Goal: Transaction & Acquisition: Purchase product/service

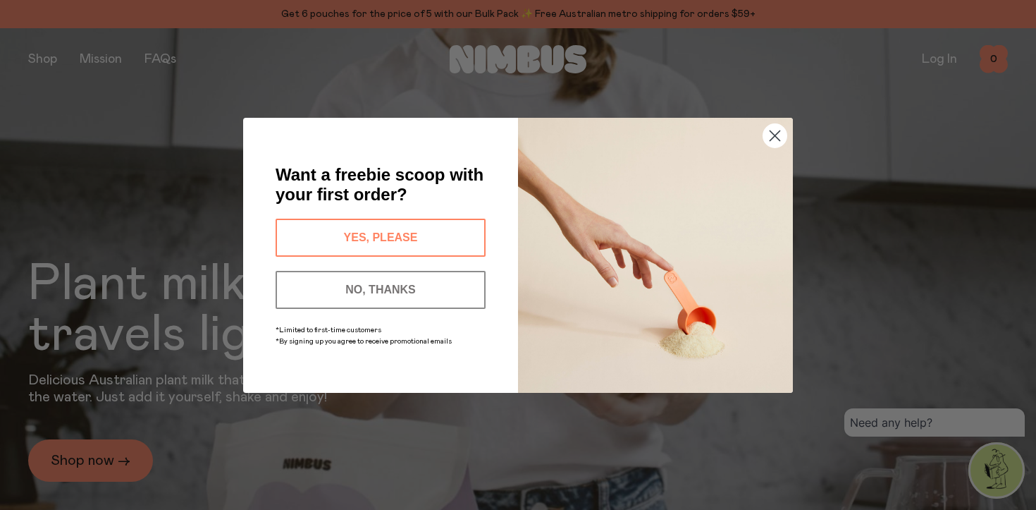
click at [779, 140] on icon "Close dialog" at bounding box center [775, 135] width 10 height 10
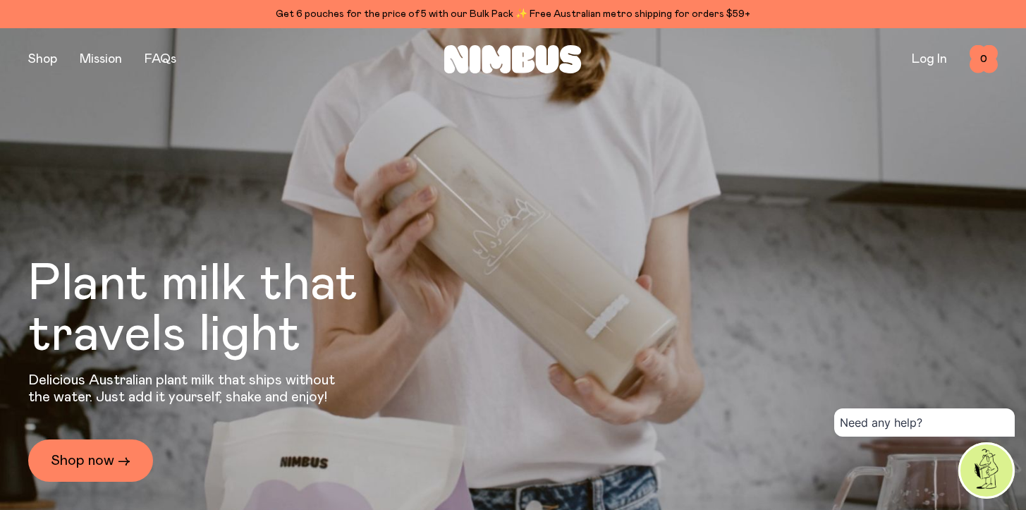
click at [365, 9] on div "Get 6 pouches for the price of 5 with our Bulk Pack ✨ Free Australian metro shi…" at bounding box center [512, 14] width 969 height 17
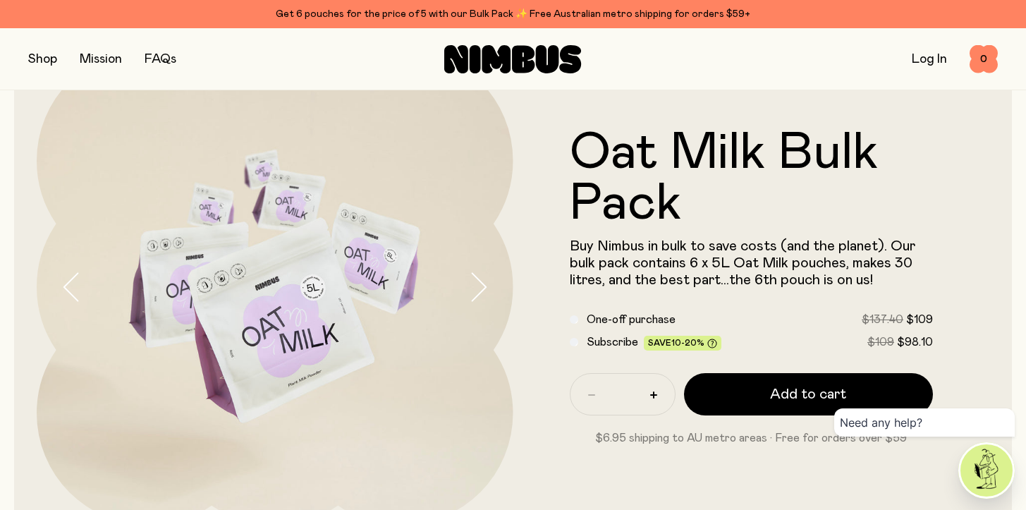
scroll to position [81, 0]
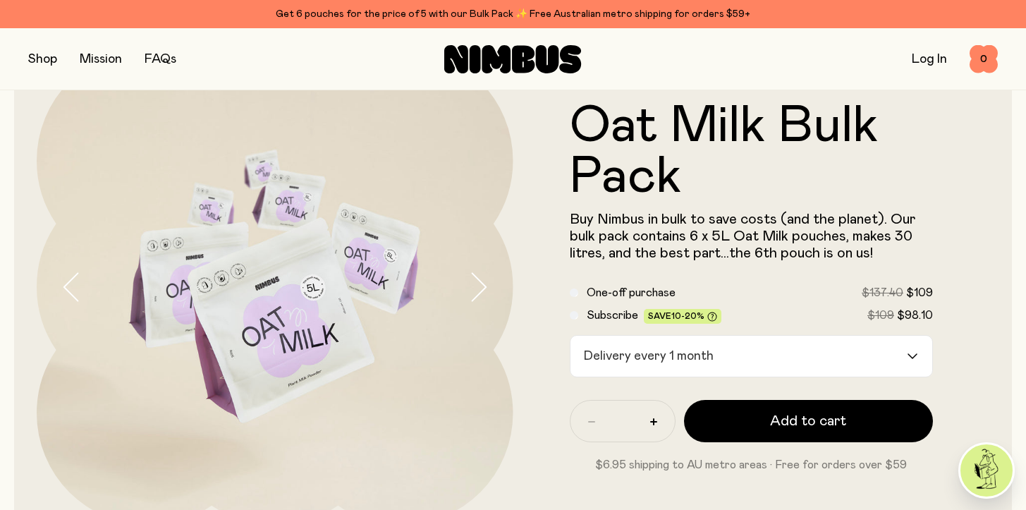
click at [43, 49] on button "button" at bounding box center [42, 59] width 29 height 20
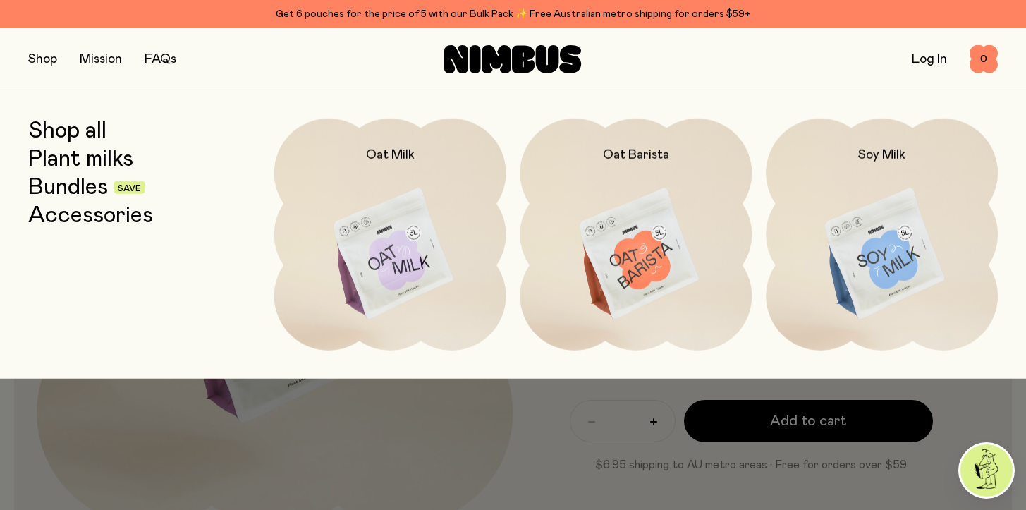
click at [99, 192] on link "Bundles" at bounding box center [68, 187] width 80 height 25
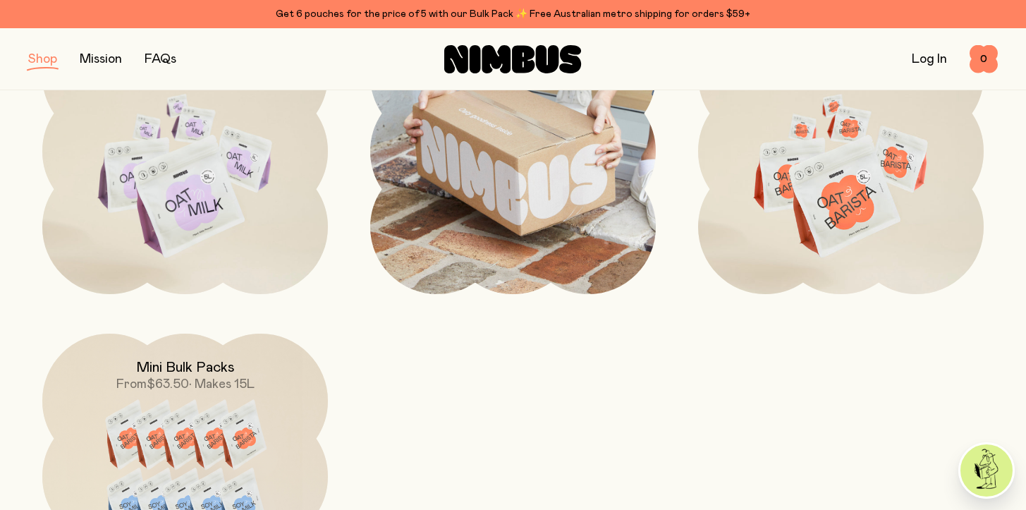
scroll to position [685, 0]
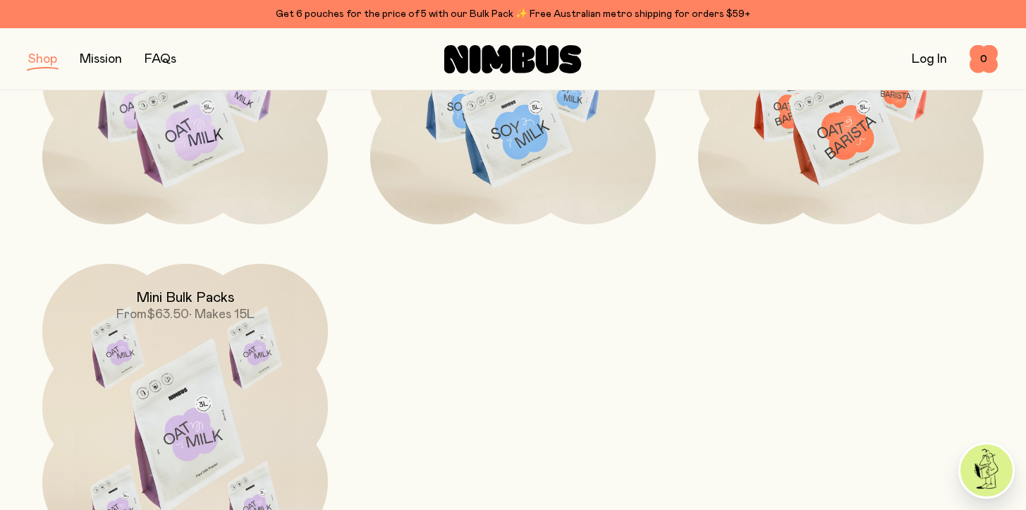
click at [234, 329] on img at bounding box center [185, 432] width 286 height 336
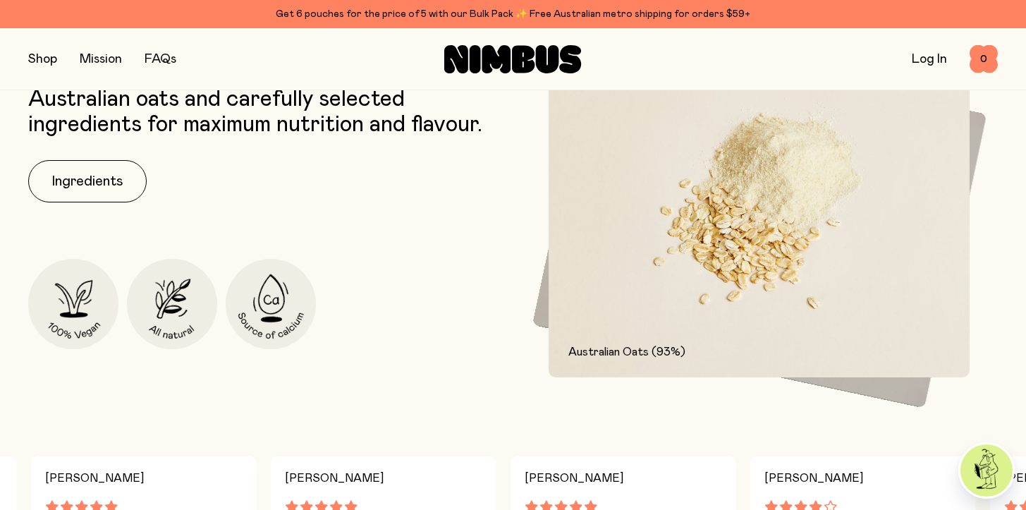
scroll to position [607, 0]
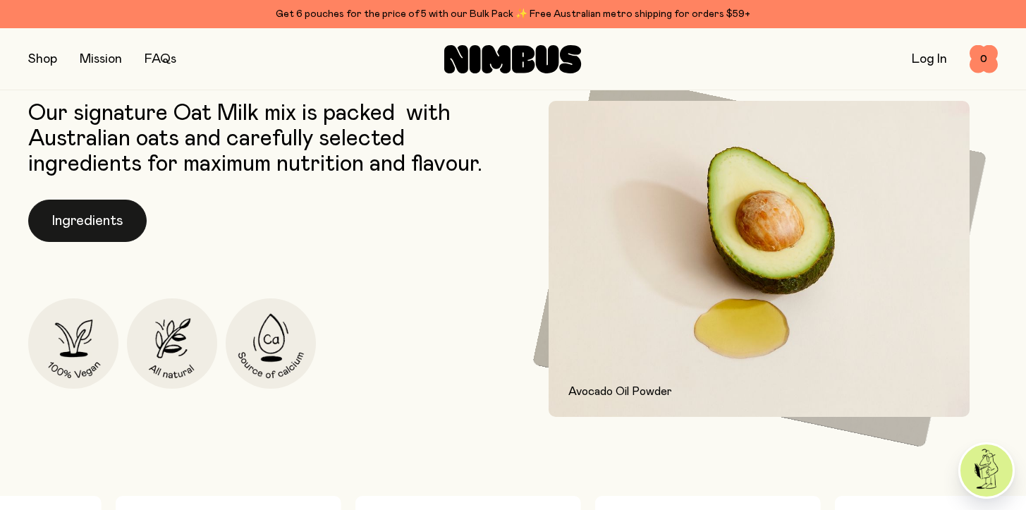
click at [119, 226] on button "Ingredients" at bounding box center [87, 220] width 118 height 42
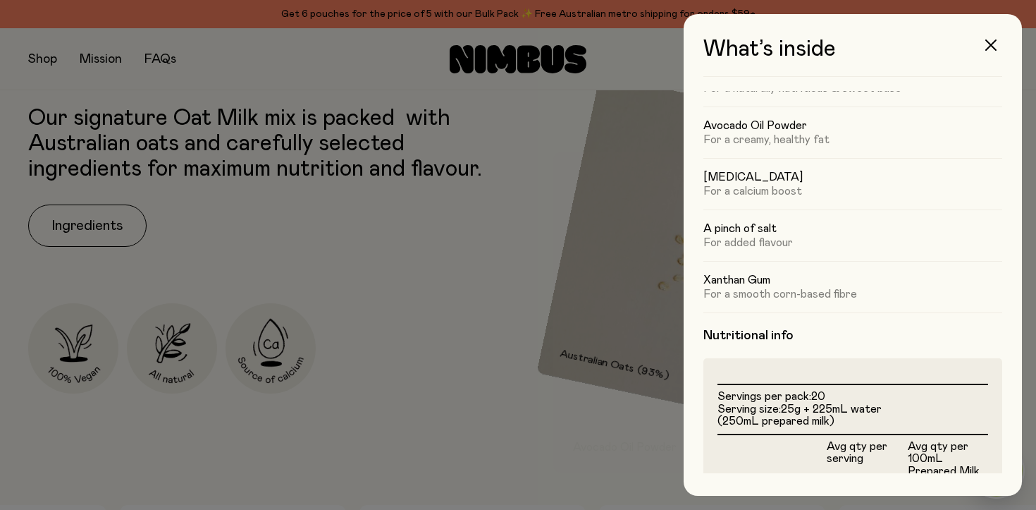
scroll to position [82, 0]
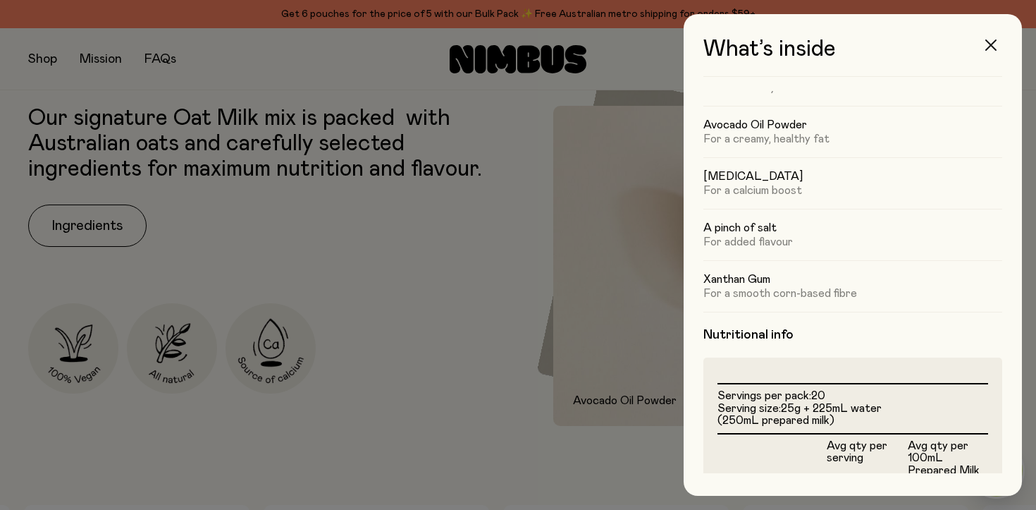
click at [1001, 41] on button "button" at bounding box center [991, 45] width 34 height 34
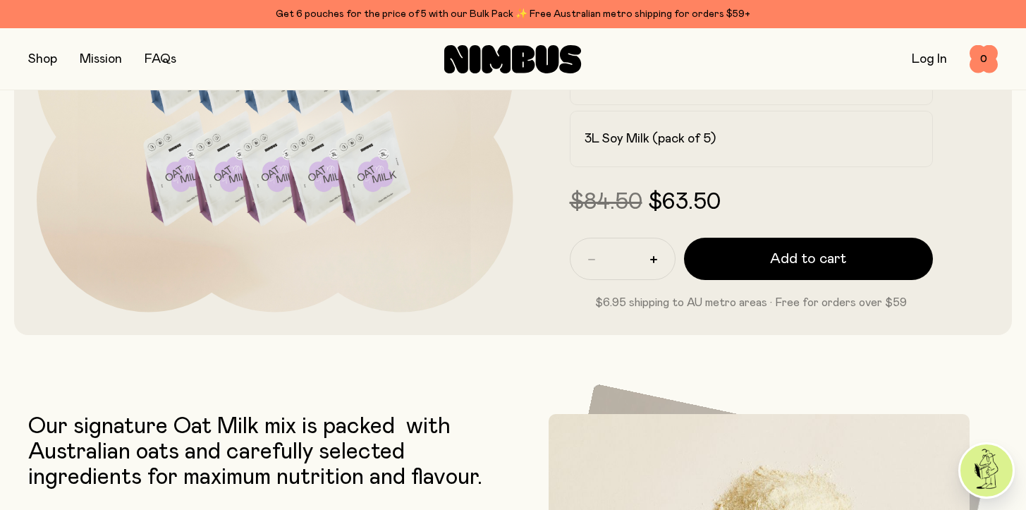
scroll to position [0, 0]
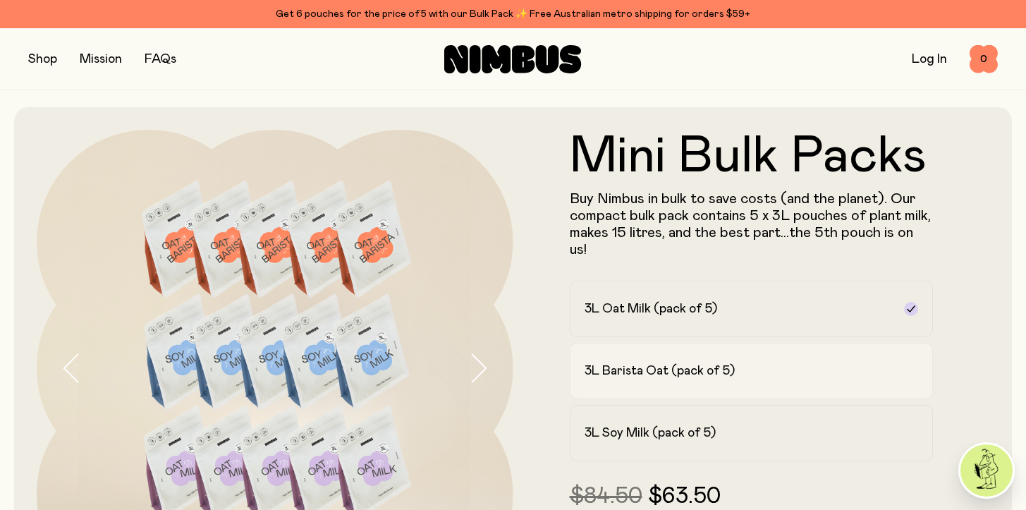
click at [718, 367] on h2 "3L Barista Oat (pack of 5)" at bounding box center [659, 370] width 150 height 17
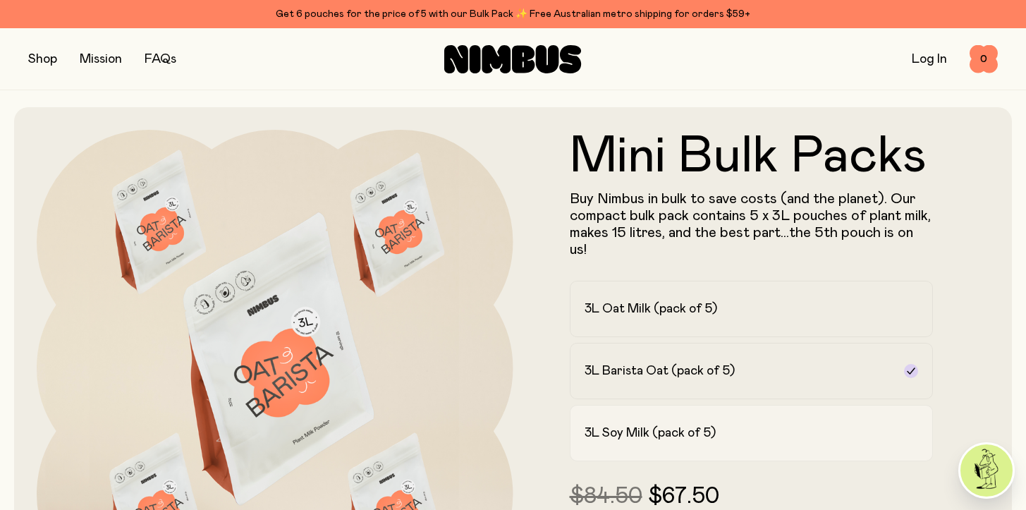
click at [725, 410] on label "3L Soy Milk (pack of 5)" at bounding box center [752, 433] width 364 height 56
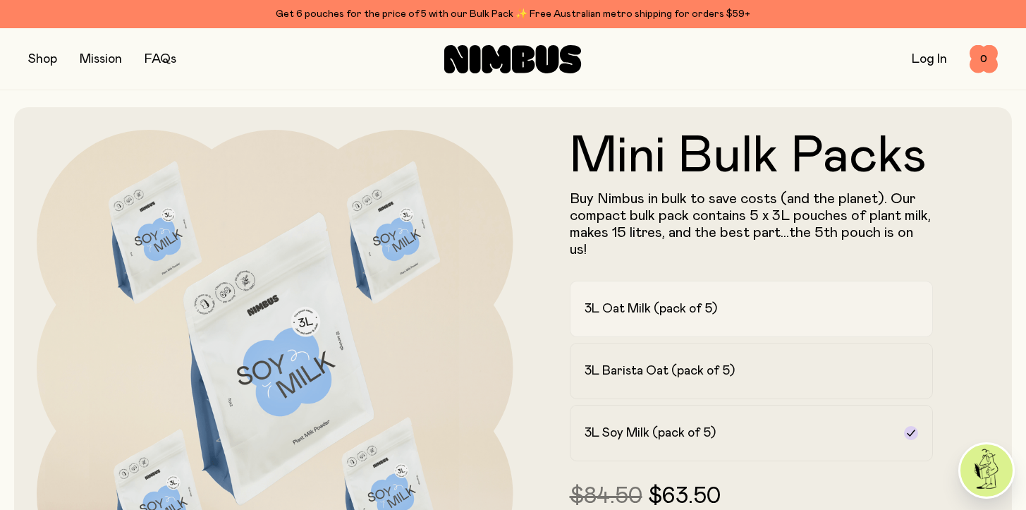
click at [733, 302] on div "3L Oat Milk (pack of 5)" at bounding box center [738, 308] width 309 height 17
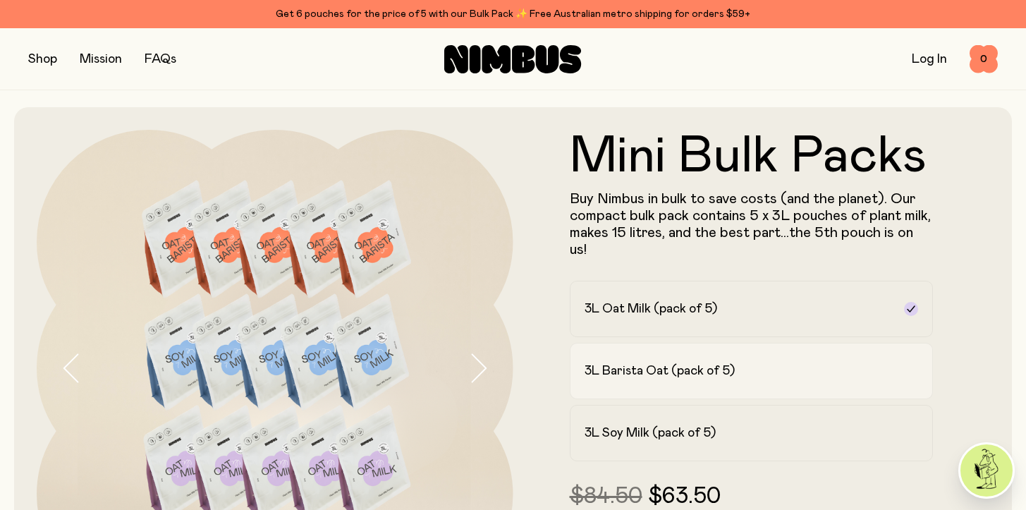
click at [751, 353] on label "3L Barista Oat (pack of 5)" at bounding box center [752, 371] width 364 height 56
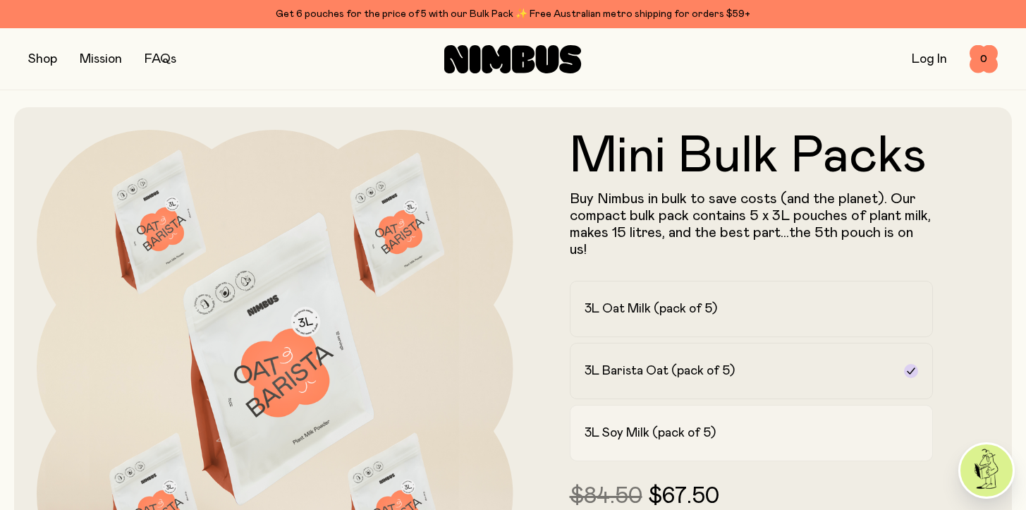
click at [743, 414] on label "3L Soy Milk (pack of 5)" at bounding box center [752, 433] width 364 height 56
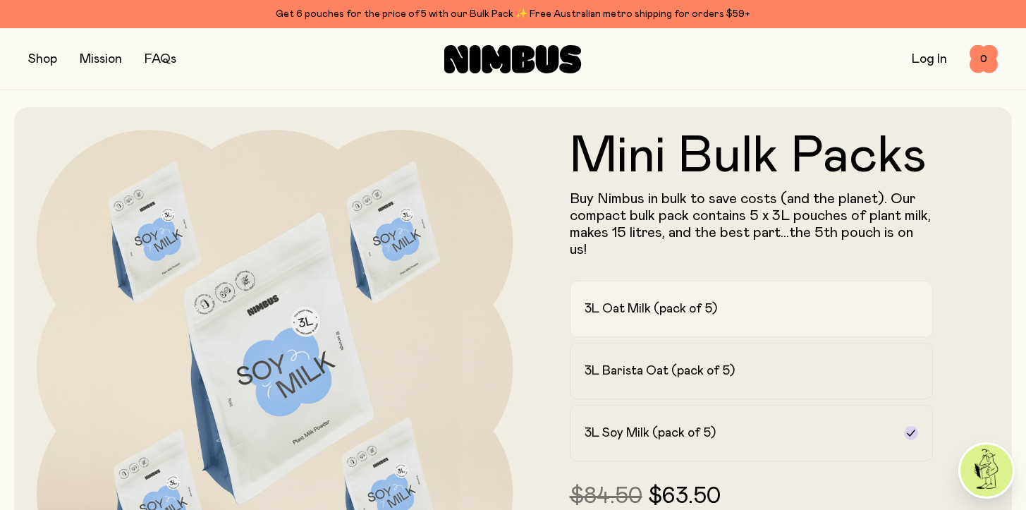
click at [730, 300] on div "3L Oat Milk (pack of 5)" at bounding box center [738, 308] width 309 height 17
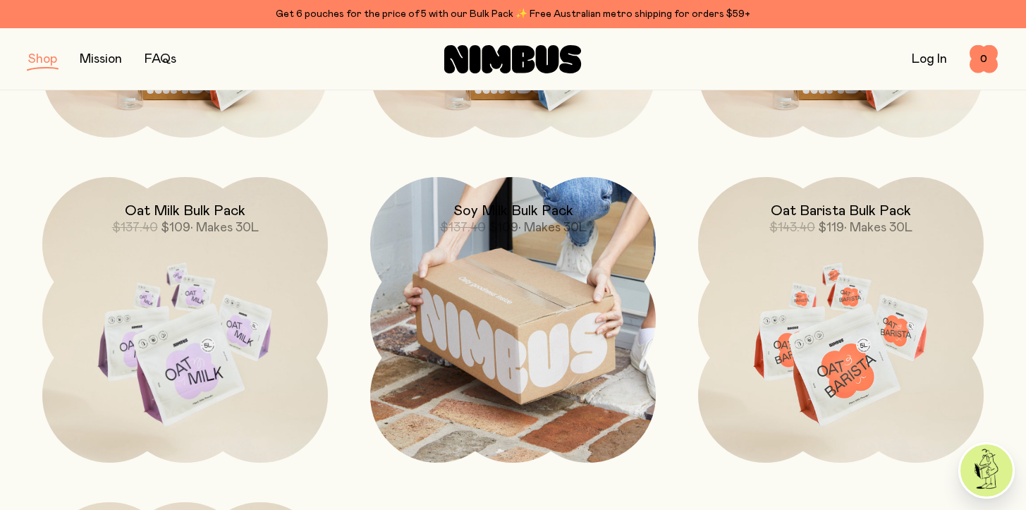
scroll to position [446, 0]
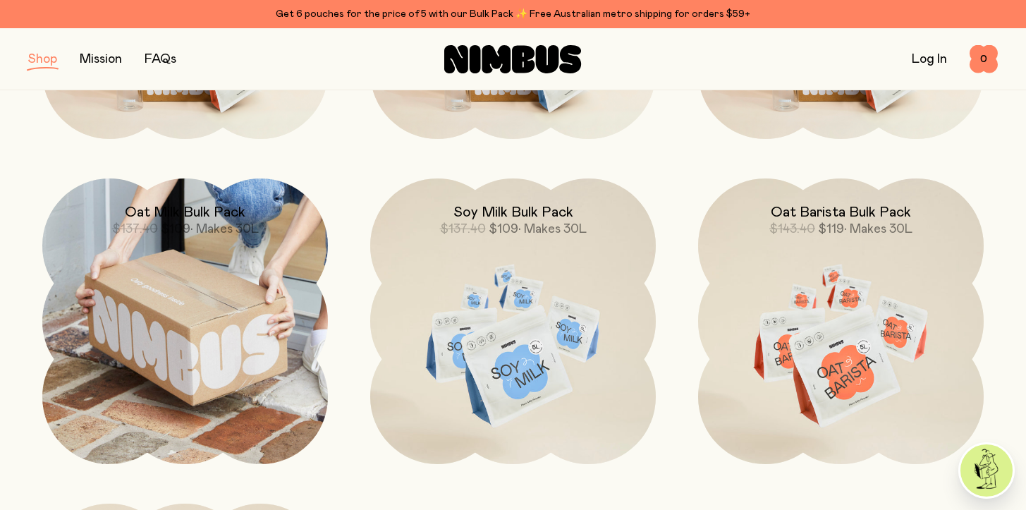
click at [164, 285] on img at bounding box center [185, 321] width 286 height 286
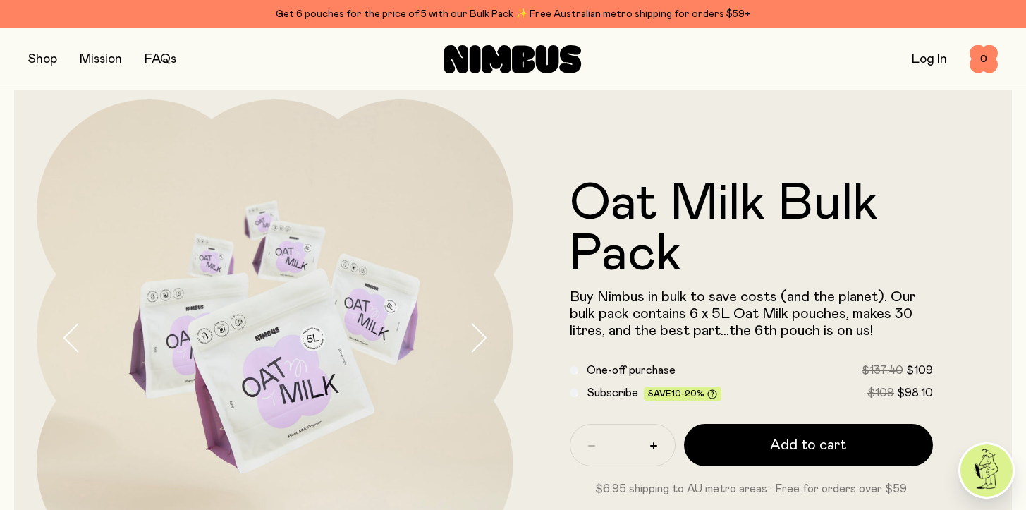
scroll to position [109, 0]
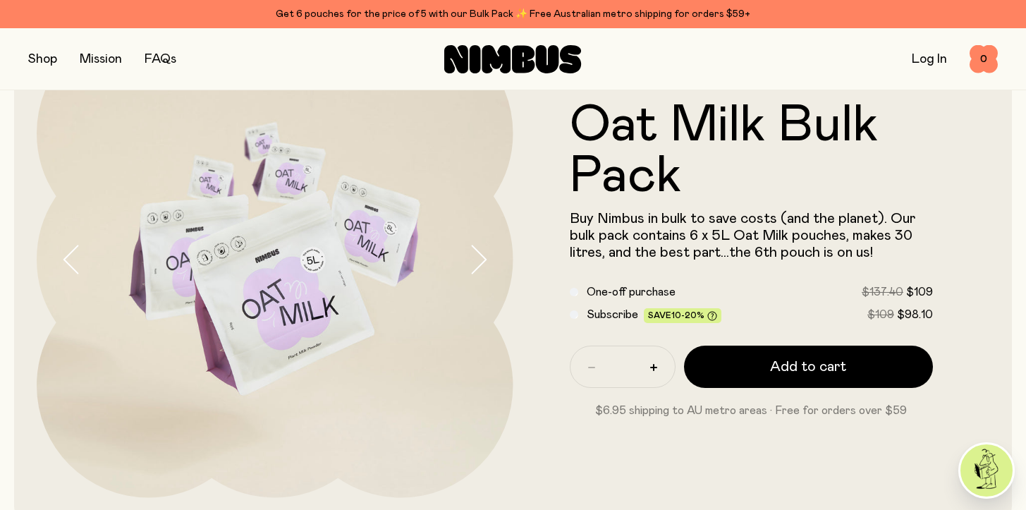
click at [577, 315] on div "Subscribe Save 10-20% $109 $98.10" at bounding box center [752, 314] width 364 height 17
click at [577, 316] on div "Subscribe Save 10-20% $109 $98.10" at bounding box center [752, 314] width 364 height 17
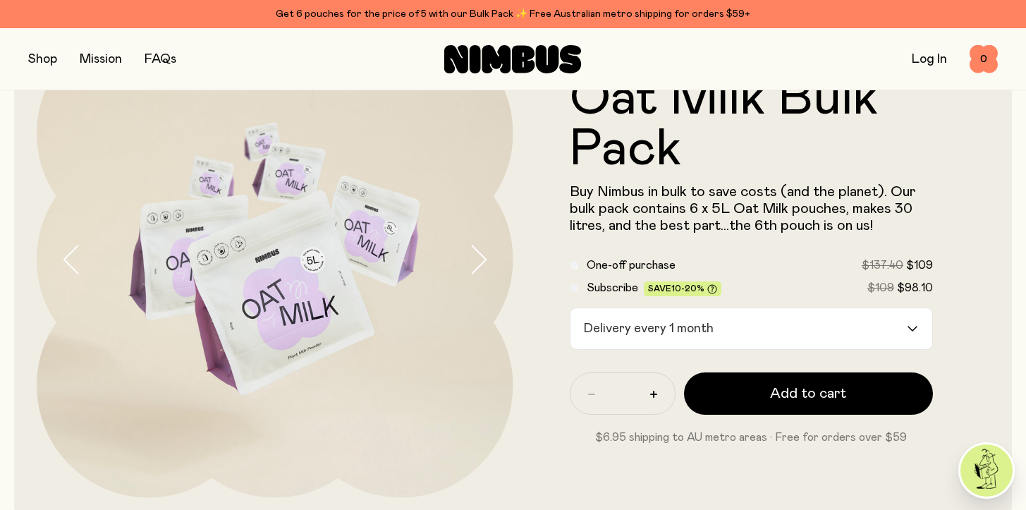
click at [697, 340] on div "Delivery every 1 month" at bounding box center [738, 328] width 337 height 41
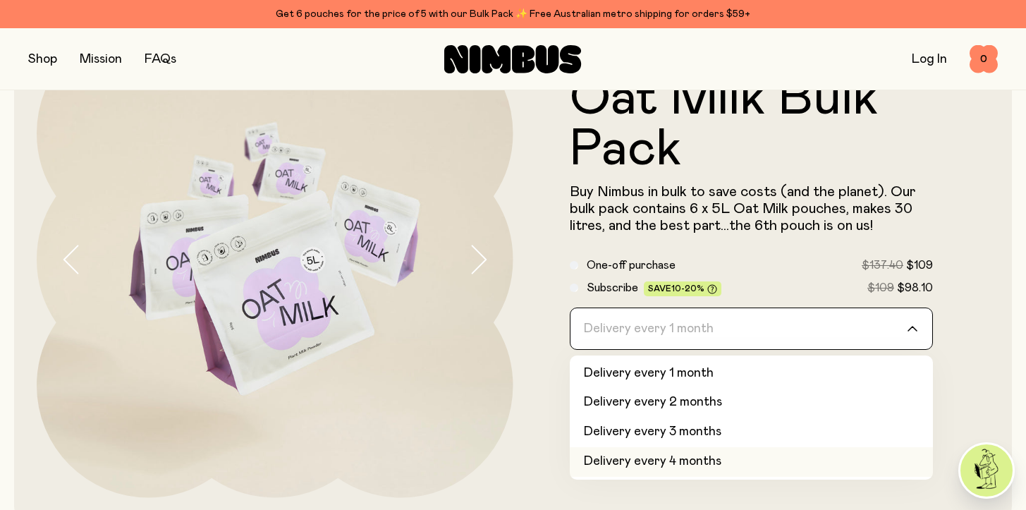
click at [697, 453] on li "Delivery every 4 months" at bounding box center [752, 462] width 364 height 30
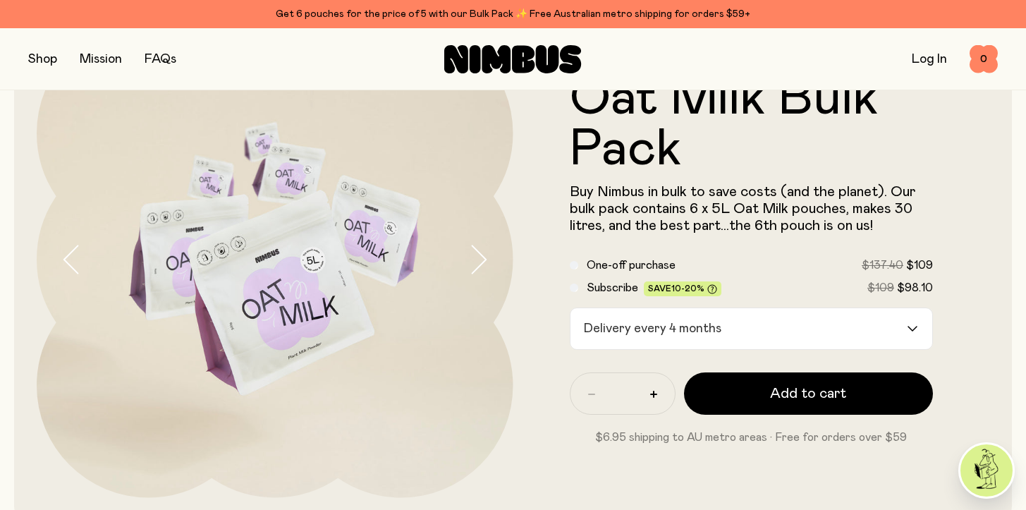
click at [728, 328] on input "Search for option" at bounding box center [816, 328] width 179 height 41
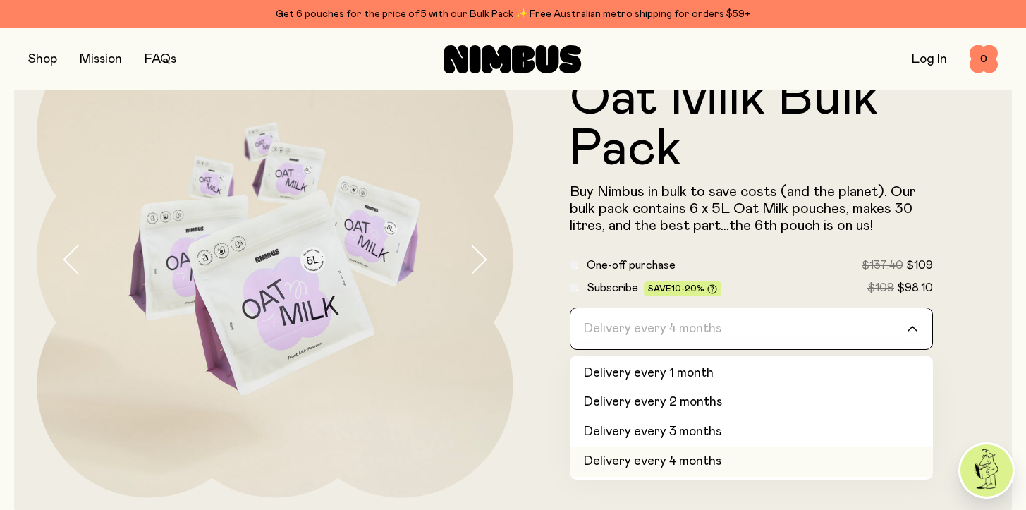
click at [728, 328] on input "Search for option" at bounding box center [742, 328] width 327 height 41
click at [899, 341] on input "Search for option" at bounding box center [742, 328] width 327 height 41
click at [907, 333] on div "Loading..." at bounding box center [919, 328] width 25 height 41
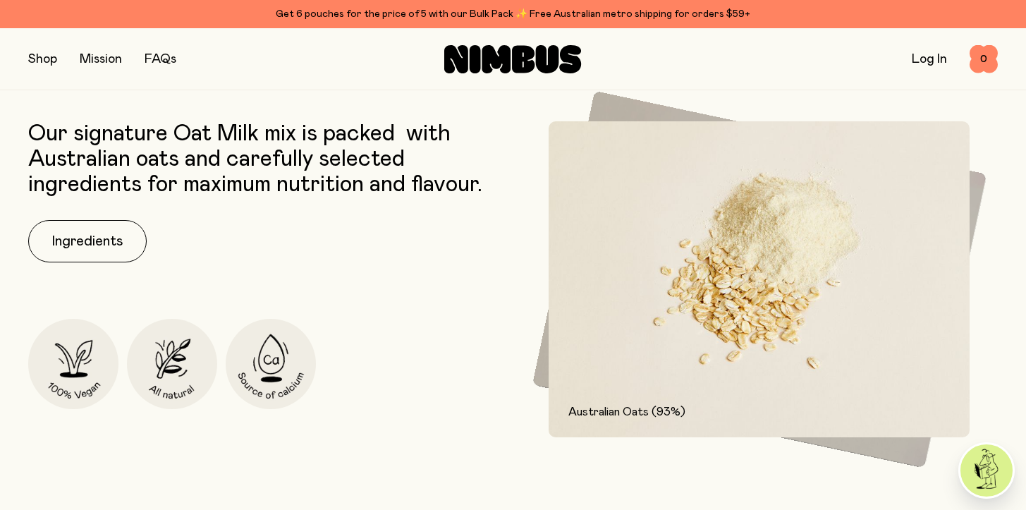
scroll to position [579, 0]
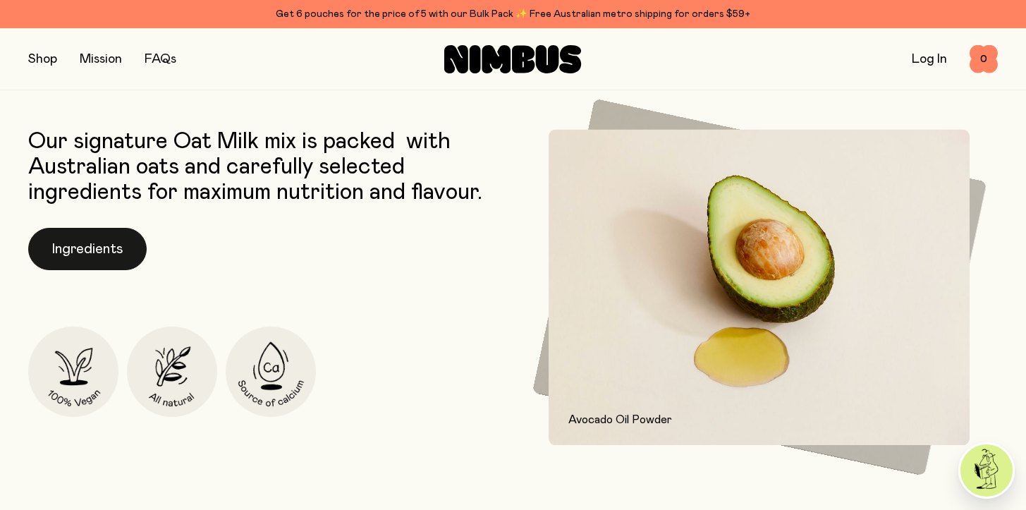
click at [63, 231] on button "Ingredients" at bounding box center [87, 249] width 118 height 42
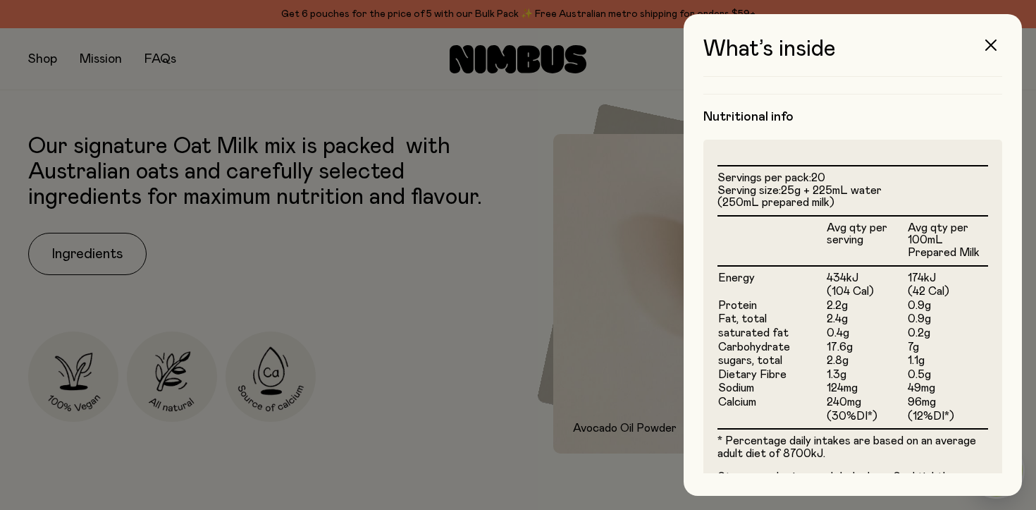
scroll to position [403, 0]
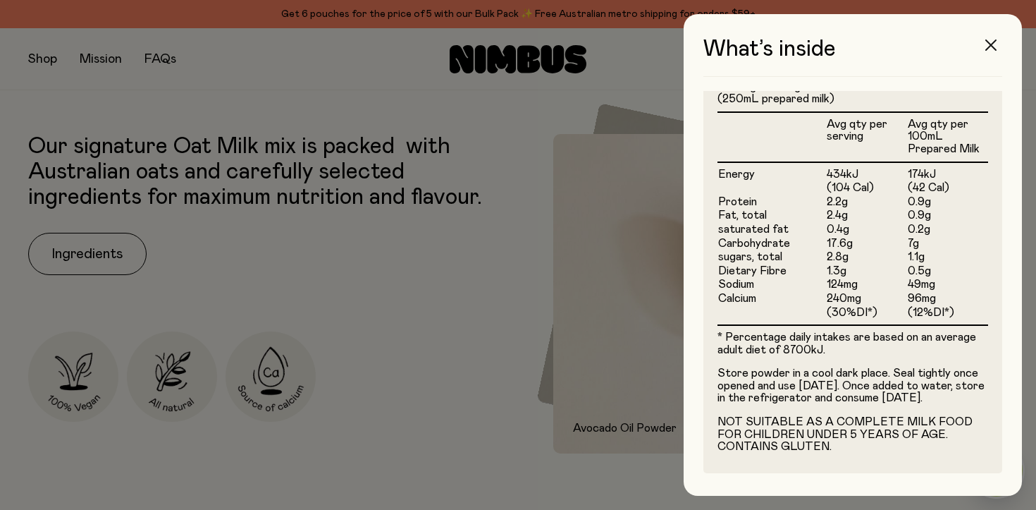
click at [991, 41] on icon "button" at bounding box center [991, 44] width 11 height 11
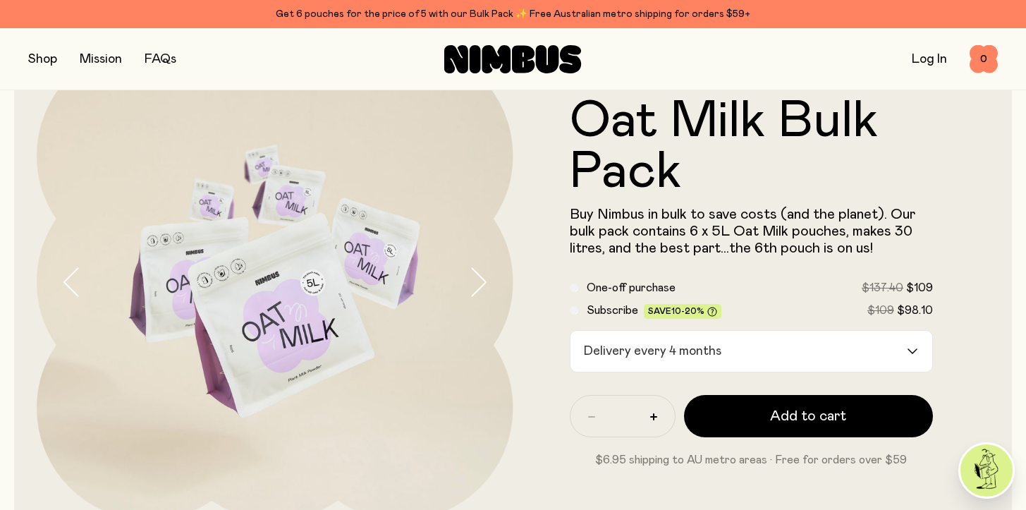
scroll to position [88, 0]
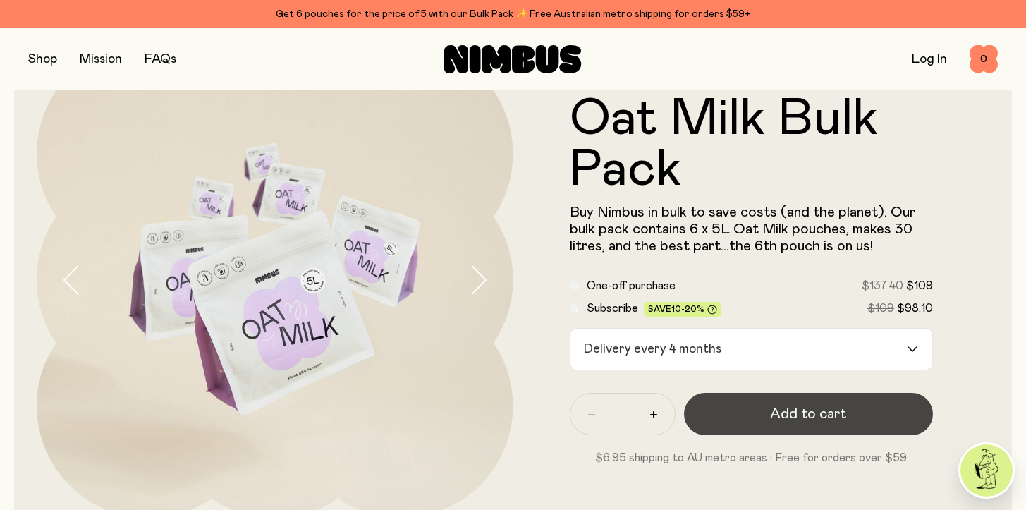
click at [762, 419] on button "Add to cart" at bounding box center [809, 414] width 250 height 42
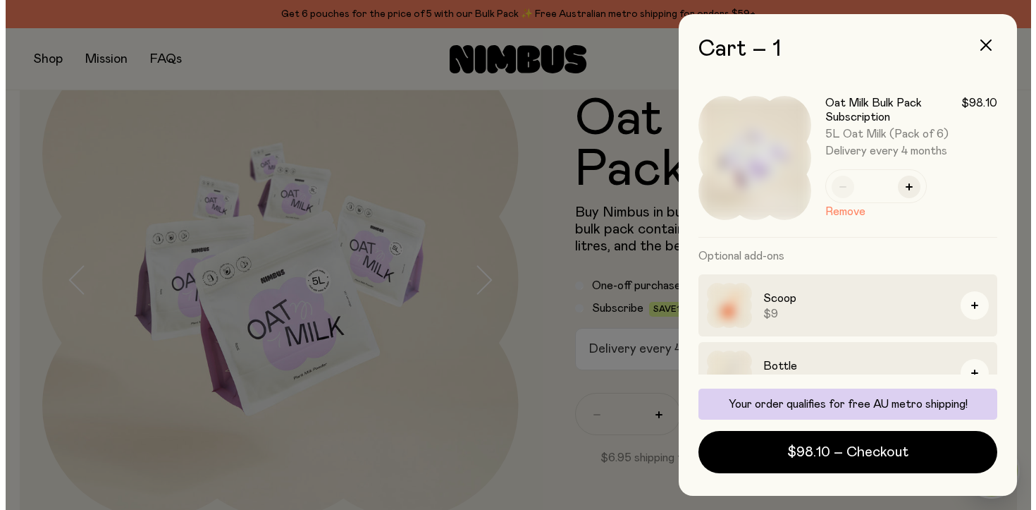
scroll to position [0, 0]
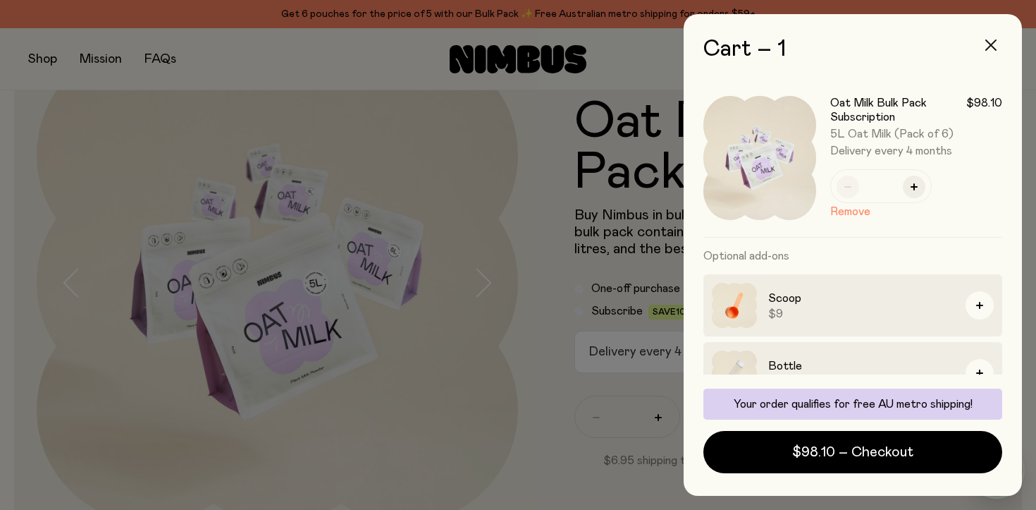
click at [993, 47] on icon "button" at bounding box center [991, 44] width 11 height 11
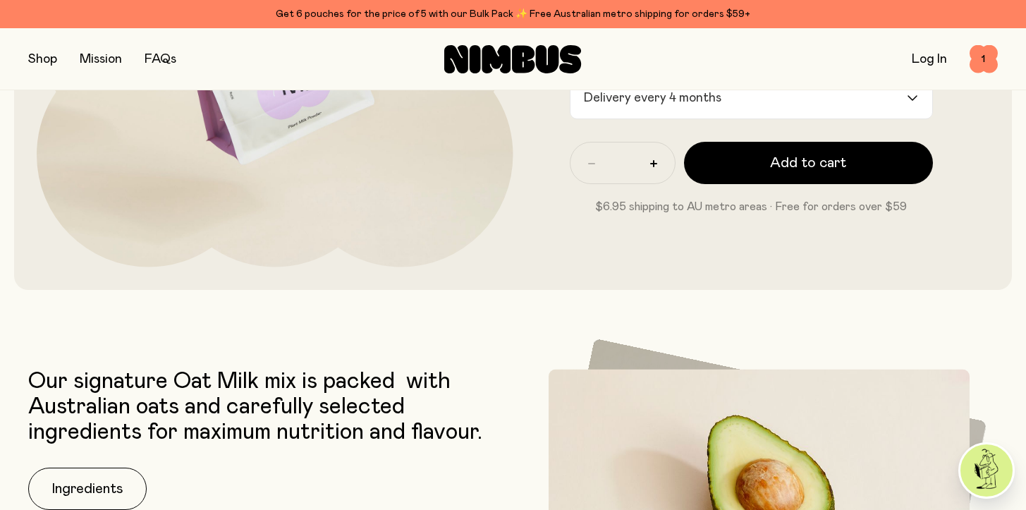
scroll to position [639, 0]
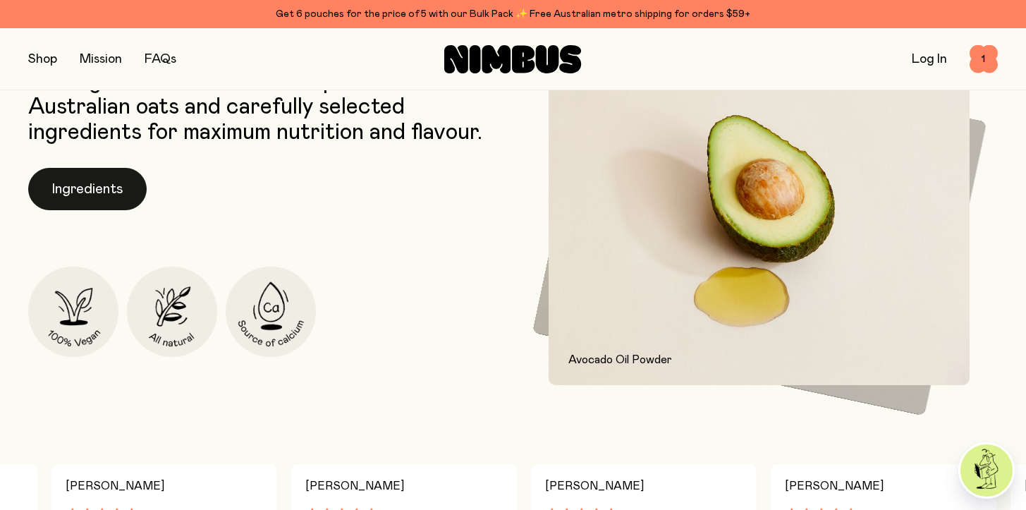
click at [102, 186] on button "Ingredients" at bounding box center [87, 189] width 118 height 42
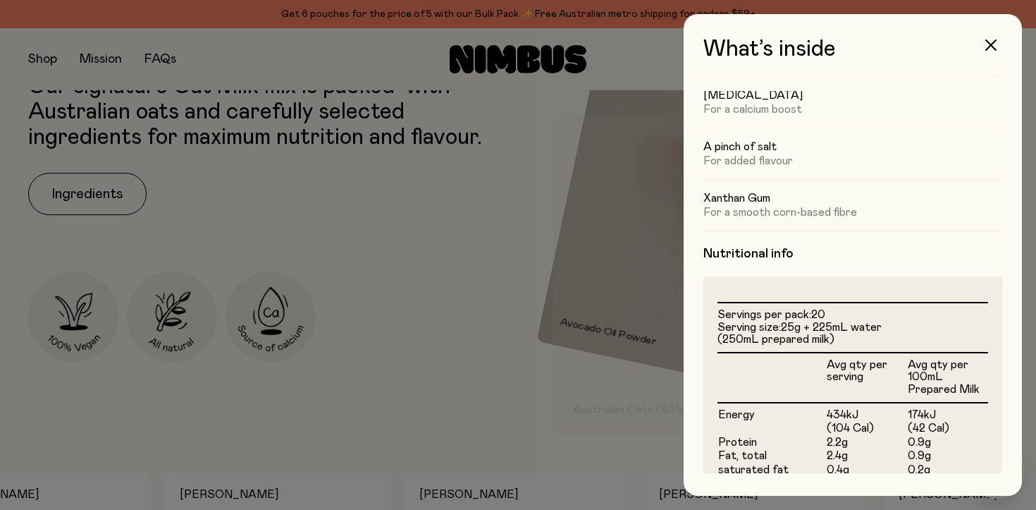
scroll to position [415, 0]
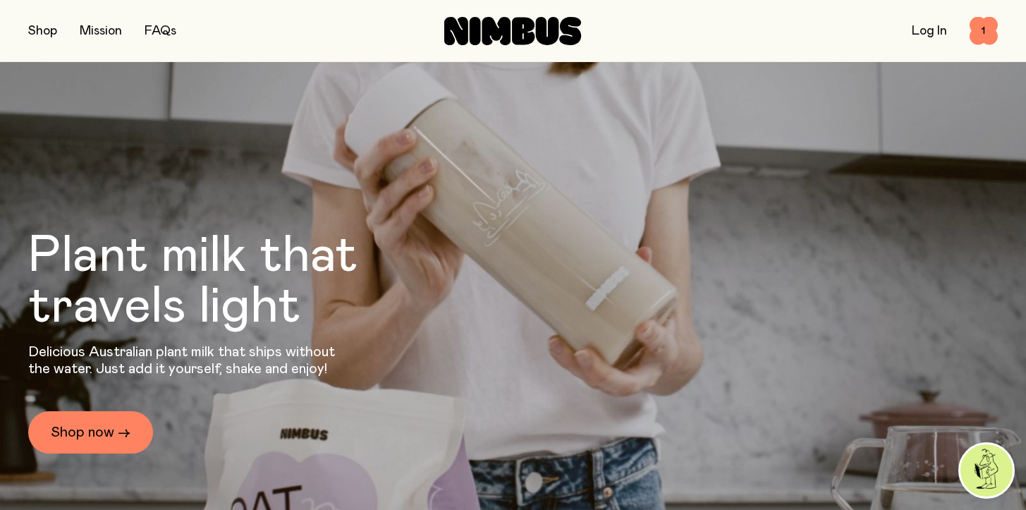
click at [49, 28] on button "button" at bounding box center [42, 31] width 29 height 20
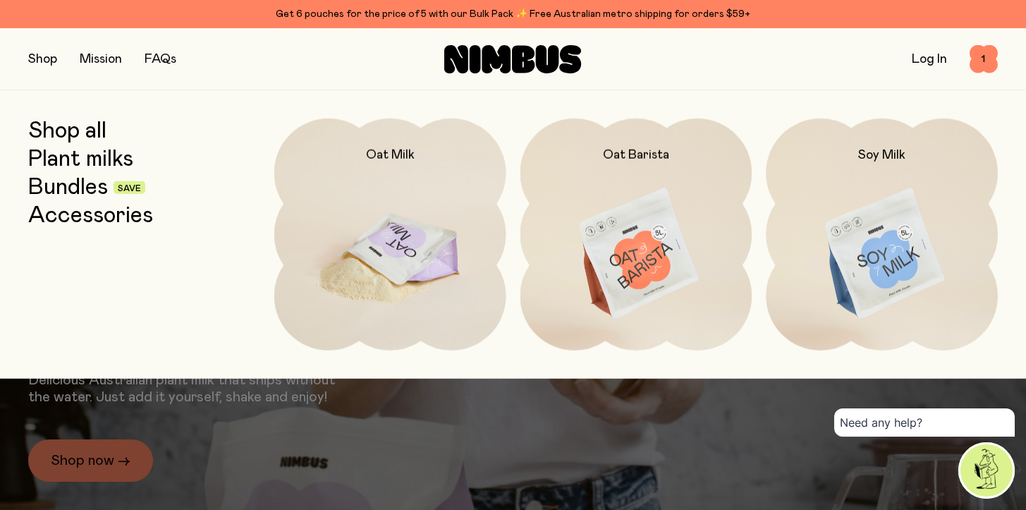
click at [407, 223] on img at bounding box center [390, 254] width 232 height 272
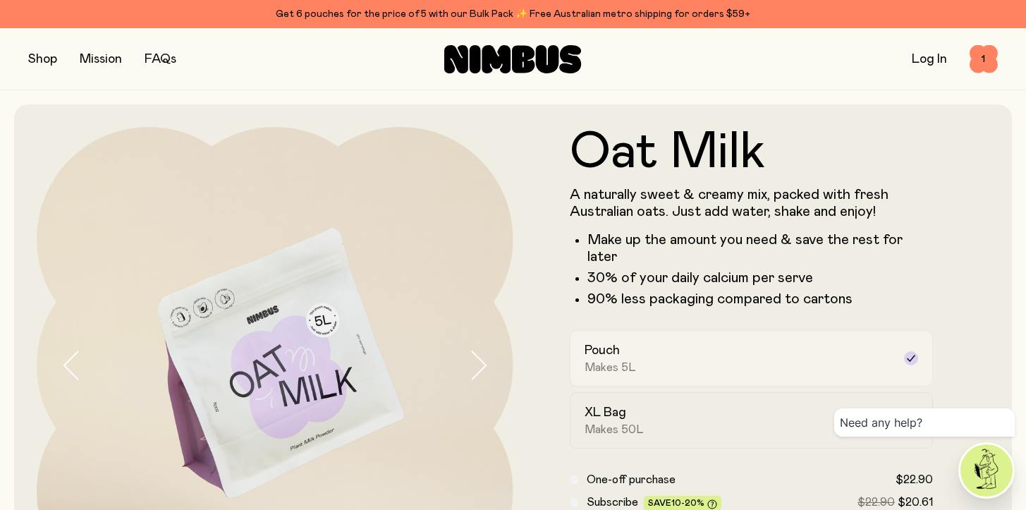
scroll to position [127, 0]
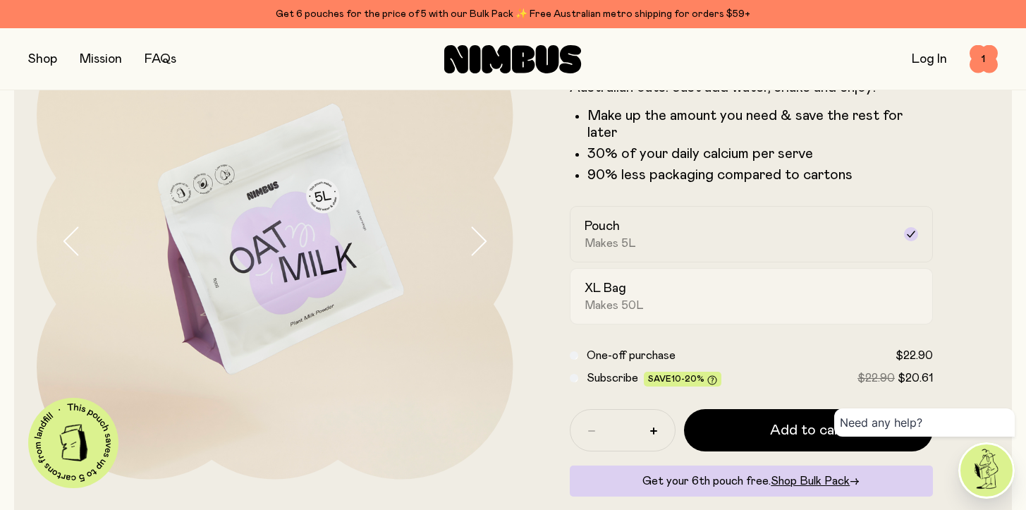
click at [668, 280] on div "XL Bag Makes 50L" at bounding box center [738, 296] width 309 height 32
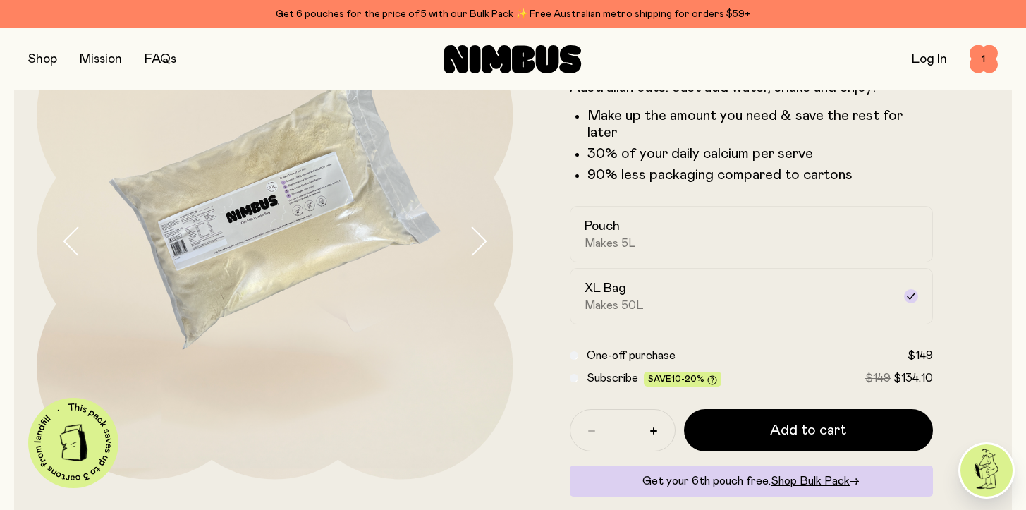
click at [41, 54] on button "button" at bounding box center [42, 59] width 29 height 20
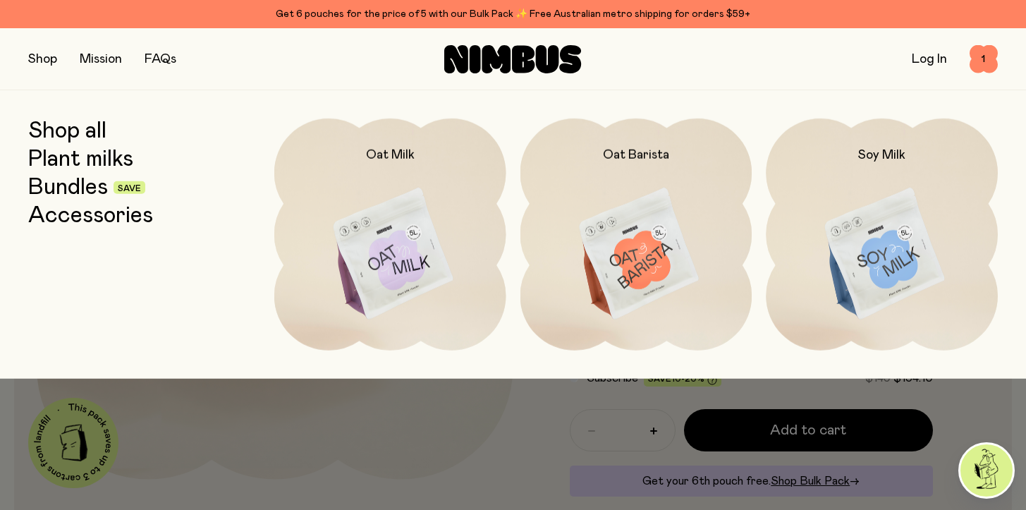
click at [54, 54] on button "button" at bounding box center [42, 59] width 29 height 20
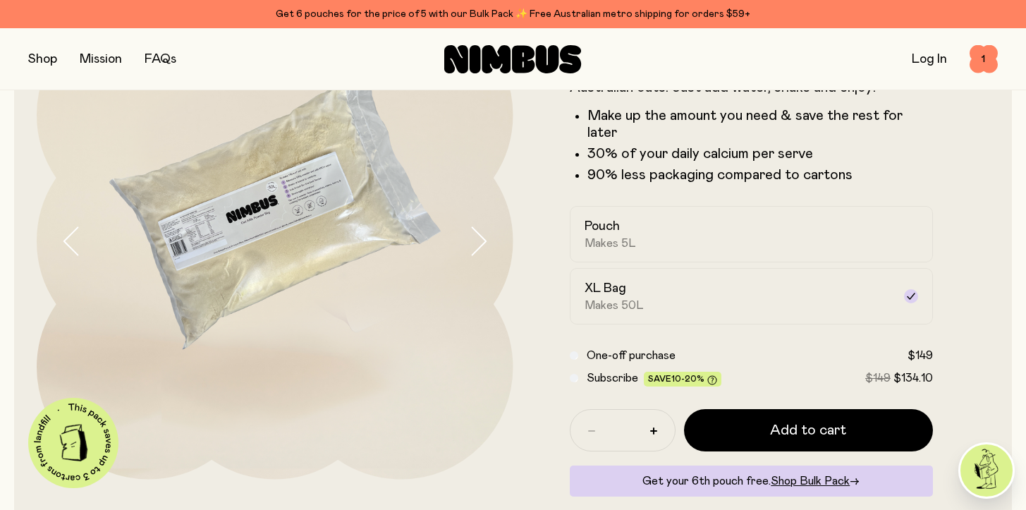
click at [54, 58] on button "button" at bounding box center [42, 59] width 29 height 20
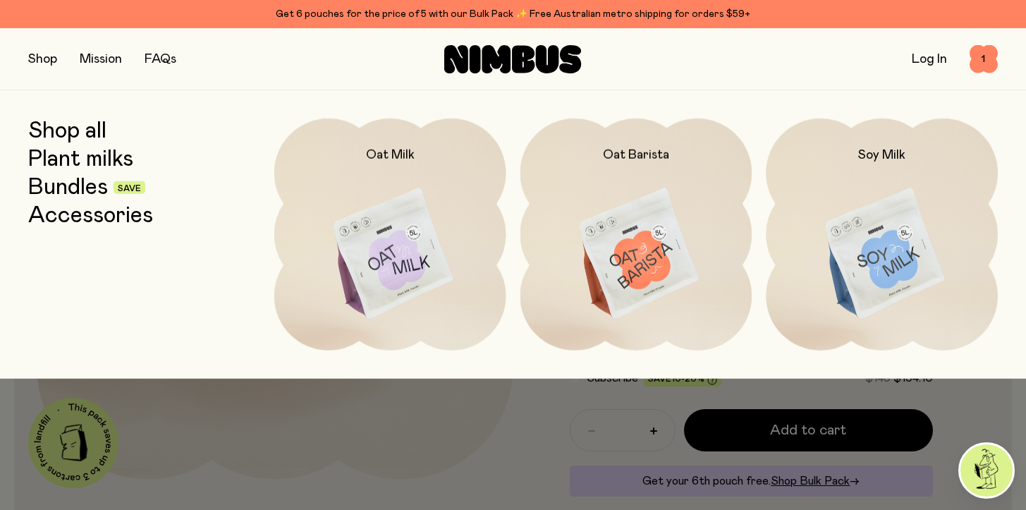
click at [66, 185] on link "Bundles" at bounding box center [68, 187] width 80 height 25
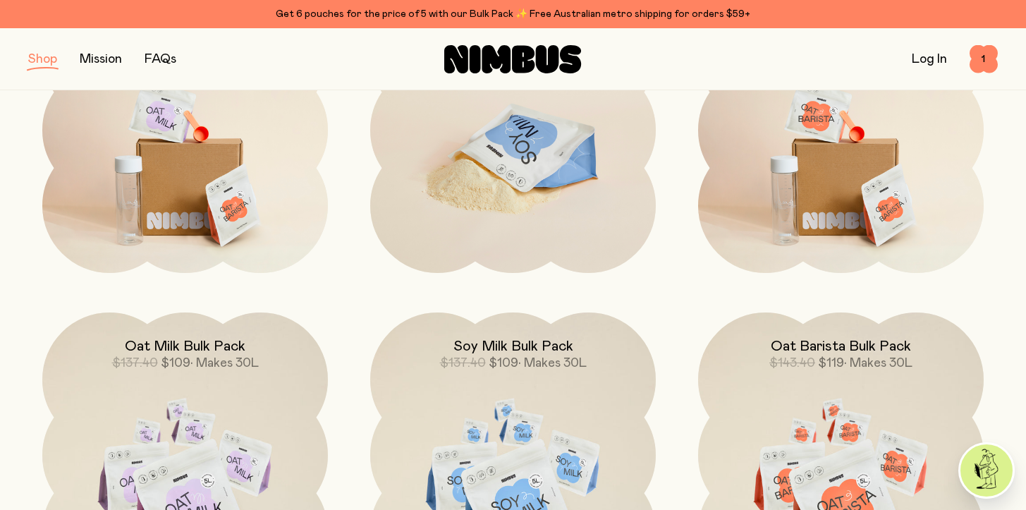
scroll to position [585, 0]
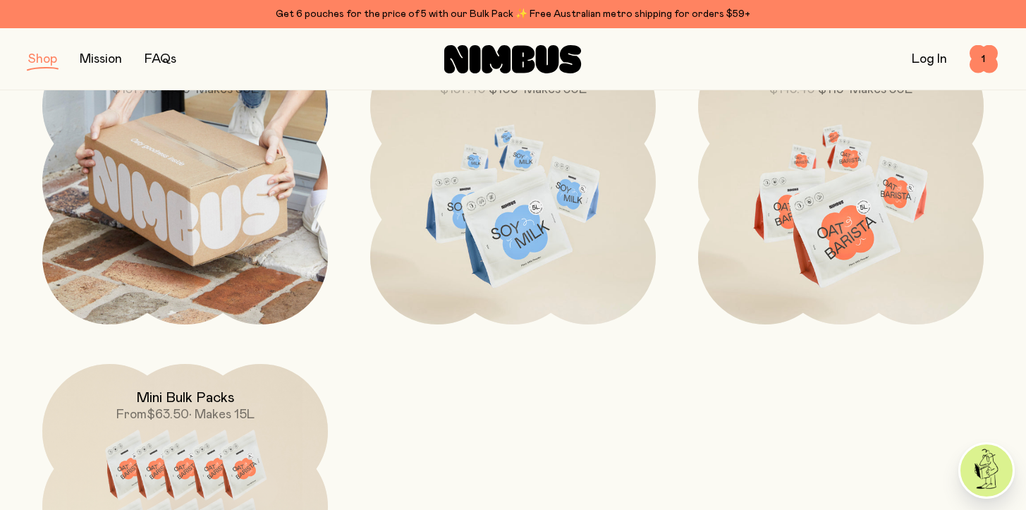
click at [209, 202] on img at bounding box center [185, 182] width 286 height 286
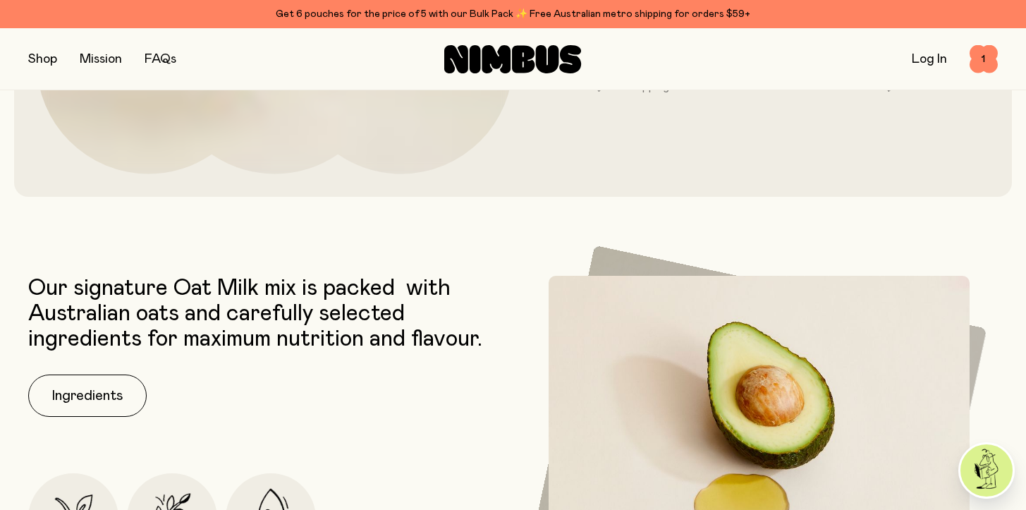
scroll to position [701, 0]
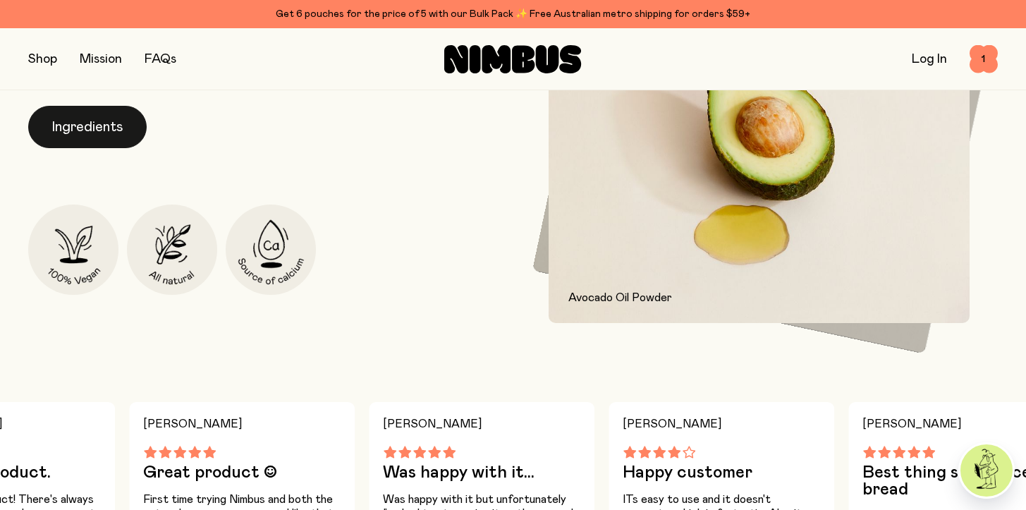
click at [85, 118] on button "Ingredients" at bounding box center [87, 127] width 118 height 42
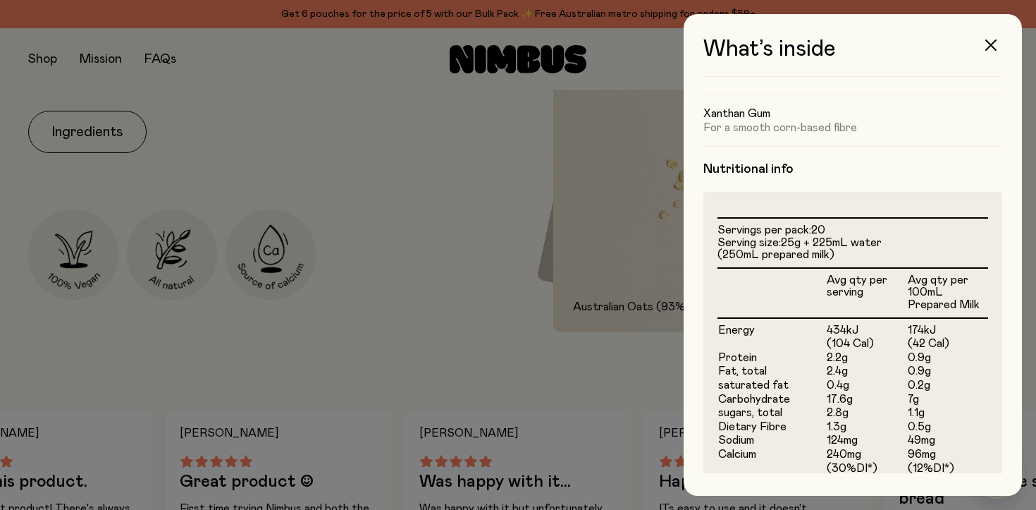
scroll to position [415, 0]
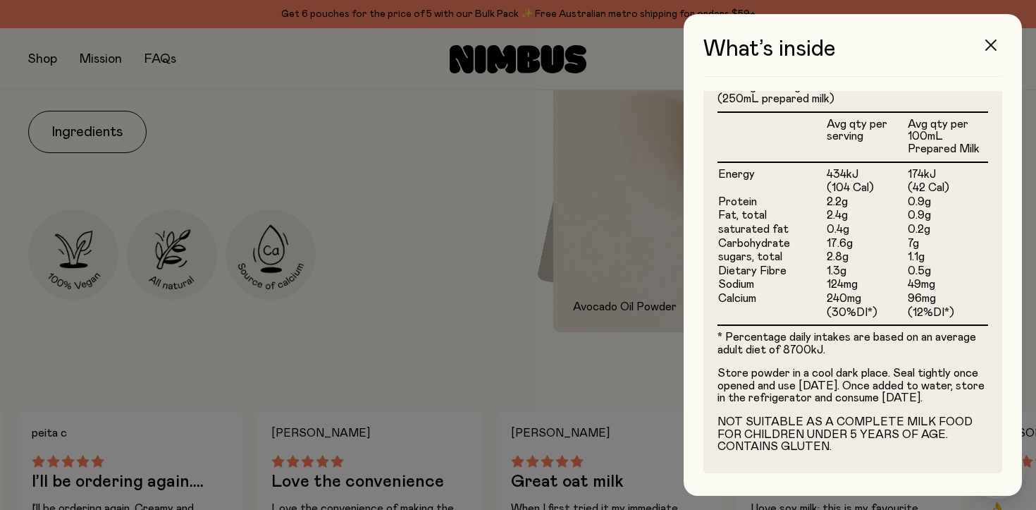
click at [990, 41] on icon "button" at bounding box center [991, 44] width 11 height 11
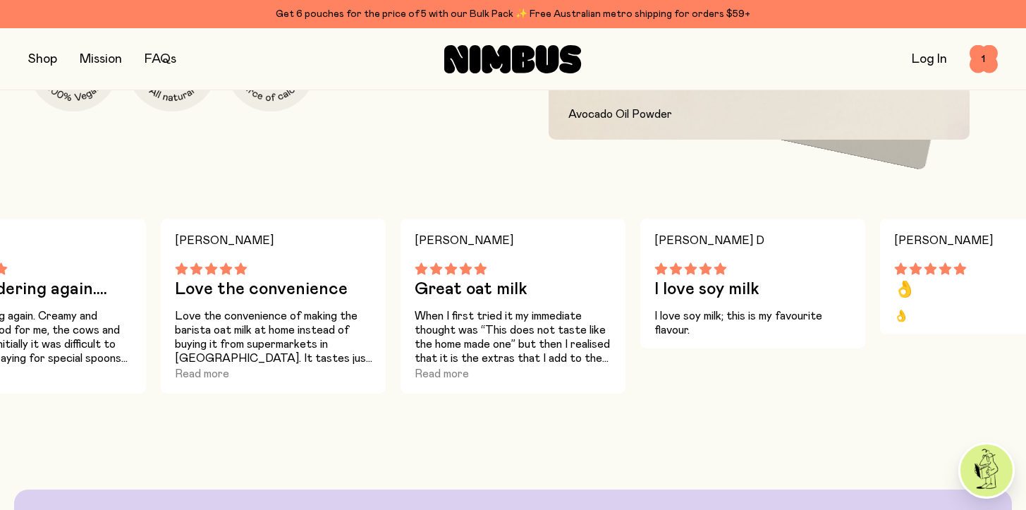
scroll to position [992, 0]
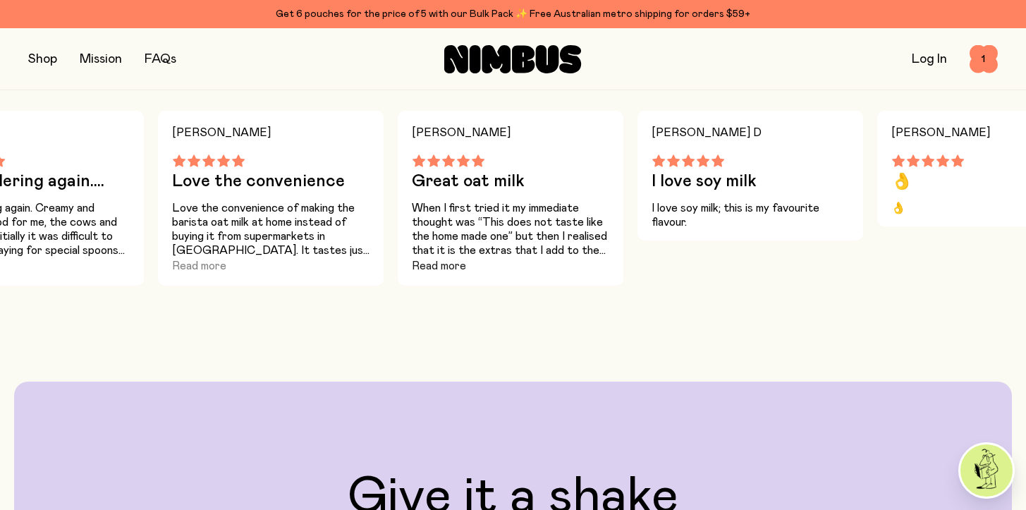
click at [438, 264] on button "Read more" at bounding box center [439, 265] width 54 height 17
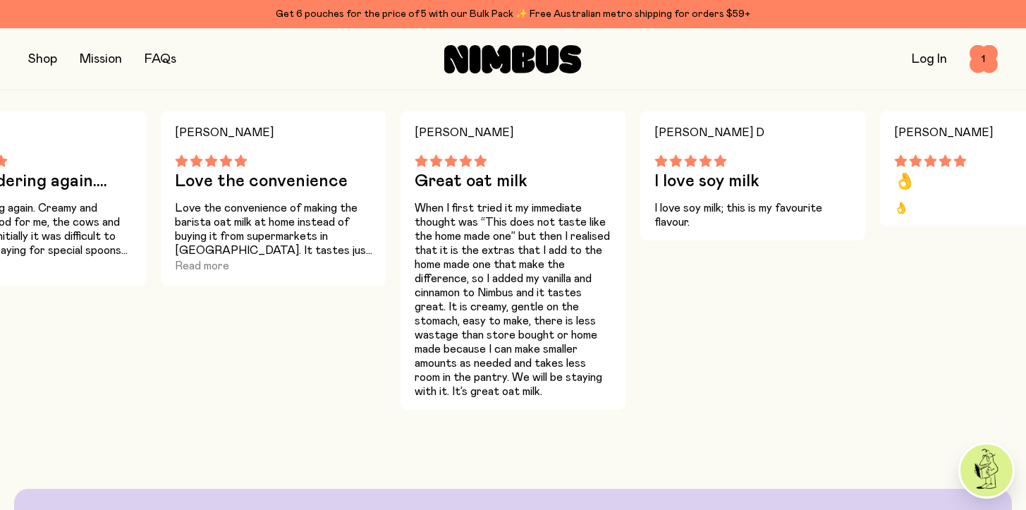
drag, startPoint x: 75, startPoint y: 231, endPoint x: 301, endPoint y: 265, distance: 228.1
click at [311, 263] on div "Lorraine B I love this product. Such a great product! There's always a pack in …" at bounding box center [513, 260] width 1026 height 299
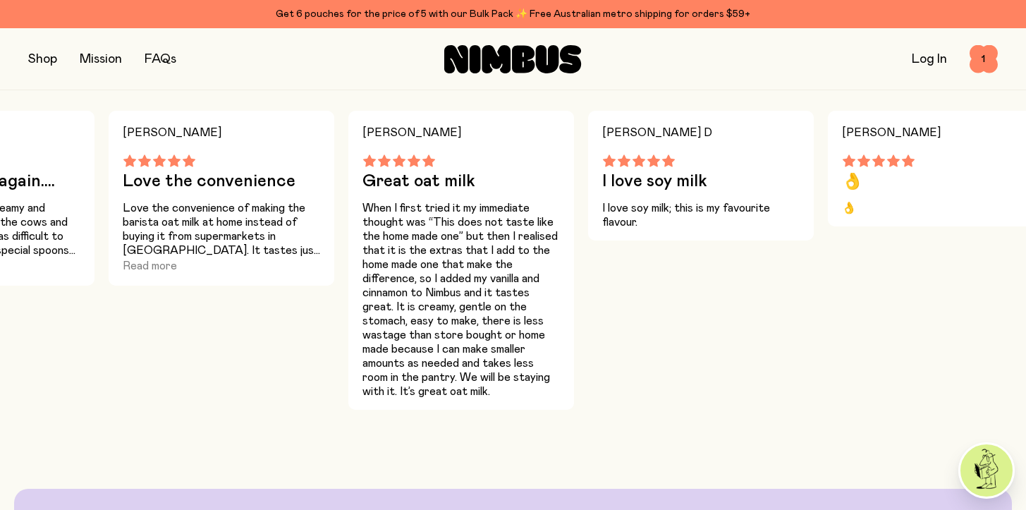
drag, startPoint x: 190, startPoint y: 164, endPoint x: 481, endPoint y: 186, distance: 292.0
click at [565, 187] on div "Lorraine B I love this product. Such a great product! There's always a pack in …" at bounding box center [513, 260] width 1026 height 299
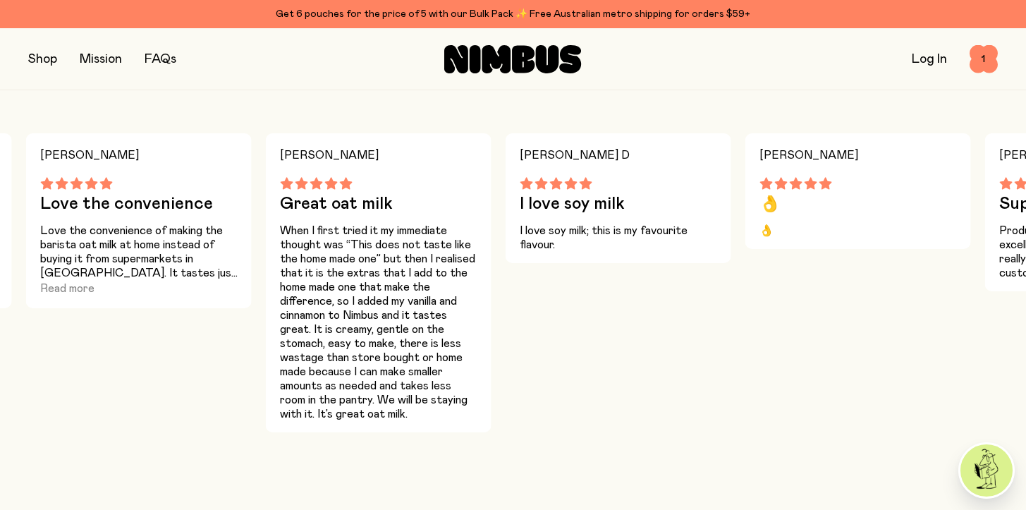
scroll to position [837, 0]
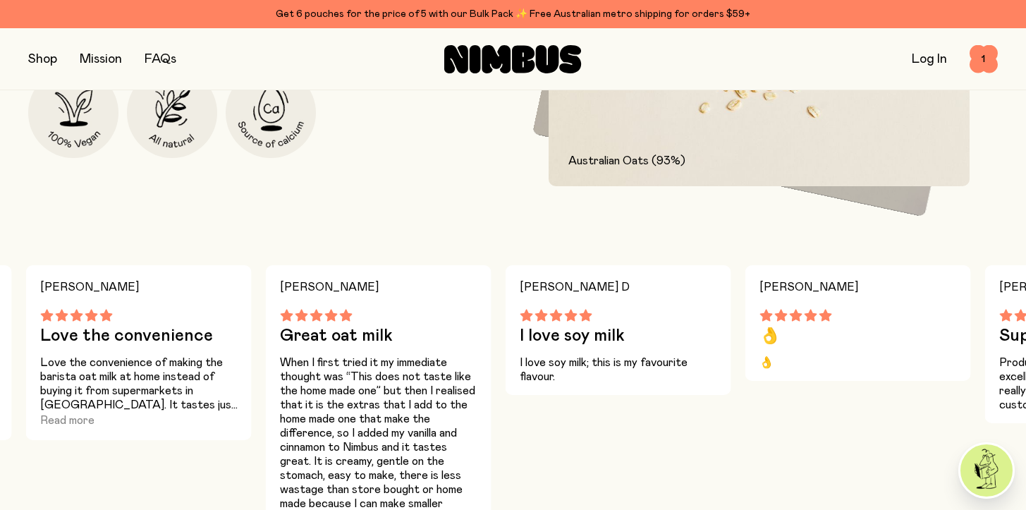
drag, startPoint x: 119, startPoint y: 294, endPoint x: 332, endPoint y: 296, distance: 212.9
click at [331, 296] on div "Lorraine B I love this product. Such a great product! There's always a pack in …" at bounding box center [513, 414] width 1026 height 299
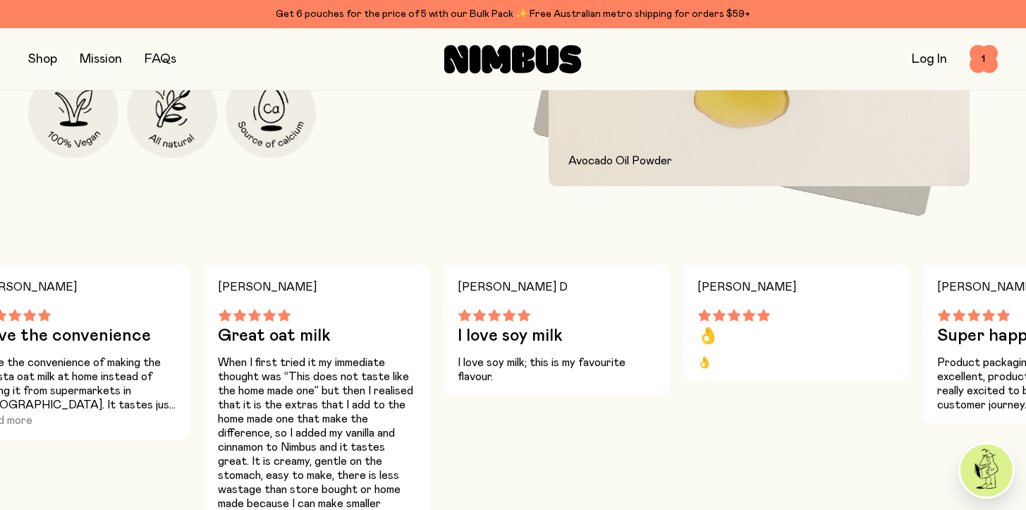
drag, startPoint x: 778, startPoint y: 316, endPoint x: 417, endPoint y: 321, distance: 360.3
click at [993, 324] on div "Lorraine B I love this product. Such a great product! There's always a pack in …" at bounding box center [513, 414] width 1026 height 299
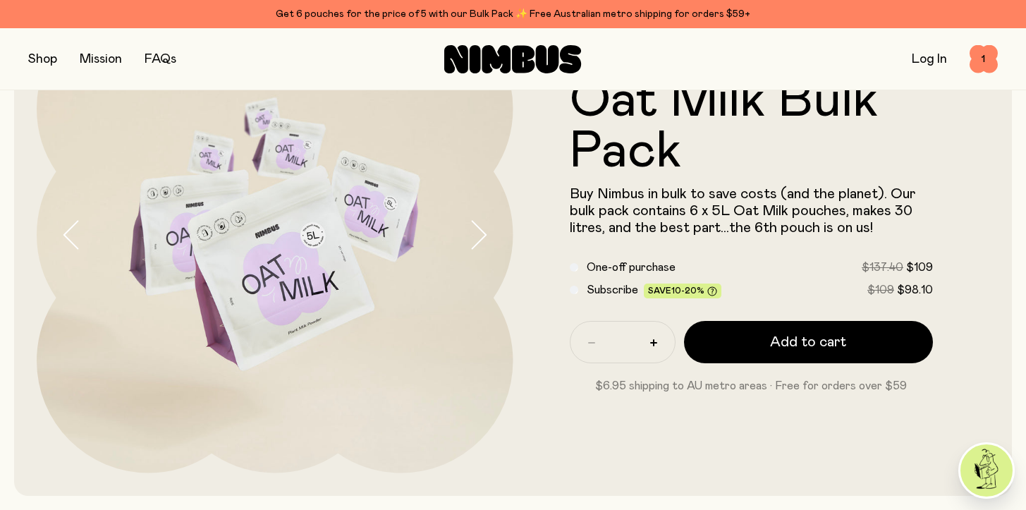
scroll to position [258, 0]
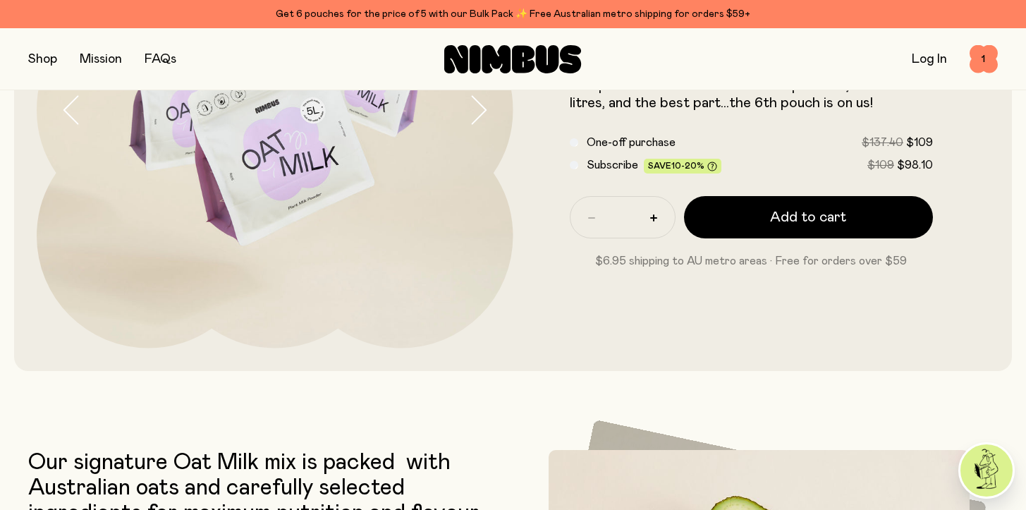
click at [620, 162] on span "Subscribe" at bounding box center [612, 164] width 51 height 11
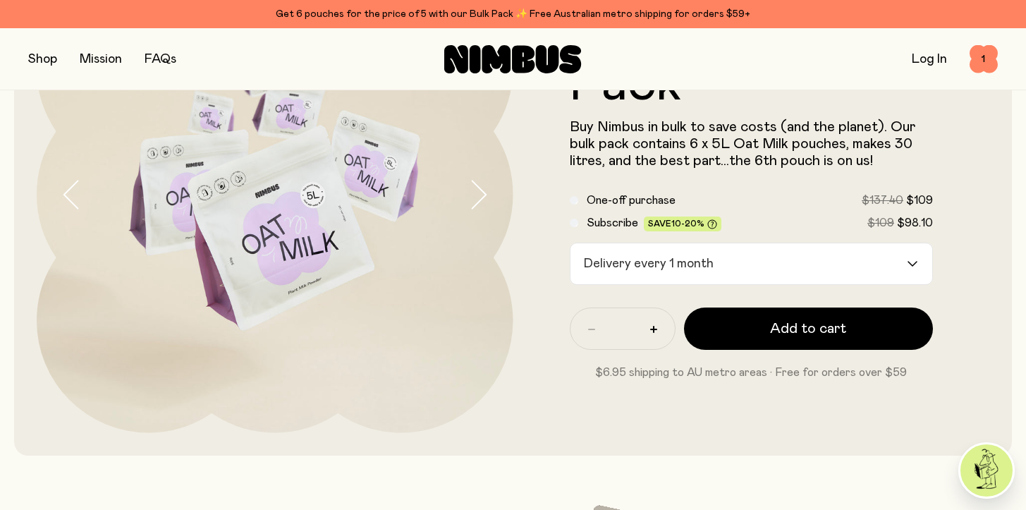
scroll to position [0, 0]
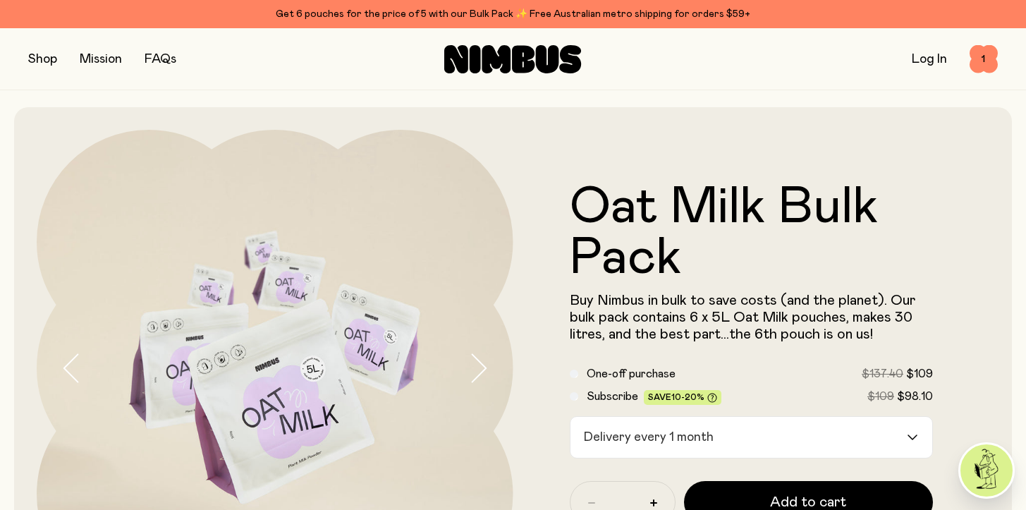
click at [42, 65] on button "button" at bounding box center [42, 59] width 29 height 20
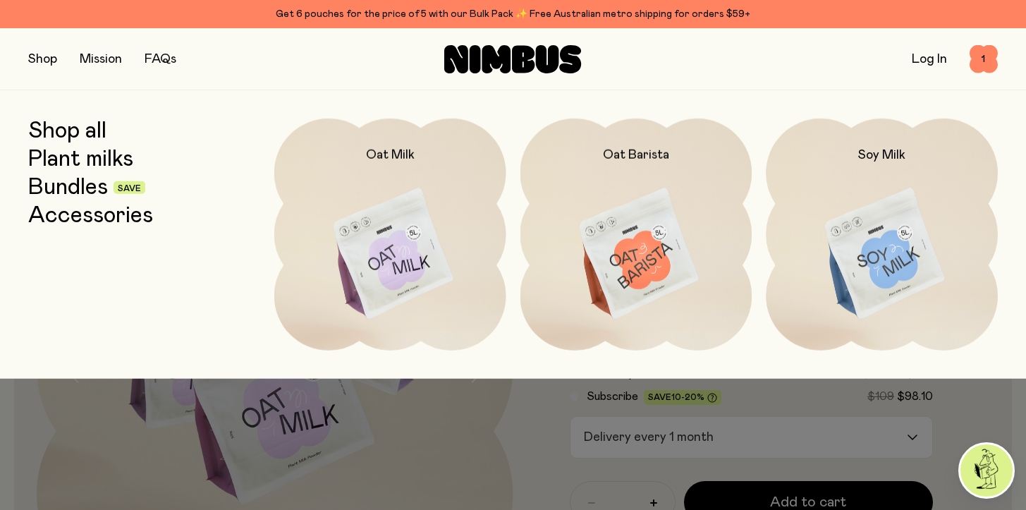
click at [62, 188] on link "Bundles" at bounding box center [68, 187] width 80 height 25
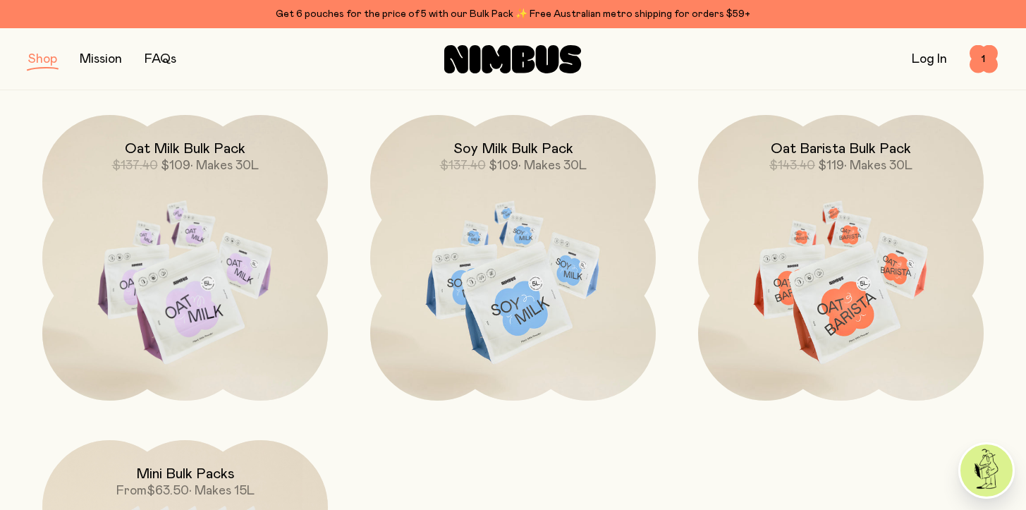
scroll to position [486, 0]
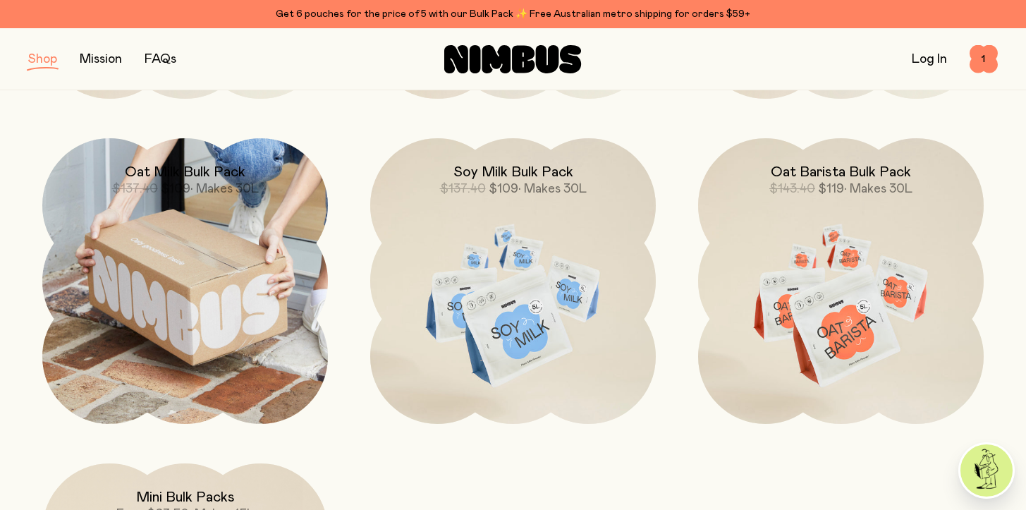
click at [149, 234] on img at bounding box center [185, 281] width 286 height 286
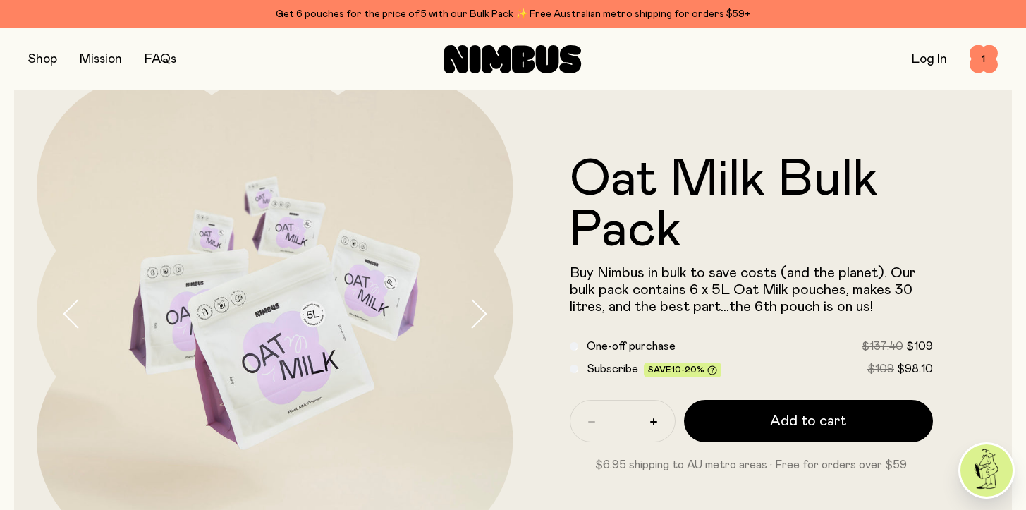
scroll to position [63, 0]
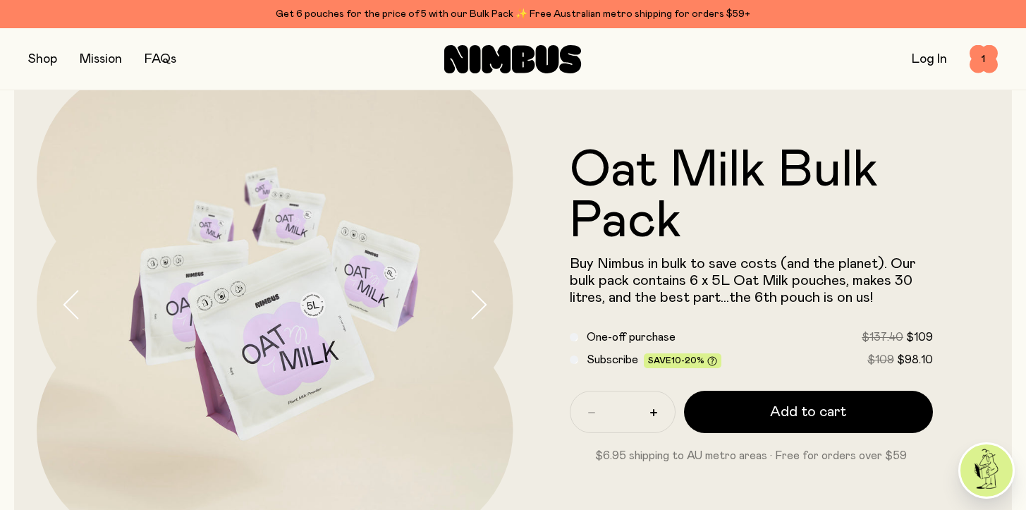
click at [580, 360] on div "Subscribe Save 10-20% $109 $98.10" at bounding box center [752, 359] width 364 height 17
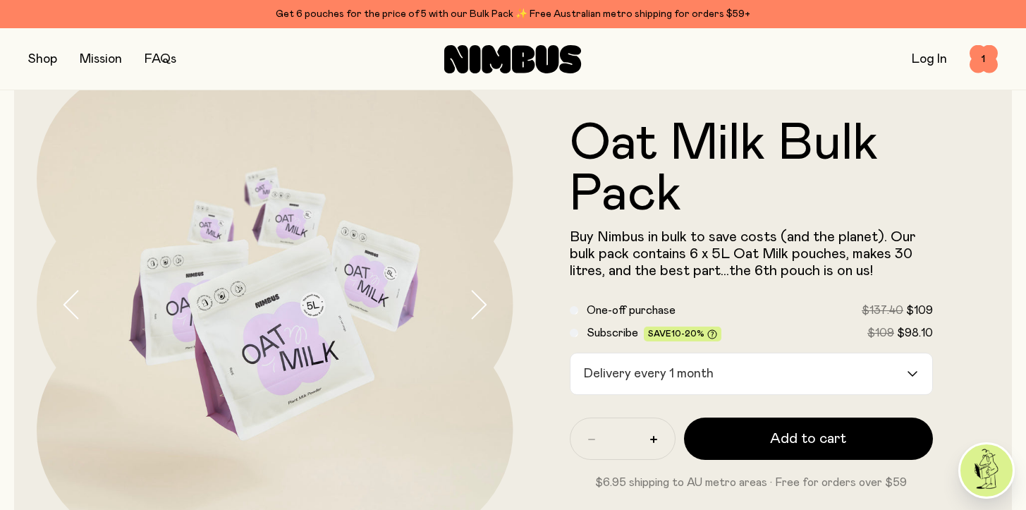
click at [696, 376] on div "Delivery every 1 month" at bounding box center [738, 373] width 337 height 41
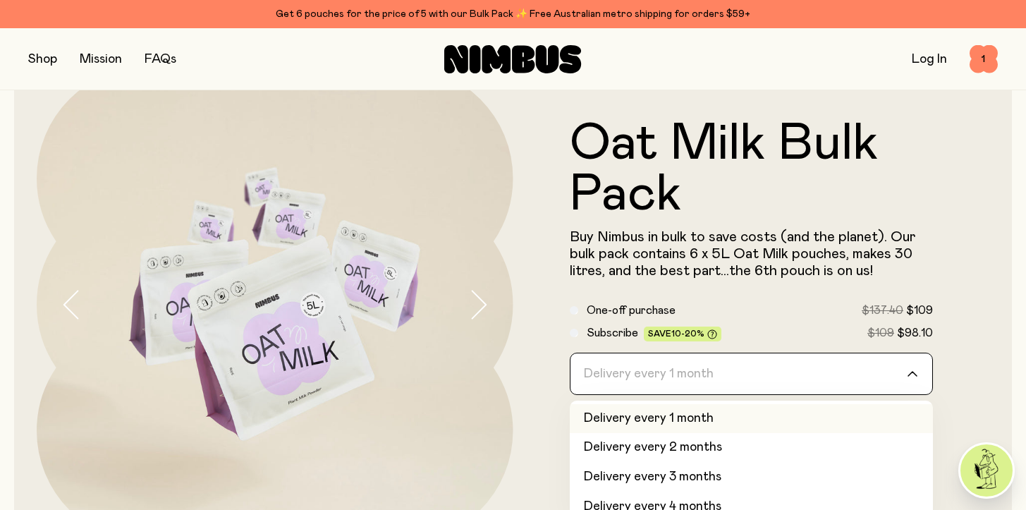
scroll to position [327, 0]
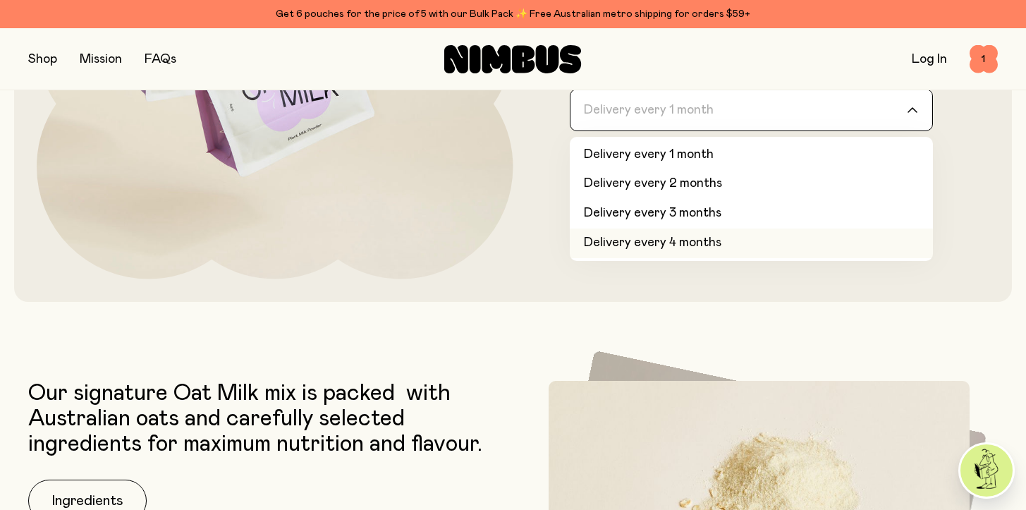
click at [709, 240] on li "Delivery every 4 months" at bounding box center [752, 243] width 364 height 30
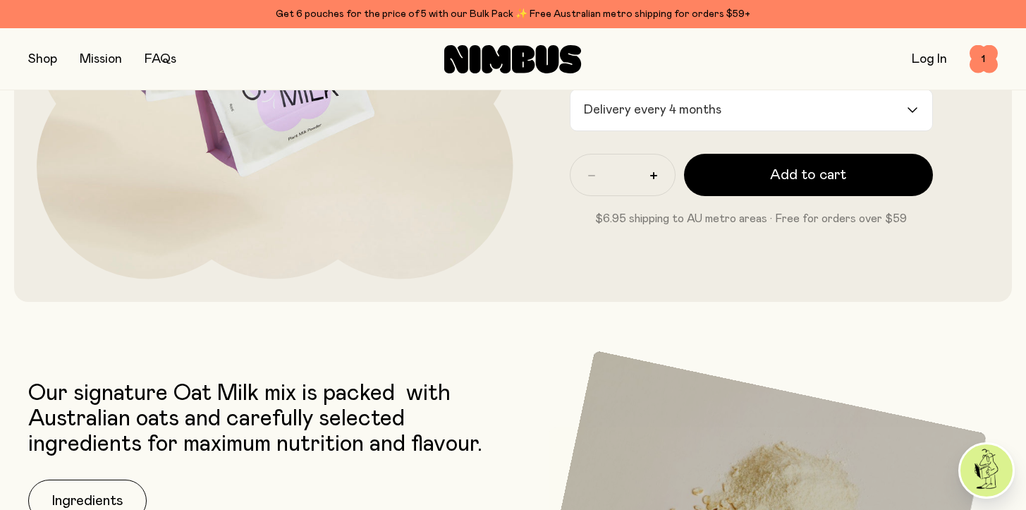
scroll to position [76, 0]
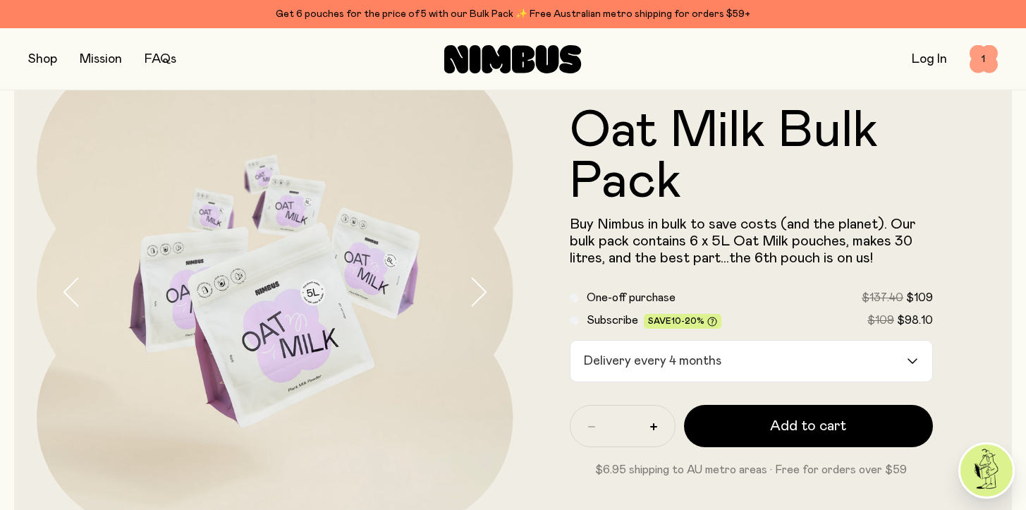
click at [986, 59] on span "1" at bounding box center [983, 59] width 28 height 28
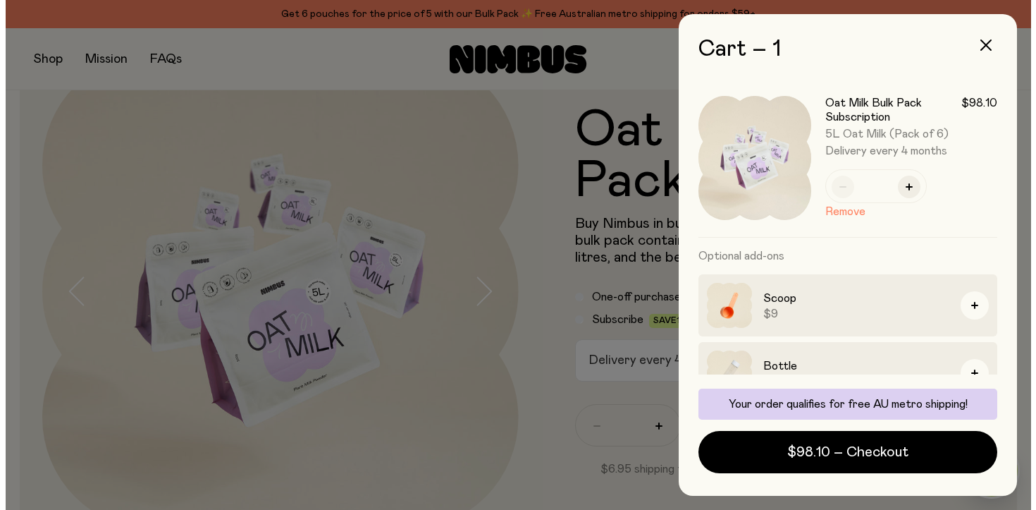
scroll to position [0, 0]
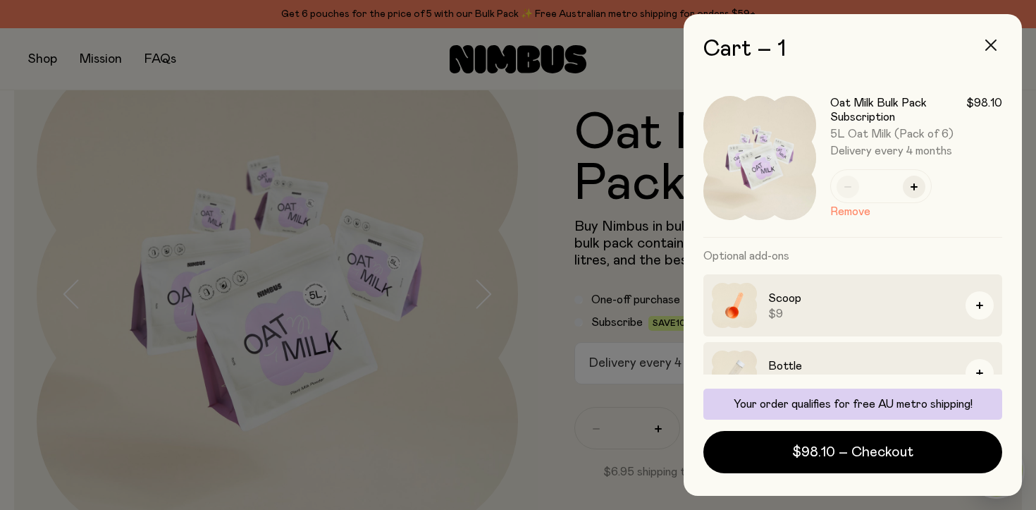
click at [984, 46] on button "button" at bounding box center [991, 45] width 34 height 34
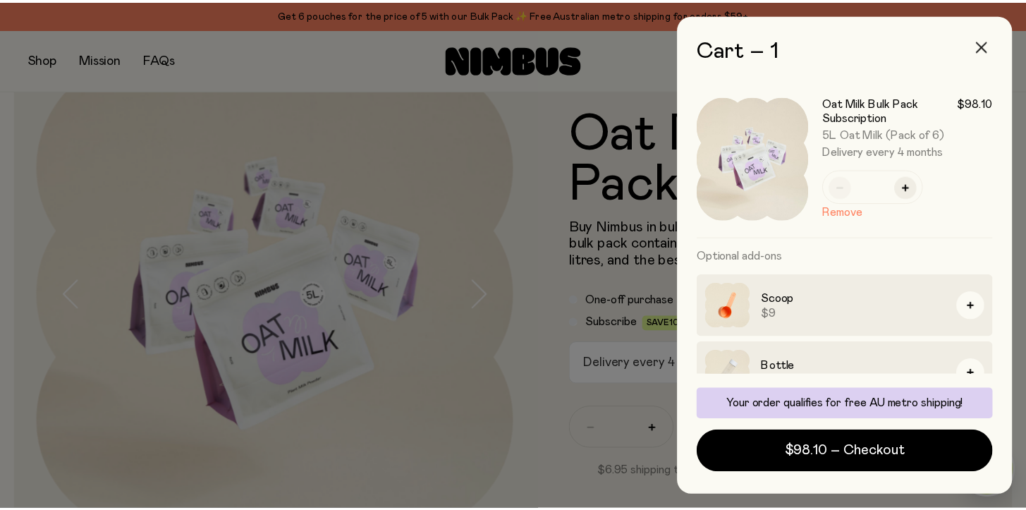
scroll to position [76, 0]
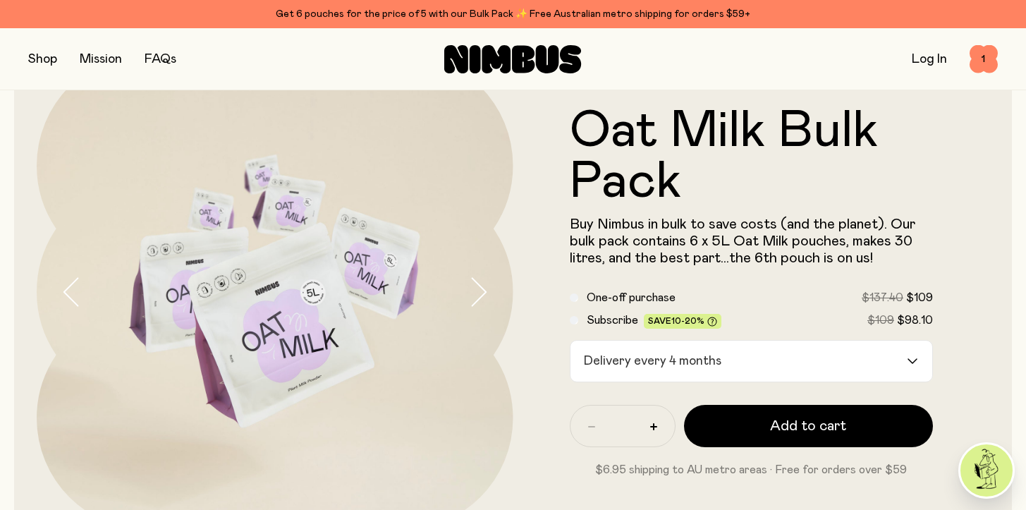
click at [927, 58] on link "Log In" at bounding box center [928, 59] width 35 height 13
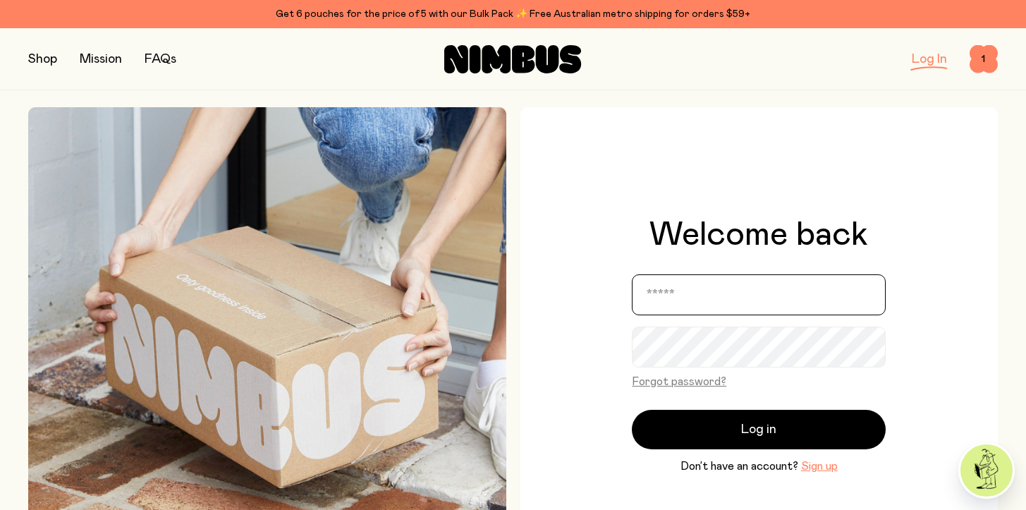
click at [697, 294] on input "email" at bounding box center [759, 294] width 254 height 41
type input "**********"
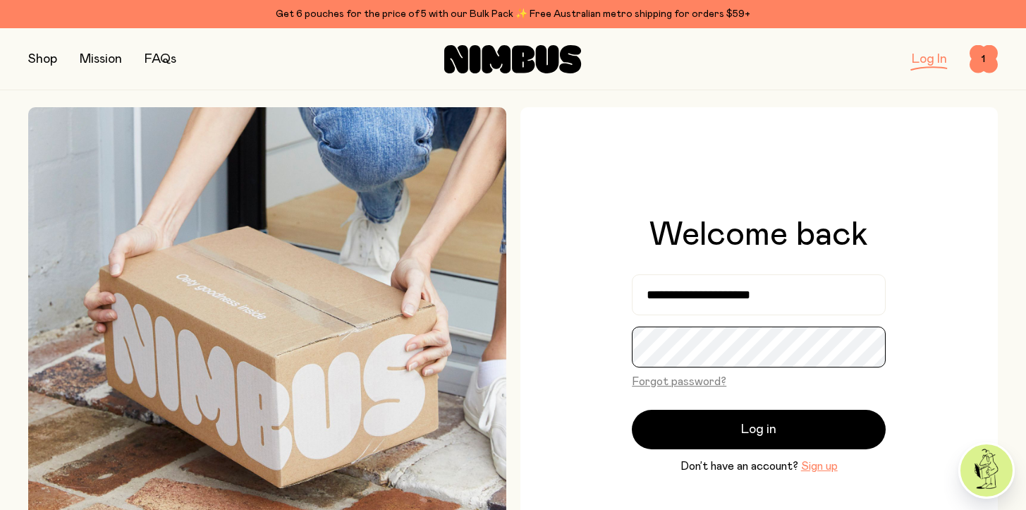
click at [632, 410] on button "Log in" at bounding box center [759, 429] width 254 height 39
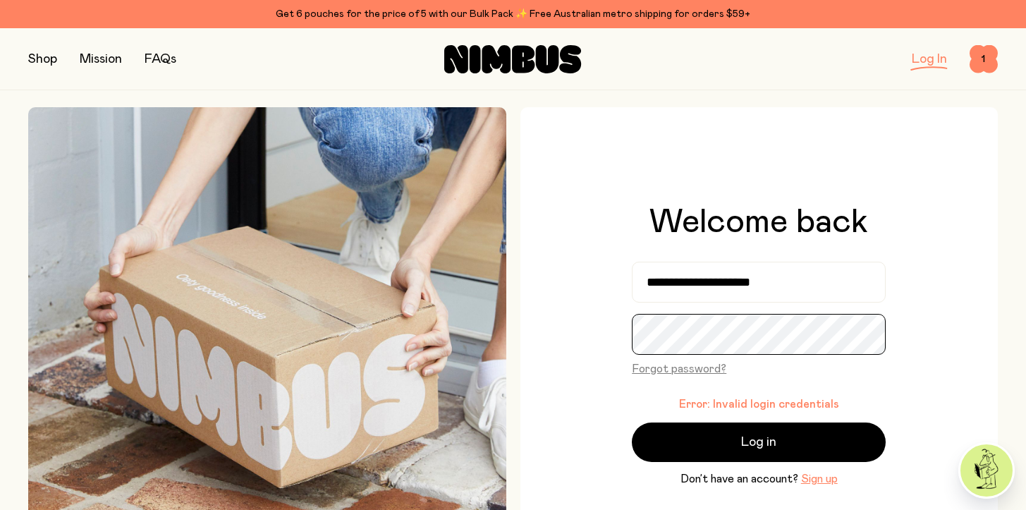
click at [632, 422] on button "Log in" at bounding box center [759, 441] width 254 height 39
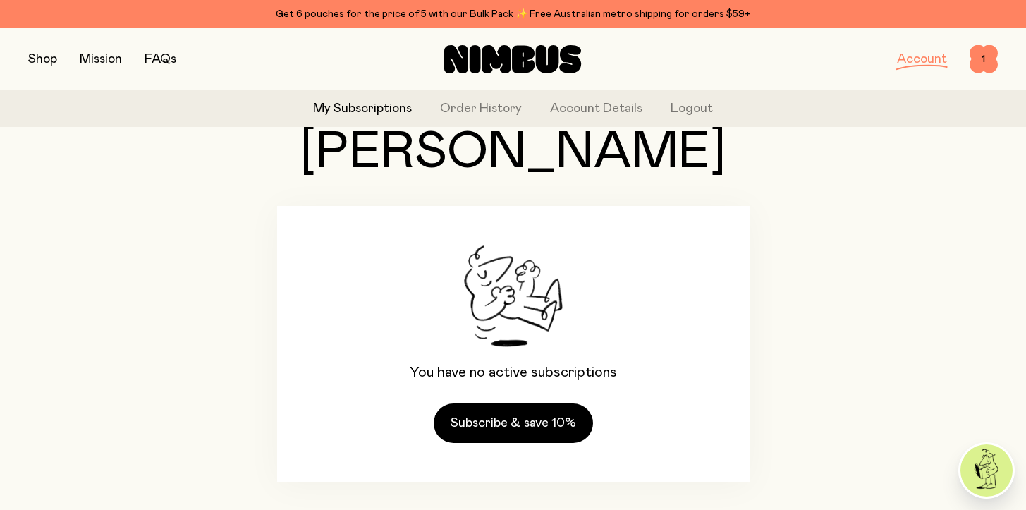
scroll to position [97, 0]
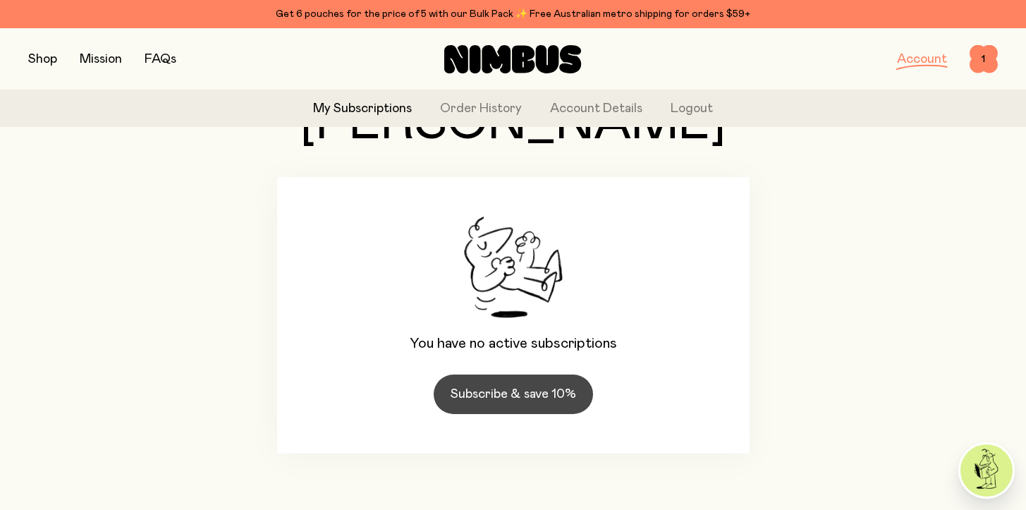
click at [515, 385] on link "Subscribe & save 10%" at bounding box center [513, 393] width 159 height 39
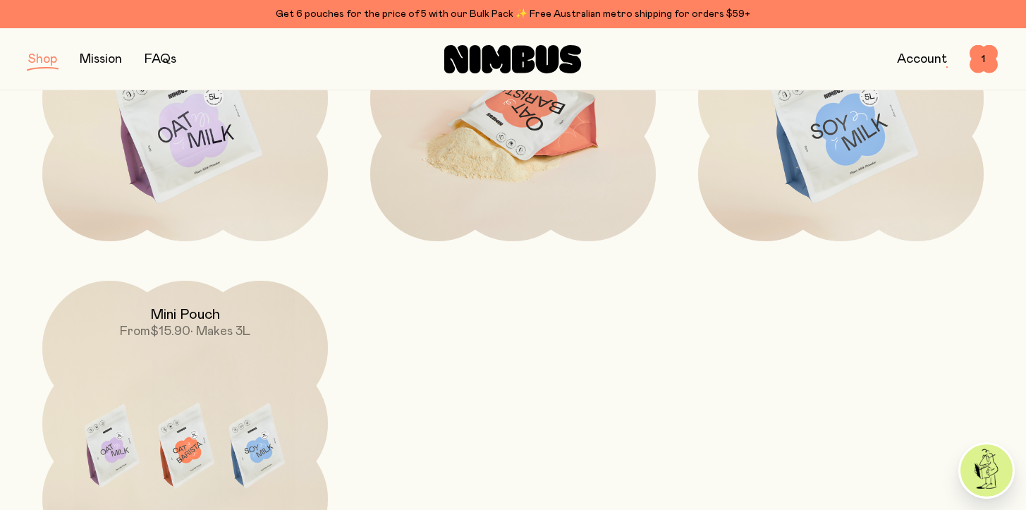
scroll to position [418, 0]
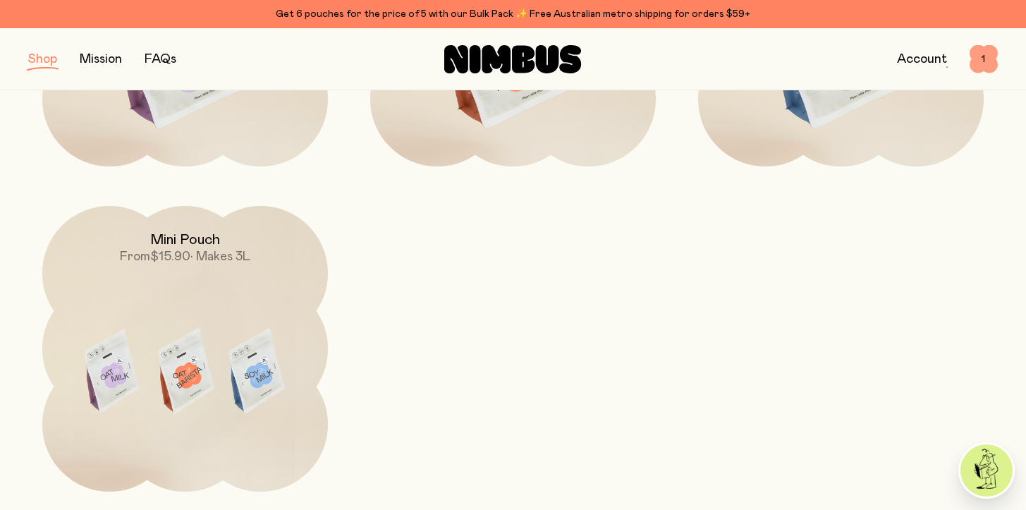
click at [985, 59] on span "1" at bounding box center [983, 59] width 28 height 28
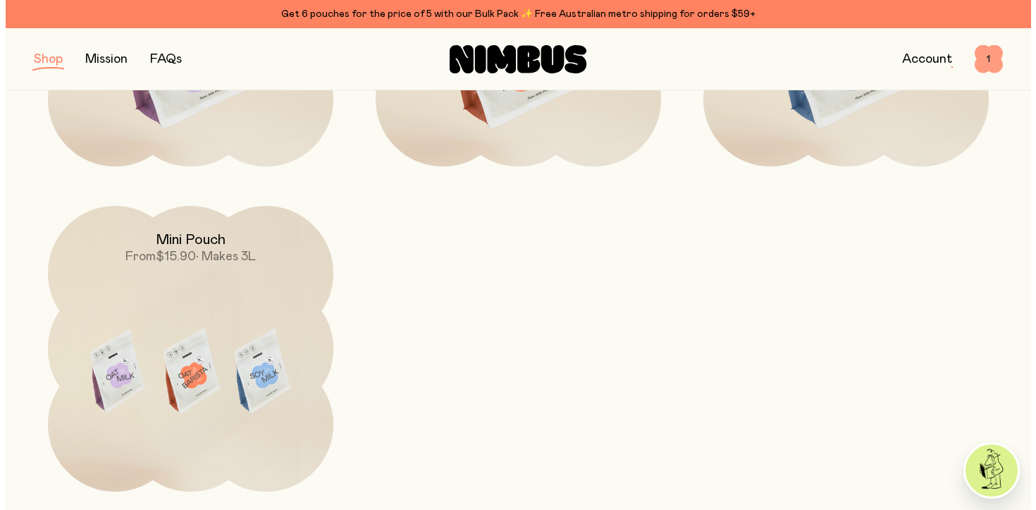
scroll to position [0, 0]
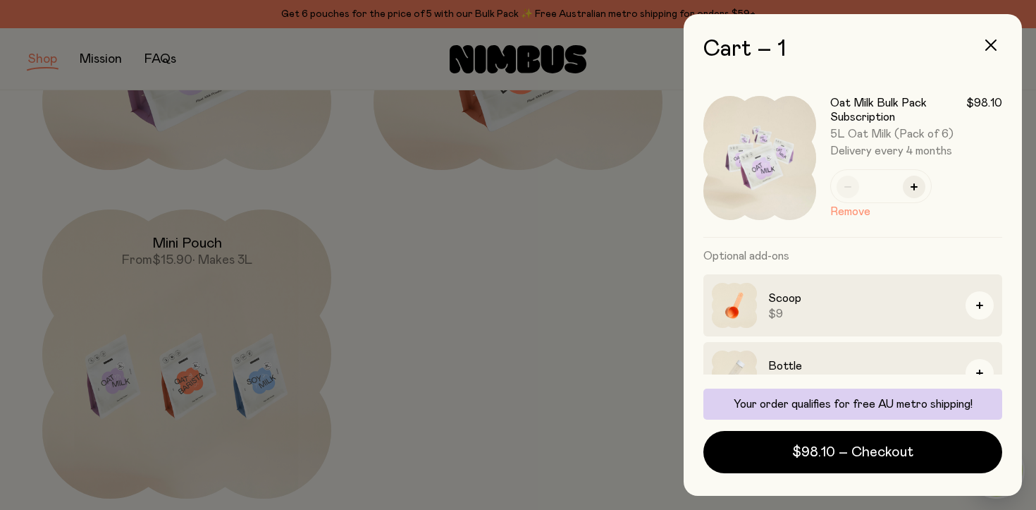
click at [850, 207] on button "Remove" at bounding box center [850, 211] width 40 height 17
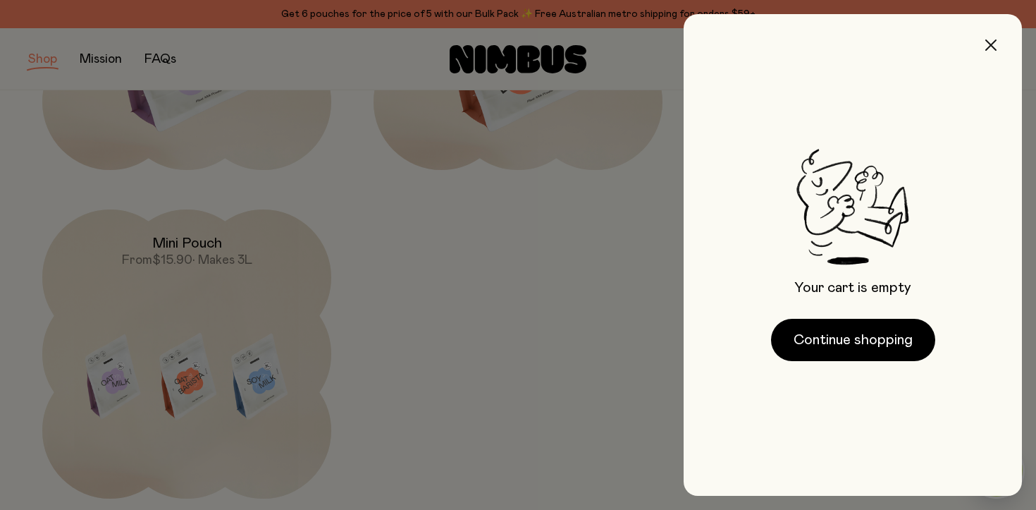
click at [995, 44] on icon "button" at bounding box center [991, 44] width 11 height 11
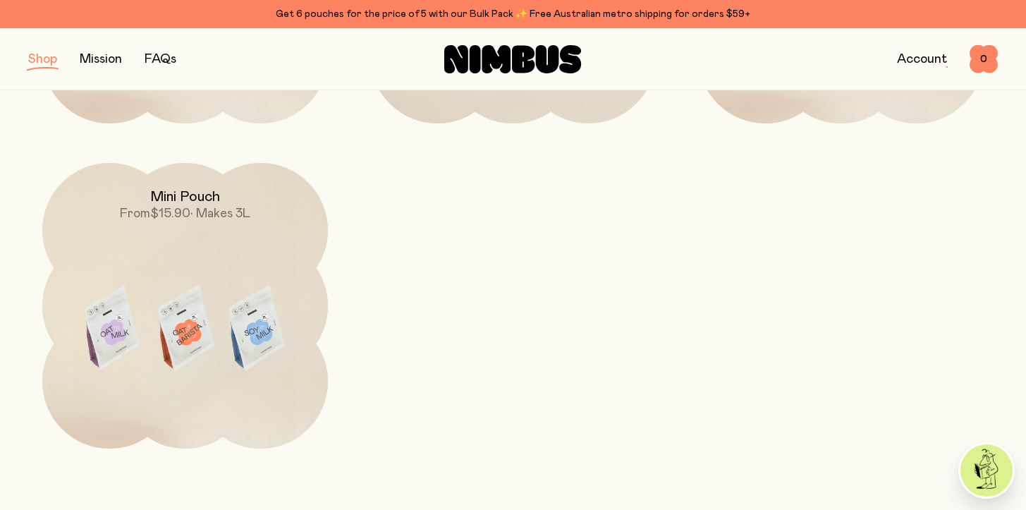
scroll to position [159, 0]
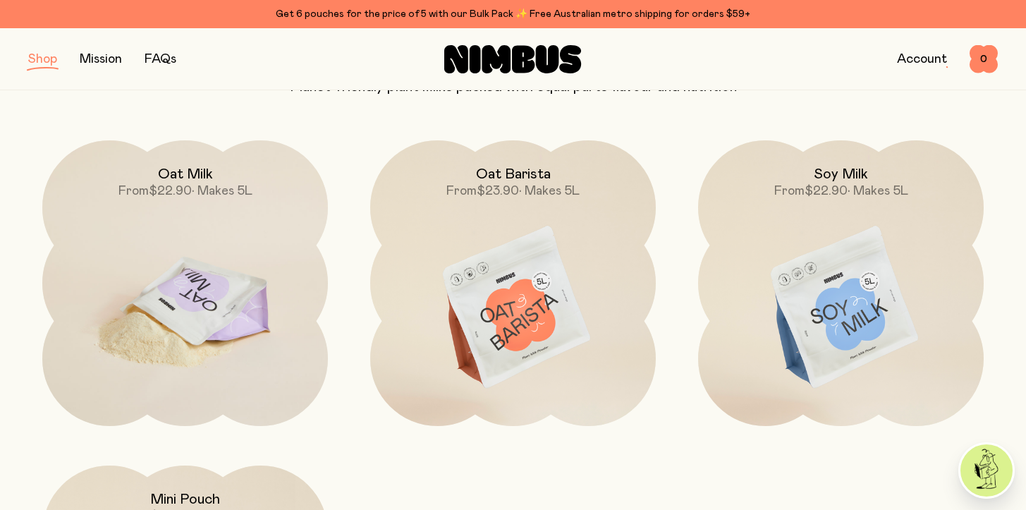
click at [222, 233] on img at bounding box center [185, 308] width 286 height 336
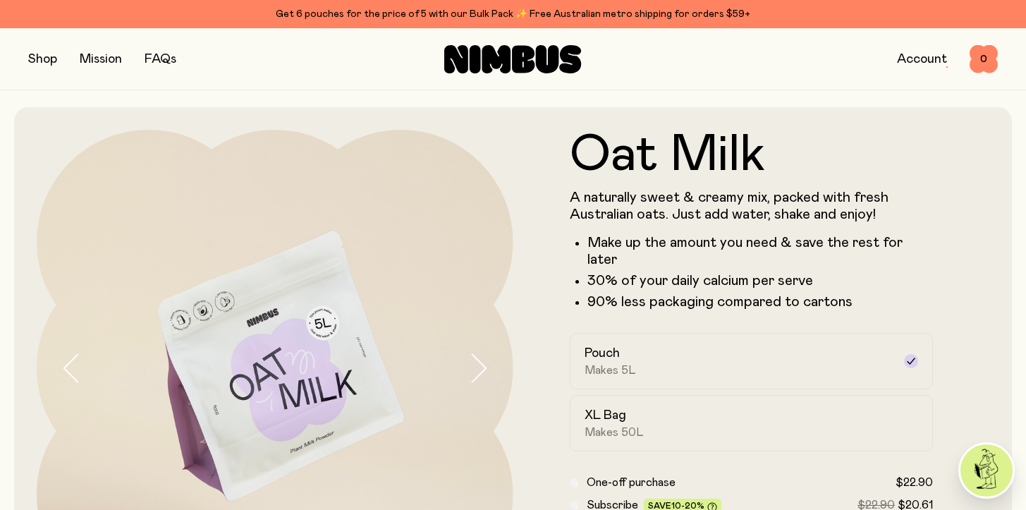
click at [914, 63] on link "Account" at bounding box center [922, 59] width 50 height 13
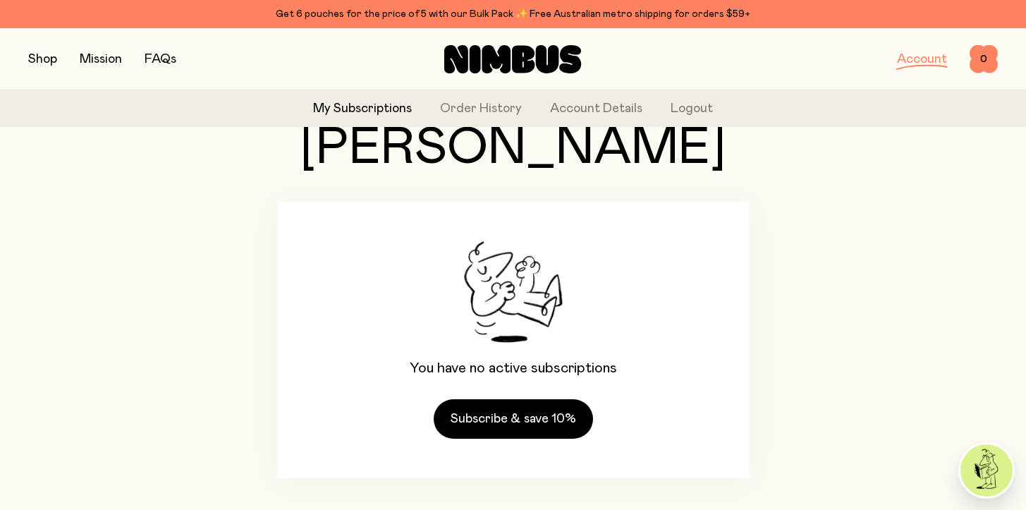
scroll to position [97, 0]
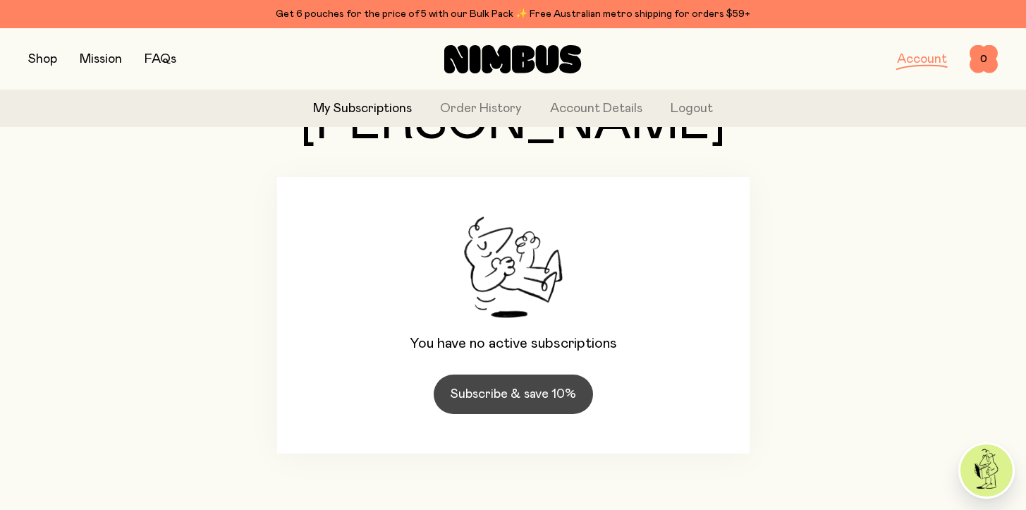
click at [527, 388] on link "Subscribe & save 10%" at bounding box center [513, 393] width 159 height 39
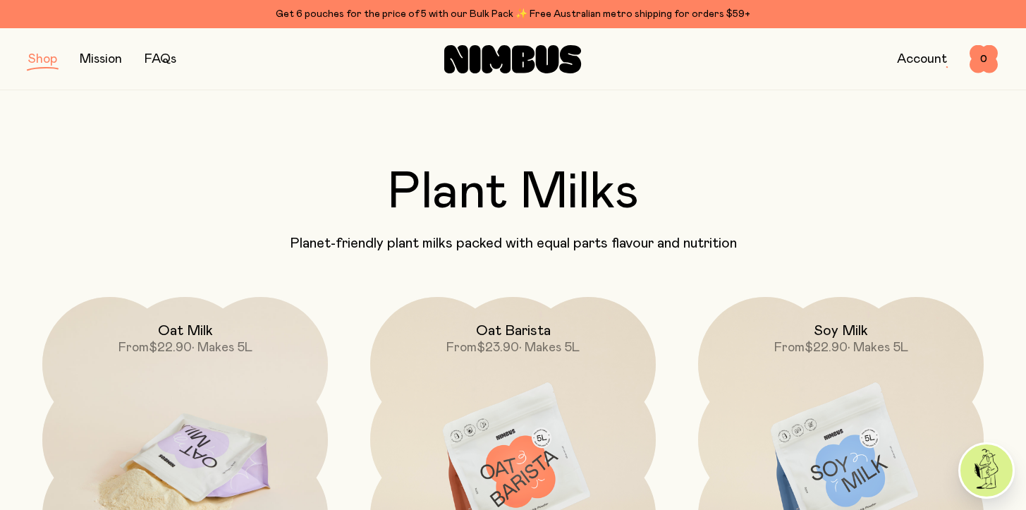
scroll to position [3, 0]
click at [207, 379] on img at bounding box center [185, 464] width 286 height 336
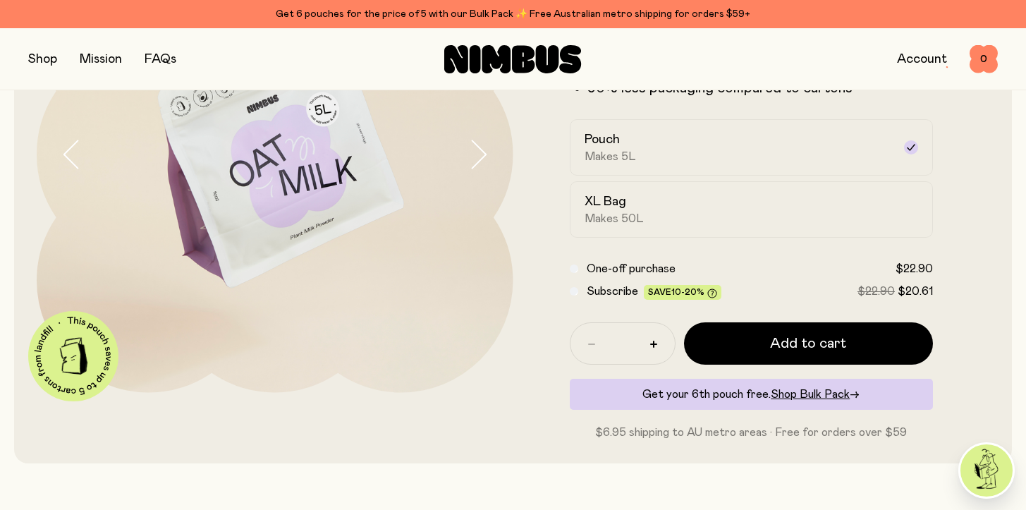
scroll to position [274, 0]
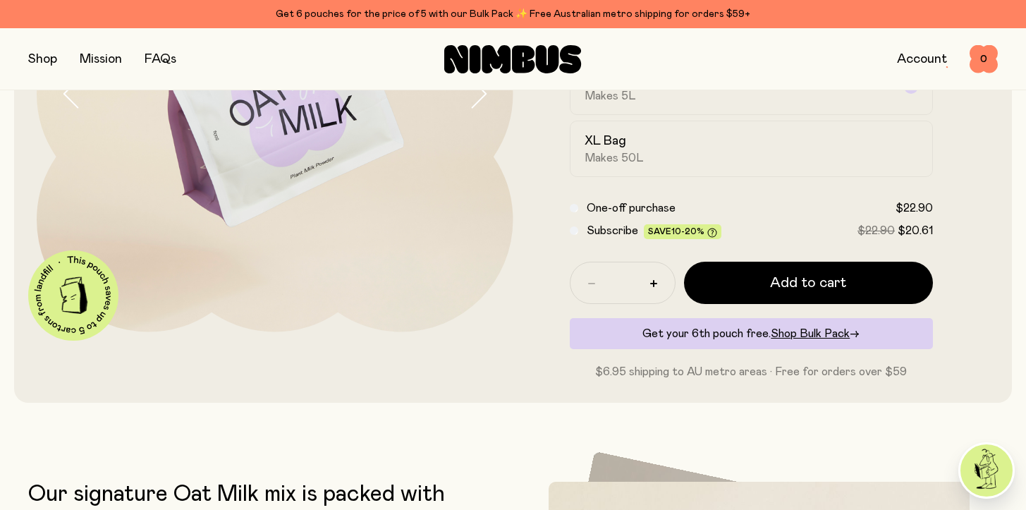
click at [580, 222] on div "Subscribe Save 10-20% $22.90 $20.61" at bounding box center [752, 230] width 364 height 17
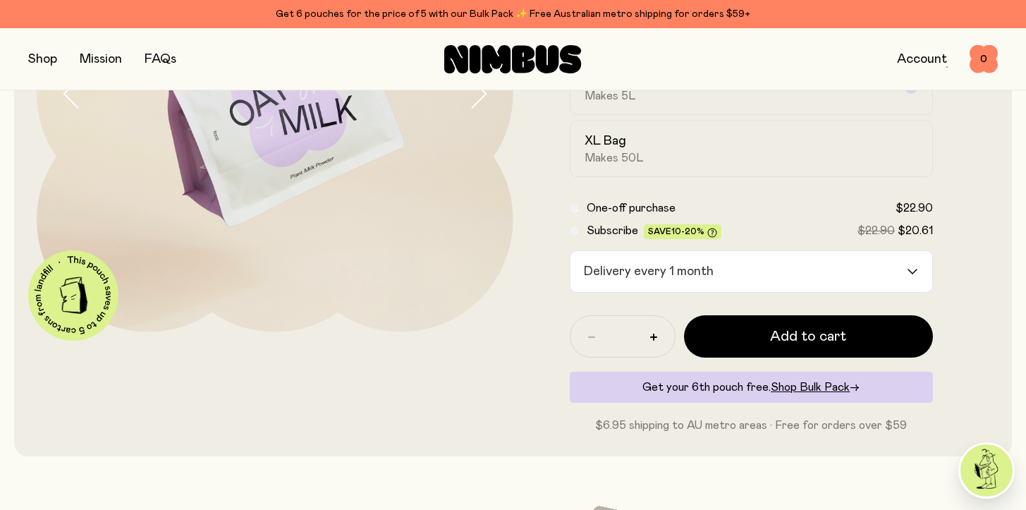
click at [682, 255] on div "Delivery every 1 month" at bounding box center [738, 271] width 337 height 41
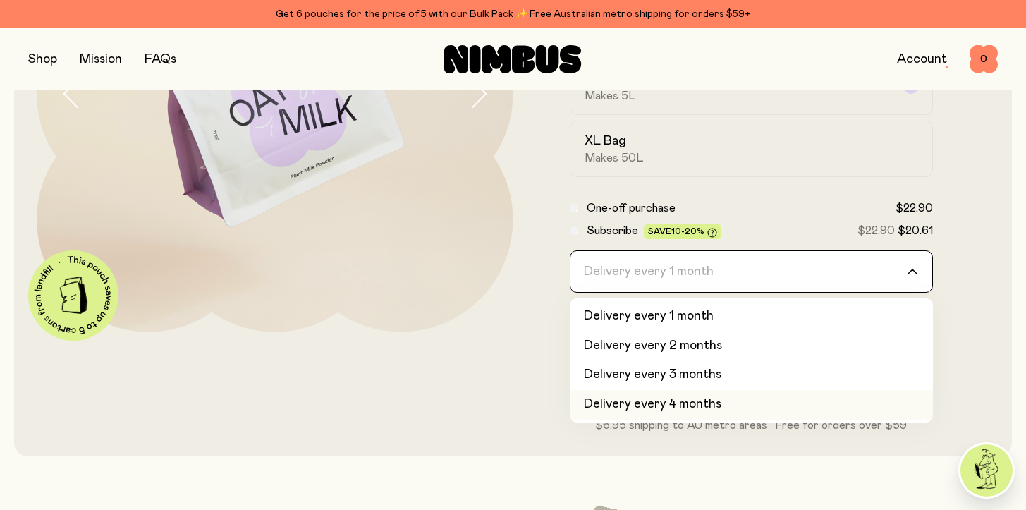
click at [685, 390] on li "Delivery every 4 months" at bounding box center [752, 405] width 364 height 30
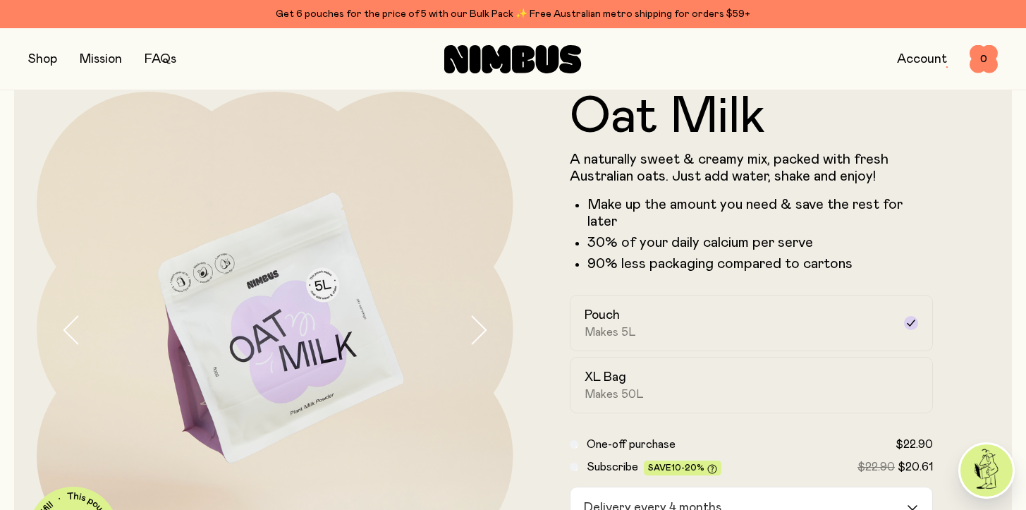
scroll to position [0, 0]
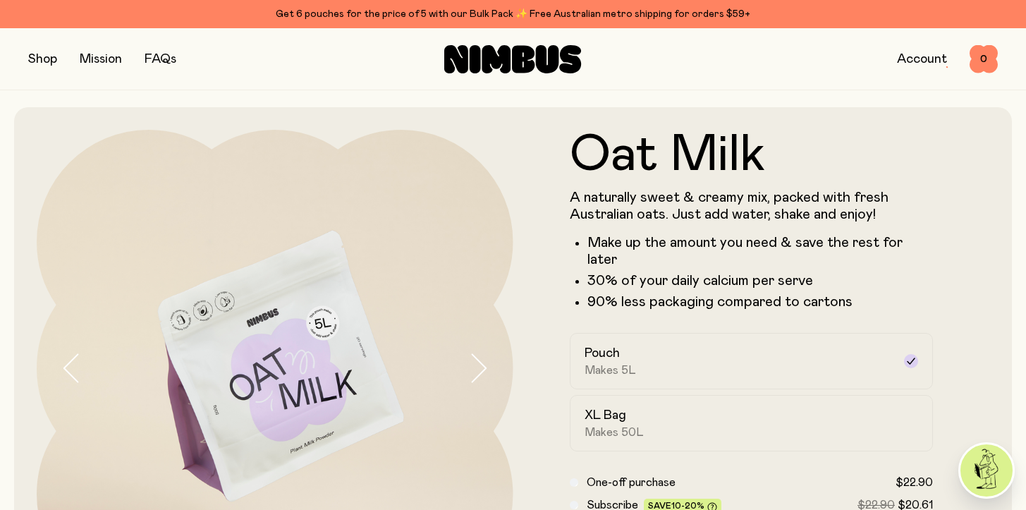
click at [385, 12] on div "Get 6 pouches for the price of 5 with our Bulk Pack ✨ Free Australian metro shi…" at bounding box center [512, 14] width 969 height 17
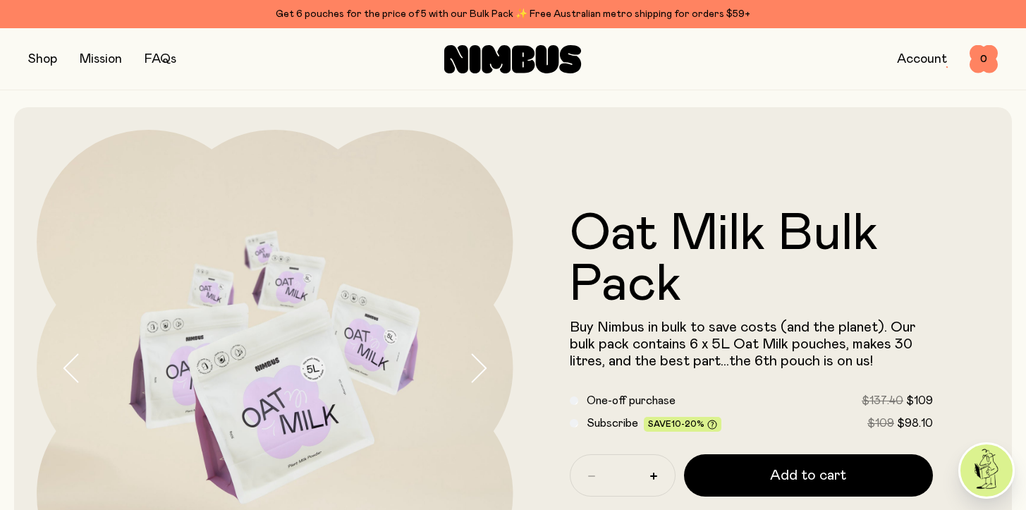
click at [592, 419] on span "Subscribe" at bounding box center [612, 422] width 51 height 11
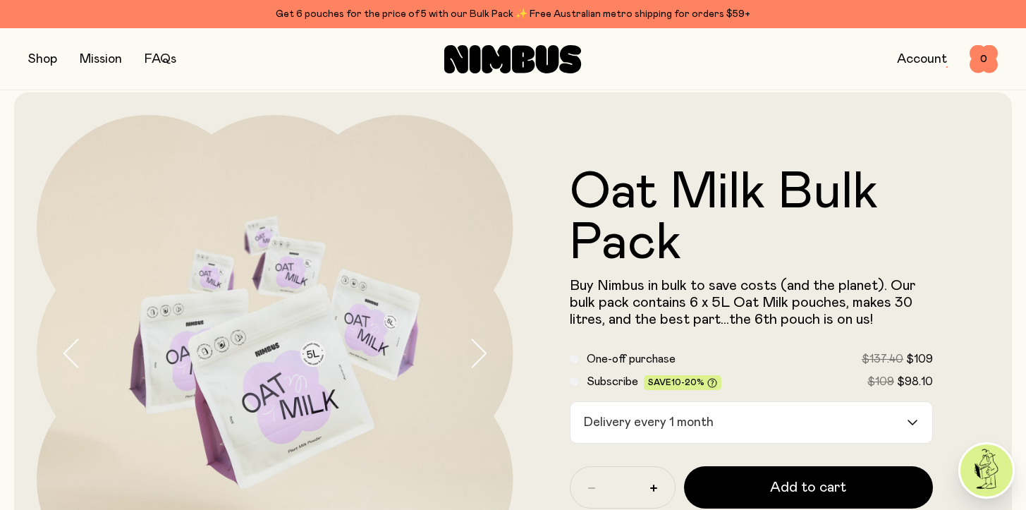
scroll to position [98, 0]
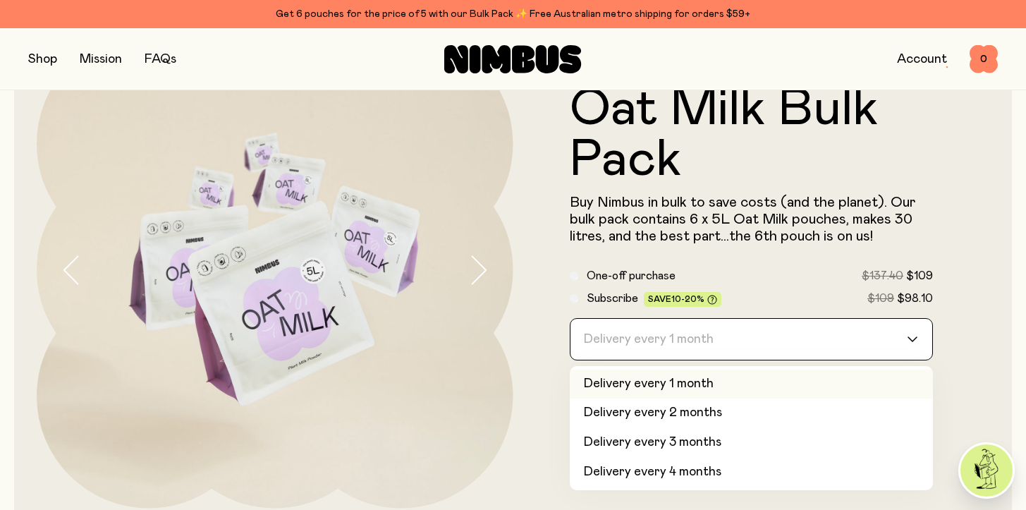
click at [691, 333] on div "Delivery every 1 month" at bounding box center [738, 339] width 337 height 41
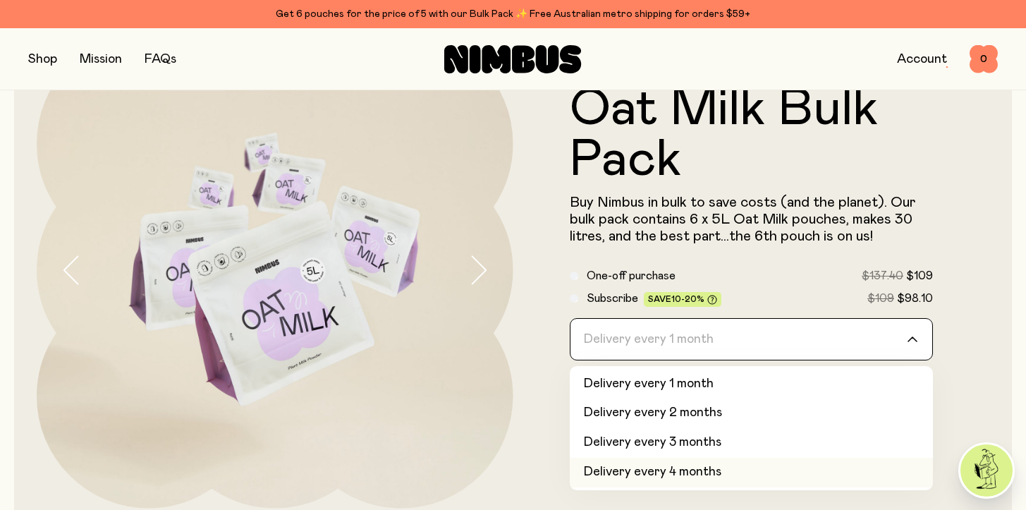
click at [687, 460] on li "Delivery every 4 months" at bounding box center [752, 473] width 364 height 30
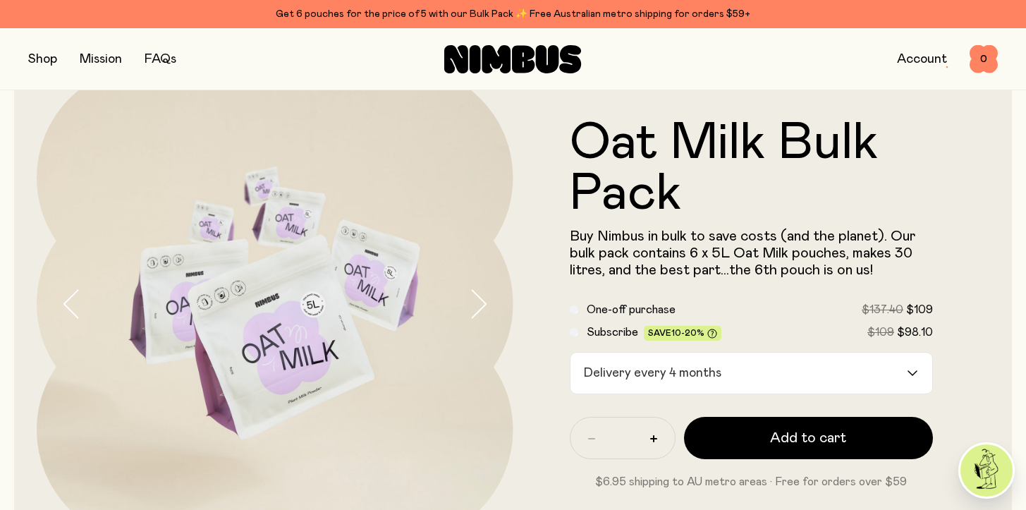
scroll to position [80, 0]
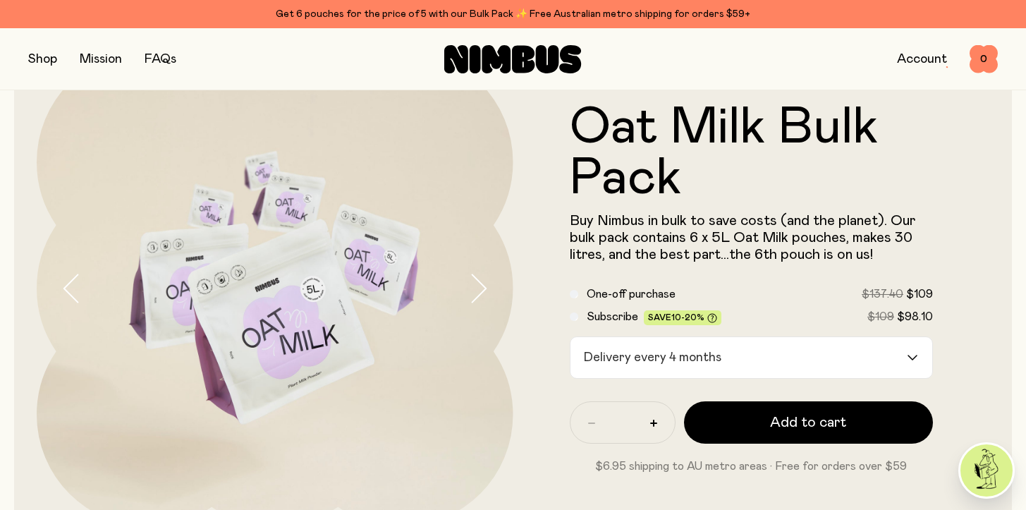
click at [661, 356] on div "Delivery every 4 months" at bounding box center [738, 357] width 337 height 41
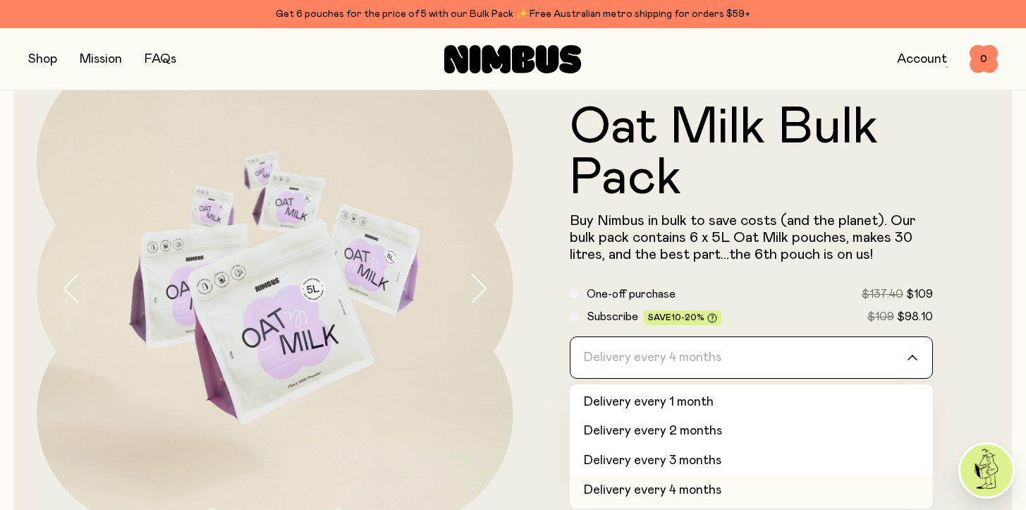
click at [661, 356] on input "Search for option" at bounding box center [742, 357] width 327 height 41
click at [651, 489] on li "Delivery every 4 months" at bounding box center [752, 491] width 364 height 30
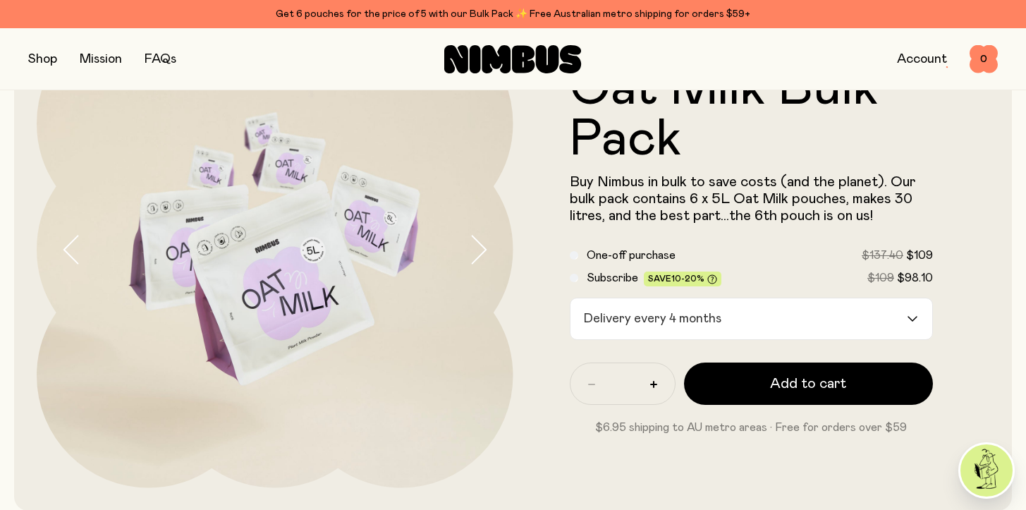
scroll to position [145, 0]
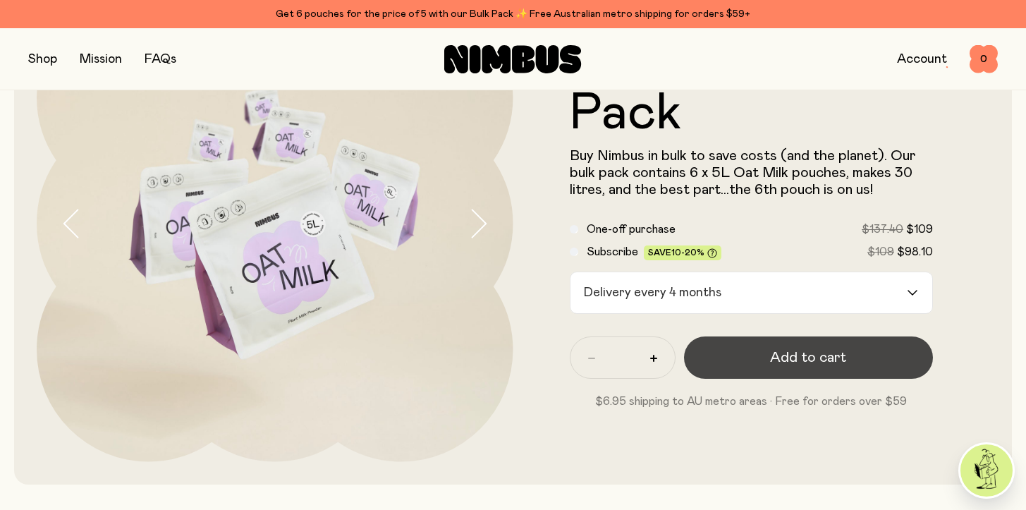
click at [753, 364] on button "Add to cart" at bounding box center [809, 357] width 250 height 42
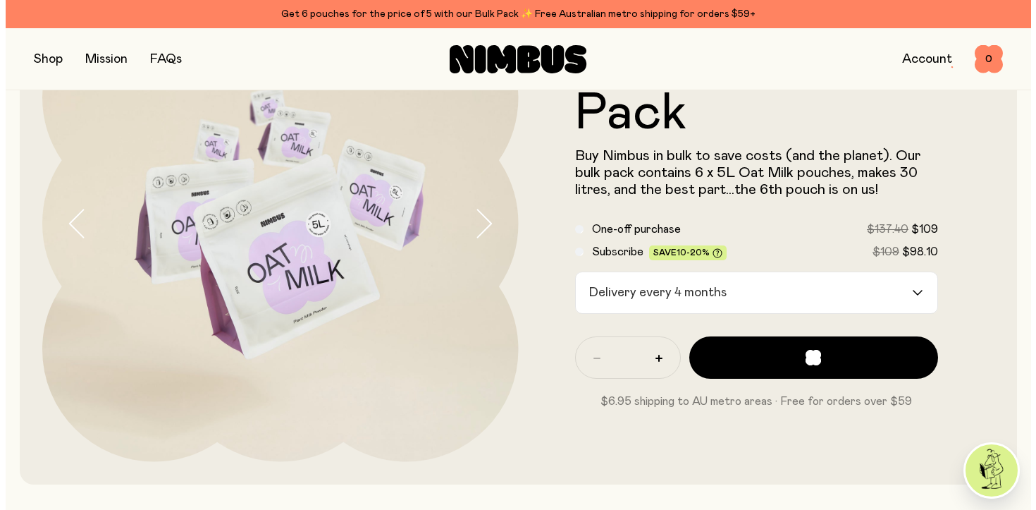
scroll to position [0, 0]
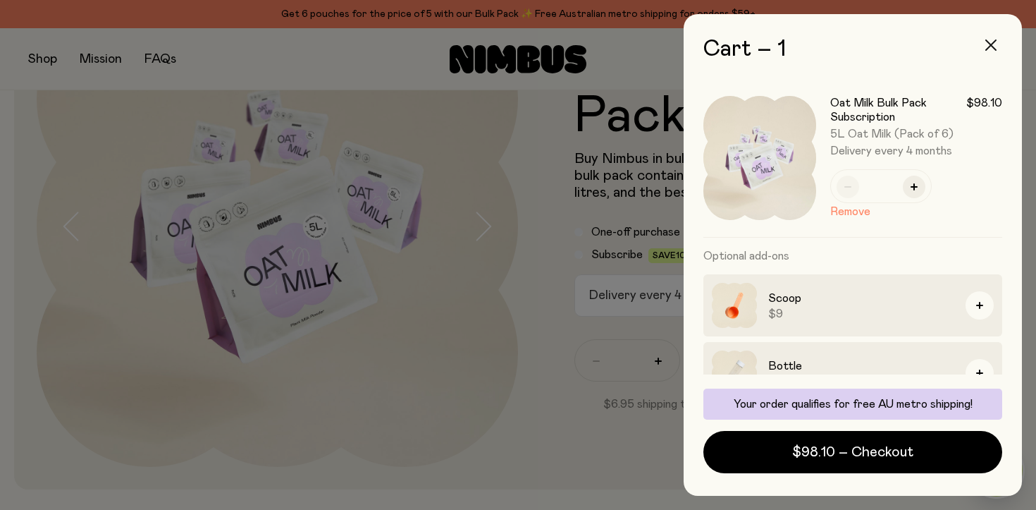
click at [999, 47] on button "button" at bounding box center [991, 45] width 34 height 34
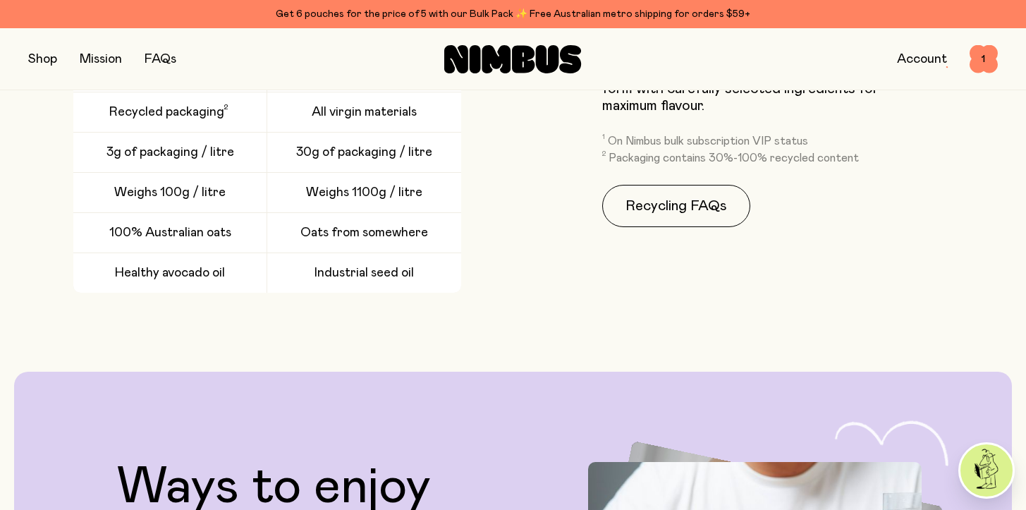
scroll to position [2130, 0]
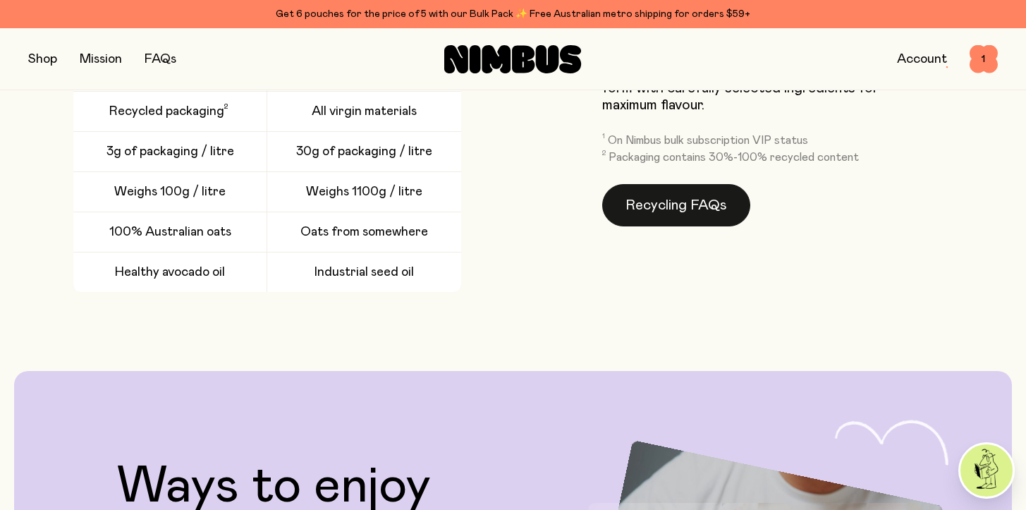
click at [657, 205] on link "Recycling FAQs" at bounding box center [676, 205] width 148 height 42
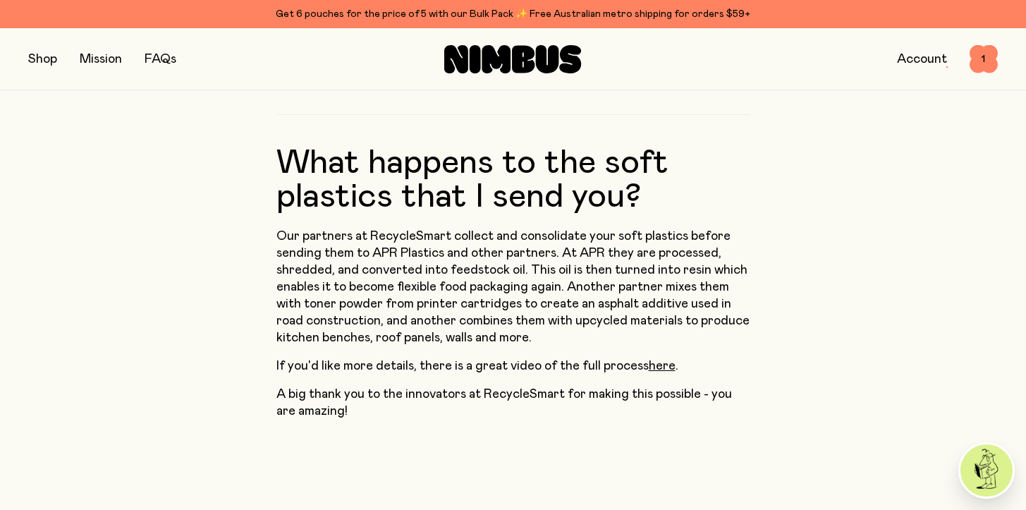
scroll to position [1234, 0]
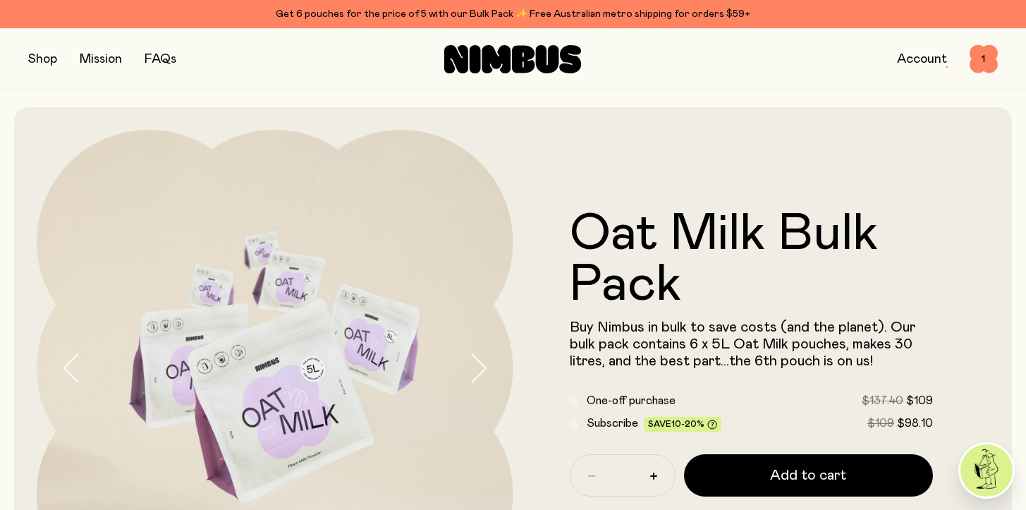
scroll to position [479, 0]
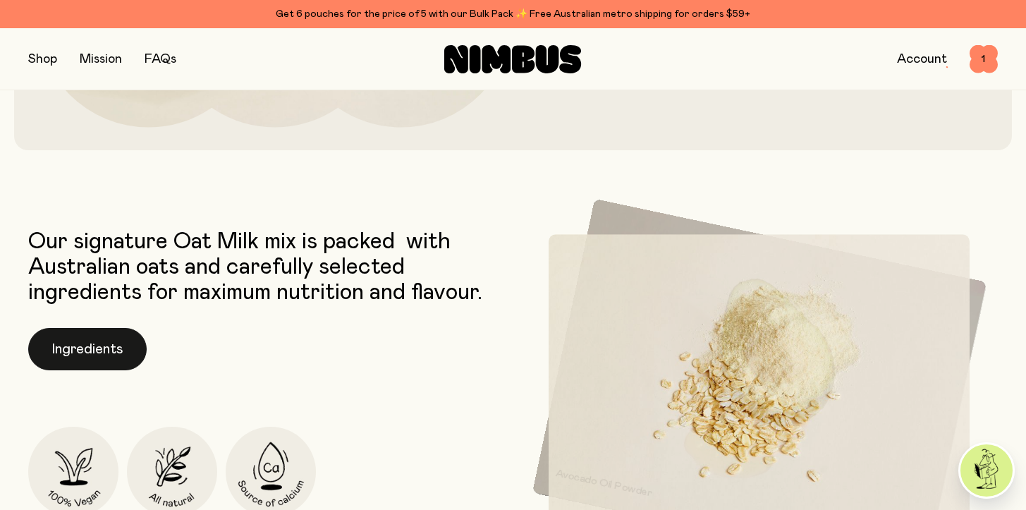
click at [87, 357] on button "Ingredients" at bounding box center [87, 349] width 118 height 42
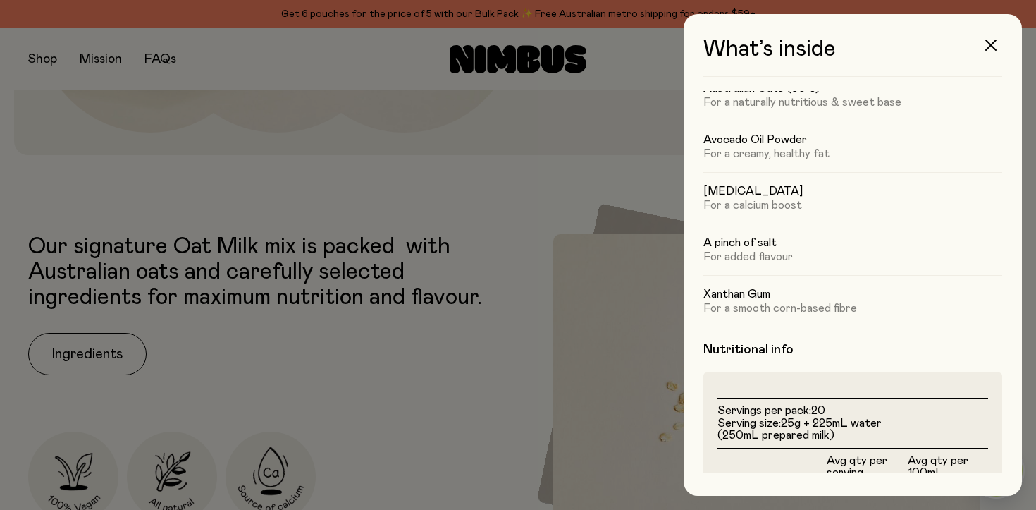
scroll to position [56, 0]
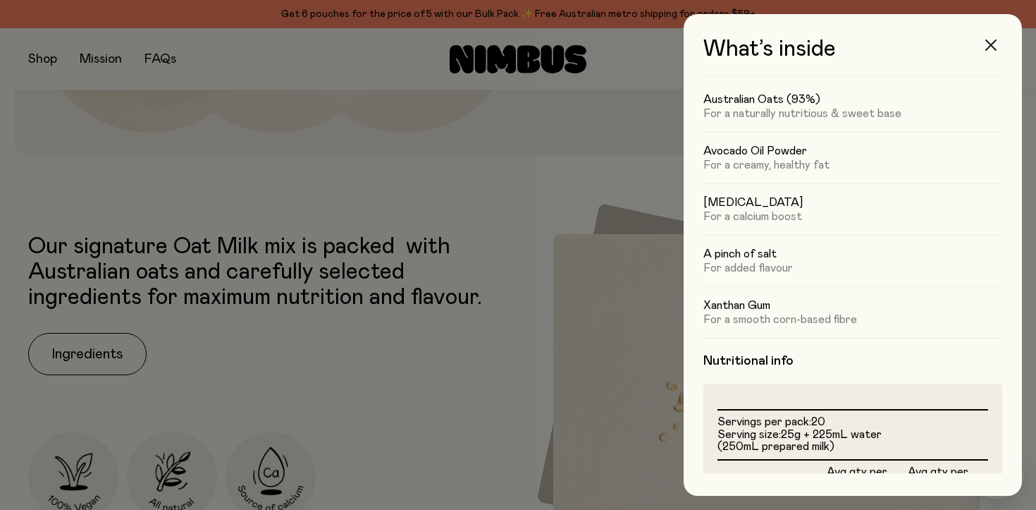
click at [989, 42] on icon "button" at bounding box center [991, 44] width 11 height 11
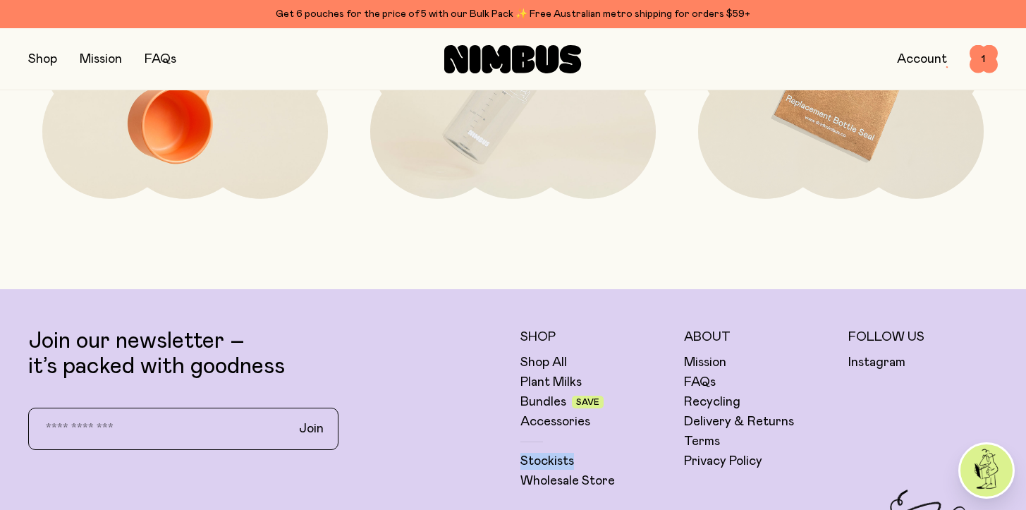
scroll to position [3472, 0]
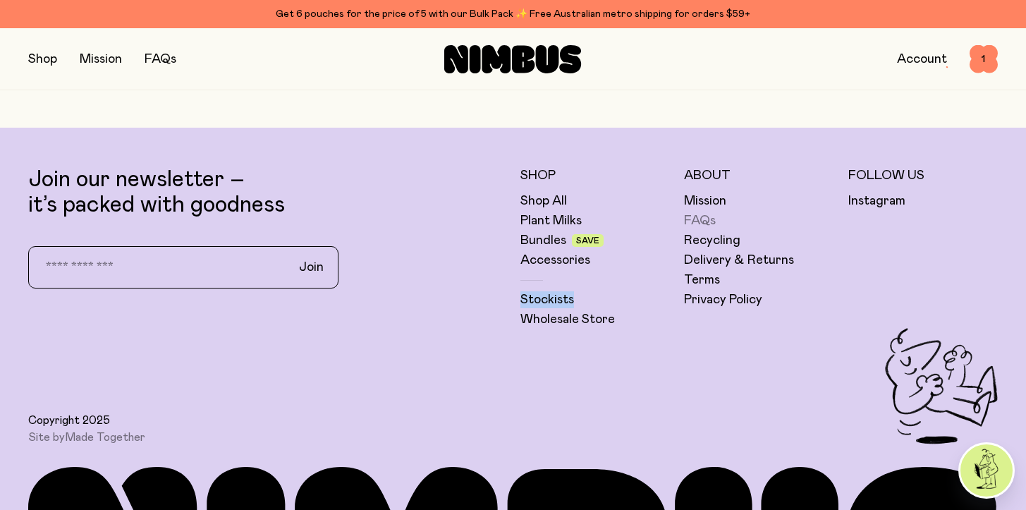
click at [700, 219] on link "FAQs" at bounding box center [700, 220] width 32 height 17
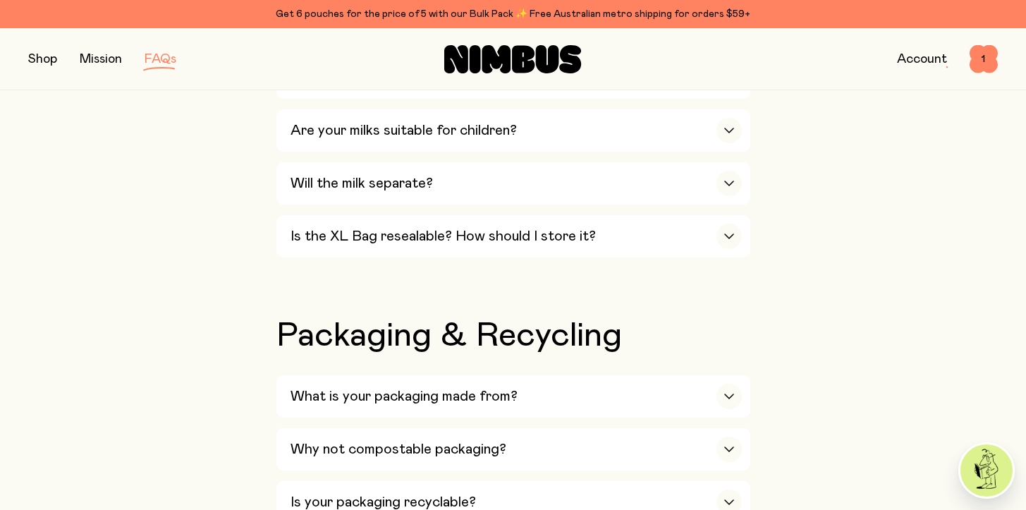
scroll to position [1220, 0]
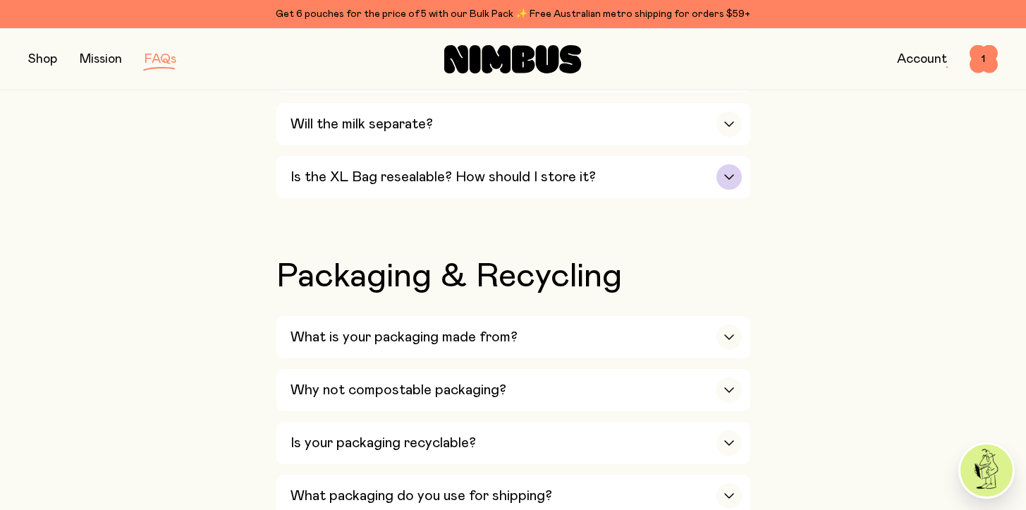
click at [575, 180] on h3 "Is the XL Bag resealable? How should I store it?" at bounding box center [442, 176] width 305 height 17
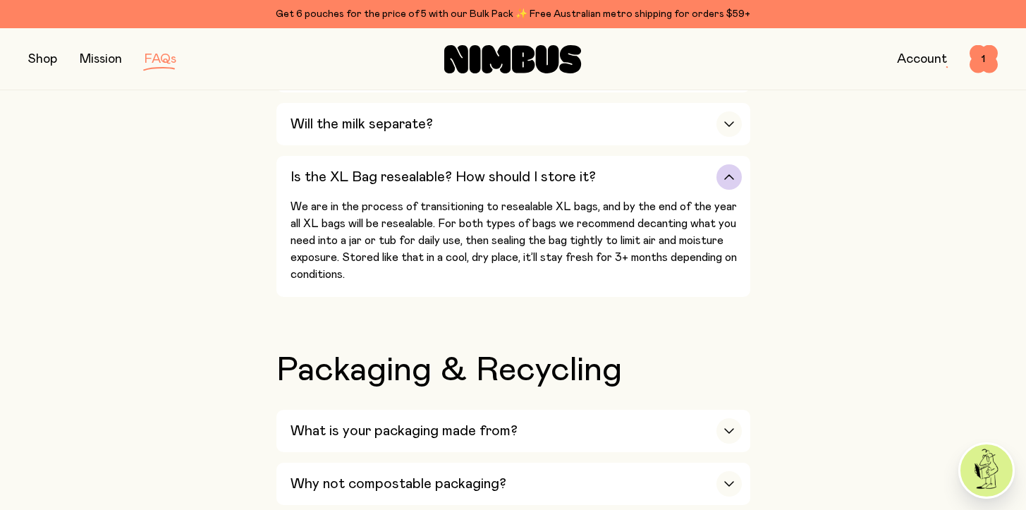
click at [574, 180] on h3 "Is the XL Bag resealable? How should I store it?" at bounding box center [442, 176] width 305 height 17
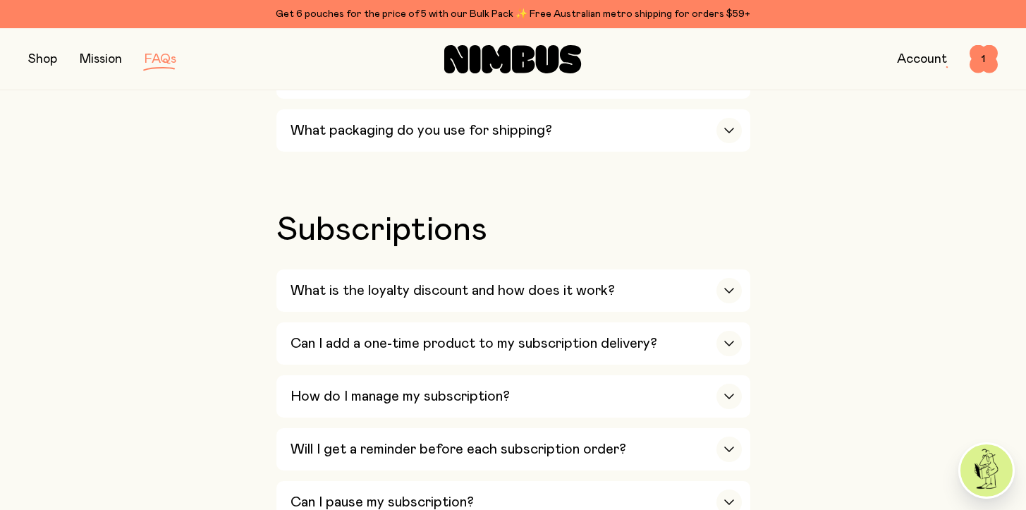
scroll to position [1588, 0]
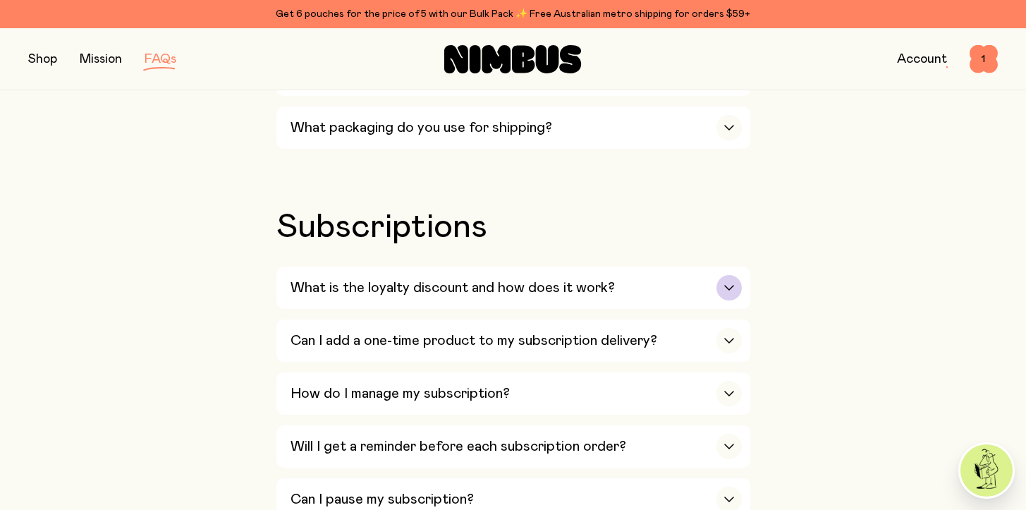
click at [541, 288] on h3 "What is the loyalty discount and how does it work?" at bounding box center [452, 287] width 324 height 17
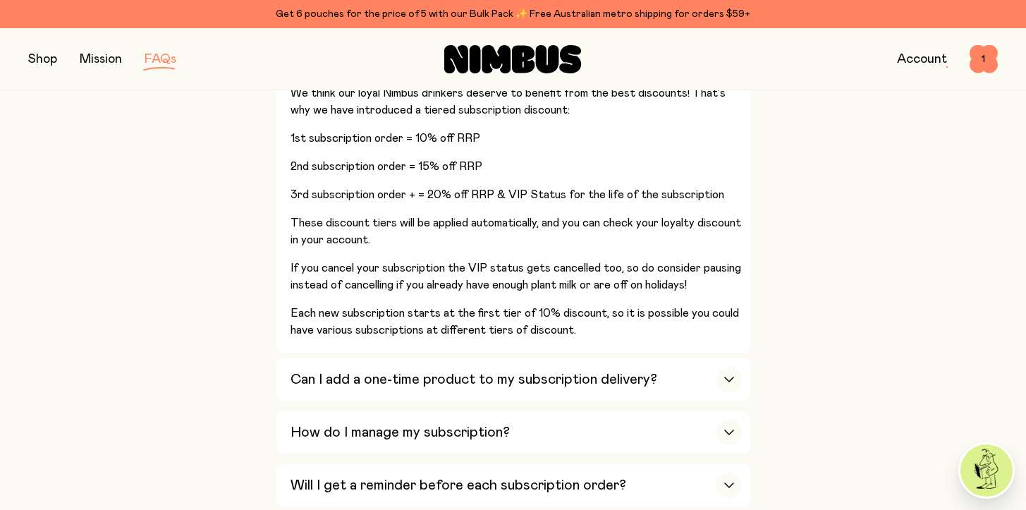
scroll to position [1853, 0]
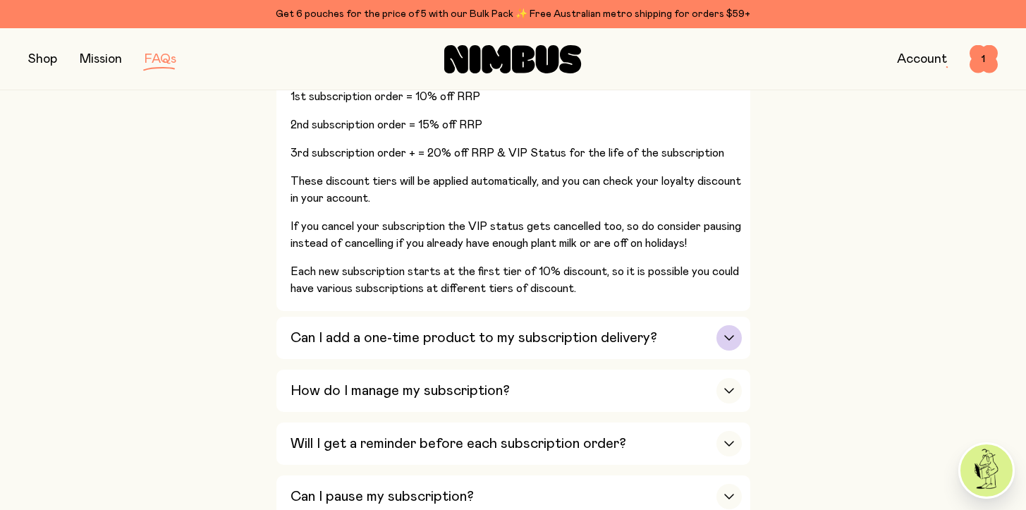
click at [580, 344] on h3 "Can I add a one-time product to my subscription delivery?" at bounding box center [473, 337] width 367 height 17
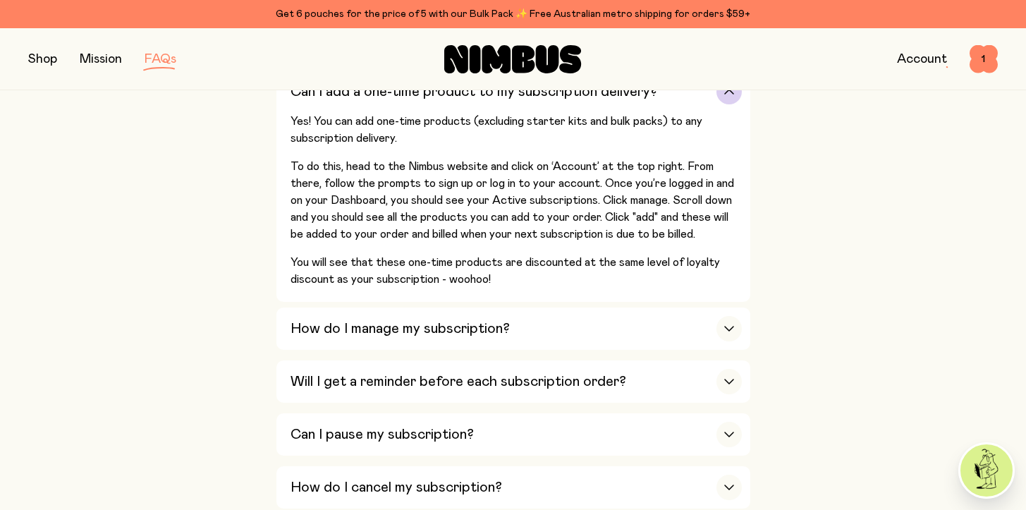
scroll to position [1836, 0]
click at [580, 344] on div "How do I manage my subscription?" at bounding box center [515, 329] width 451 height 42
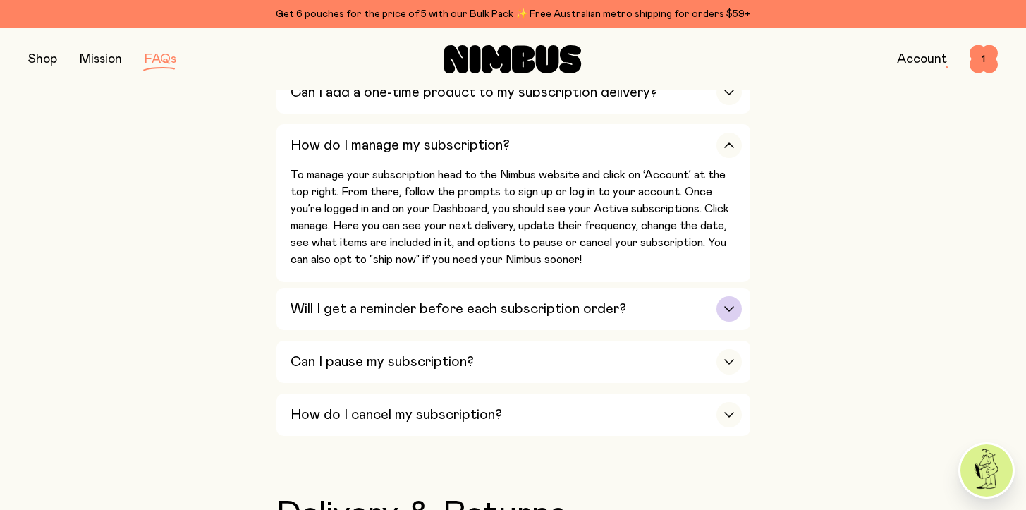
click at [567, 313] on h3 "Will I get a reminder before each subscription order?" at bounding box center [458, 308] width 336 height 17
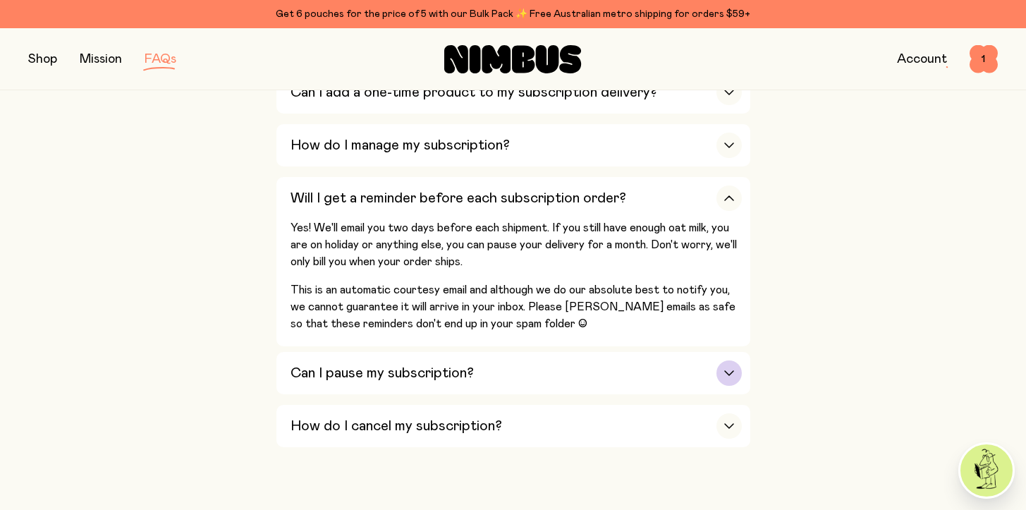
click at [559, 372] on div "Can I pause my subscription?" at bounding box center [515, 373] width 451 height 42
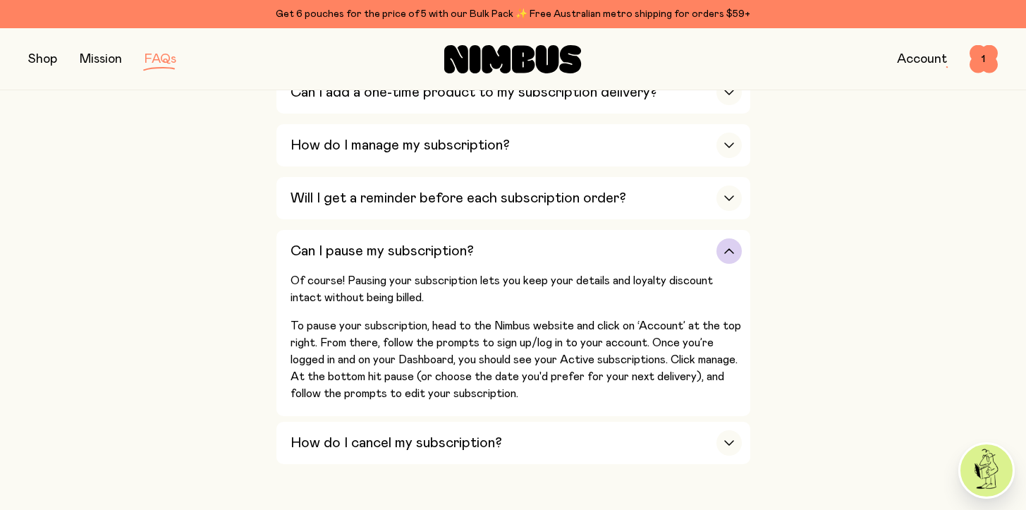
click at [545, 269] on div "Can I pause my subscription?" at bounding box center [515, 251] width 451 height 42
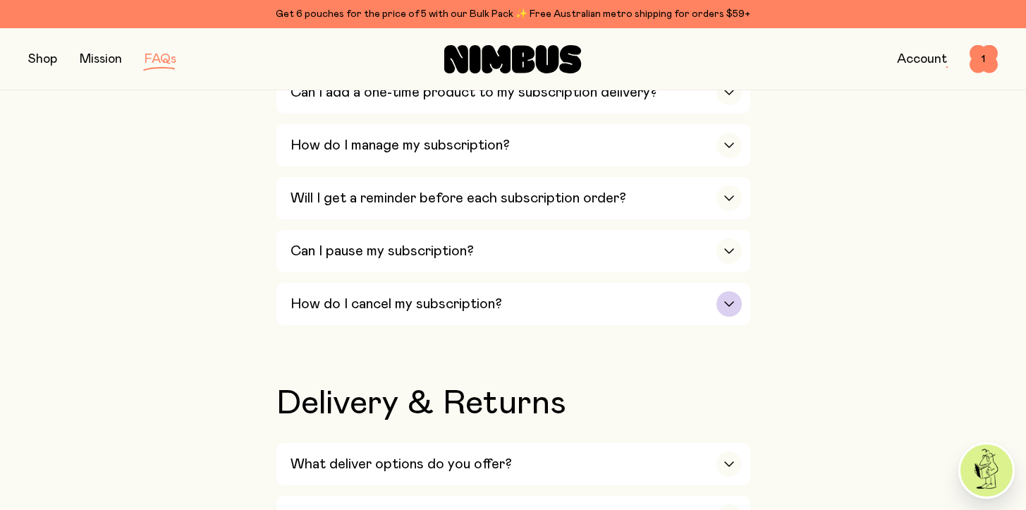
click at [532, 313] on div "How do I cancel my subscription?" at bounding box center [515, 304] width 451 height 42
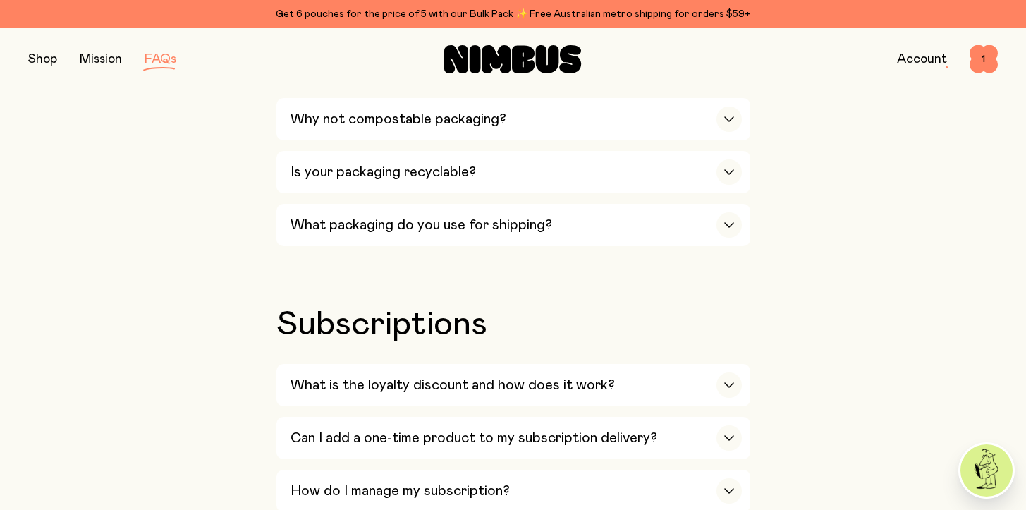
scroll to position [1484, 0]
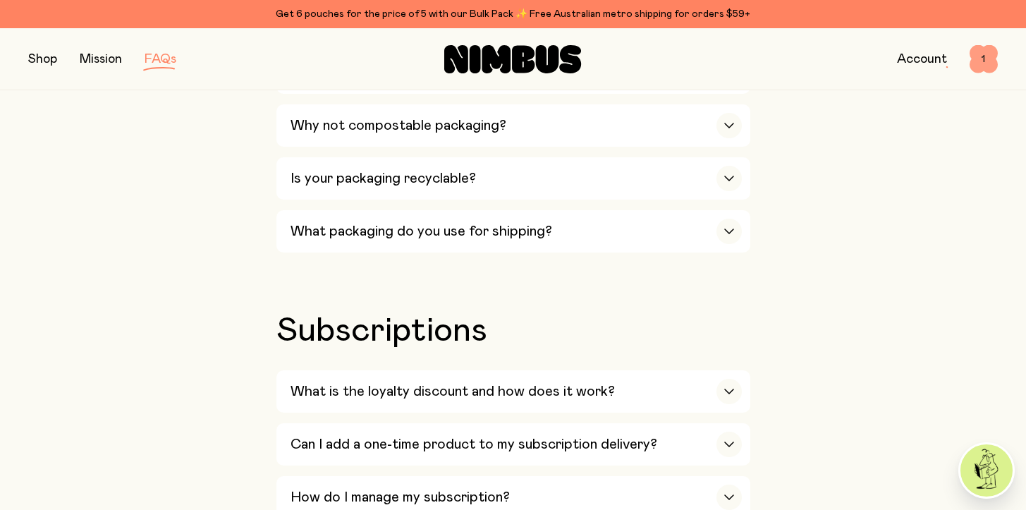
click at [987, 62] on span "1" at bounding box center [983, 59] width 28 height 28
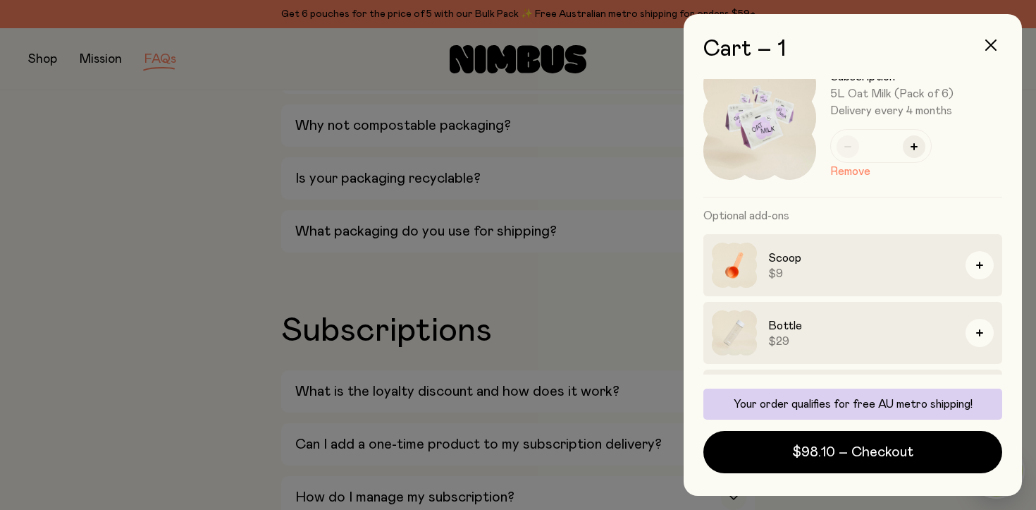
scroll to position [0, 0]
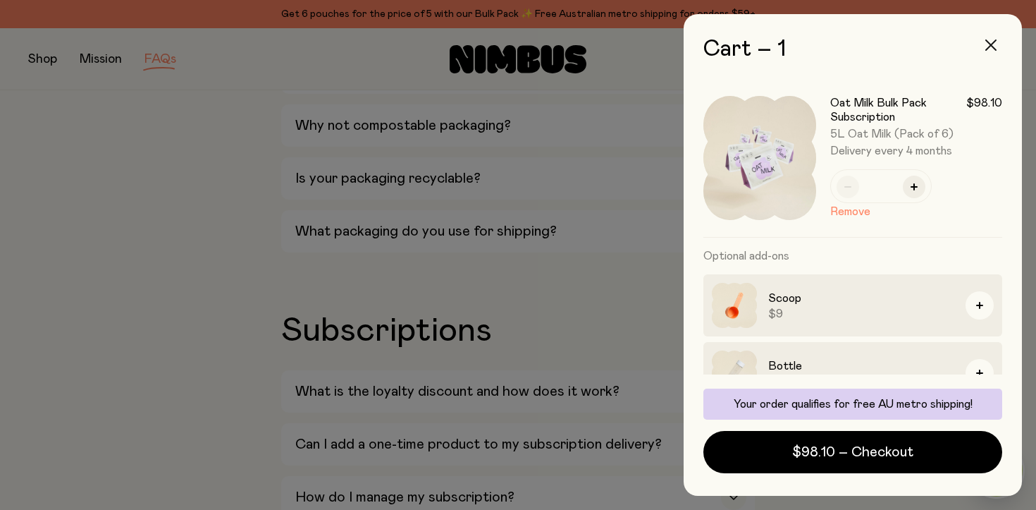
click at [993, 40] on icon "button" at bounding box center [991, 44] width 11 height 11
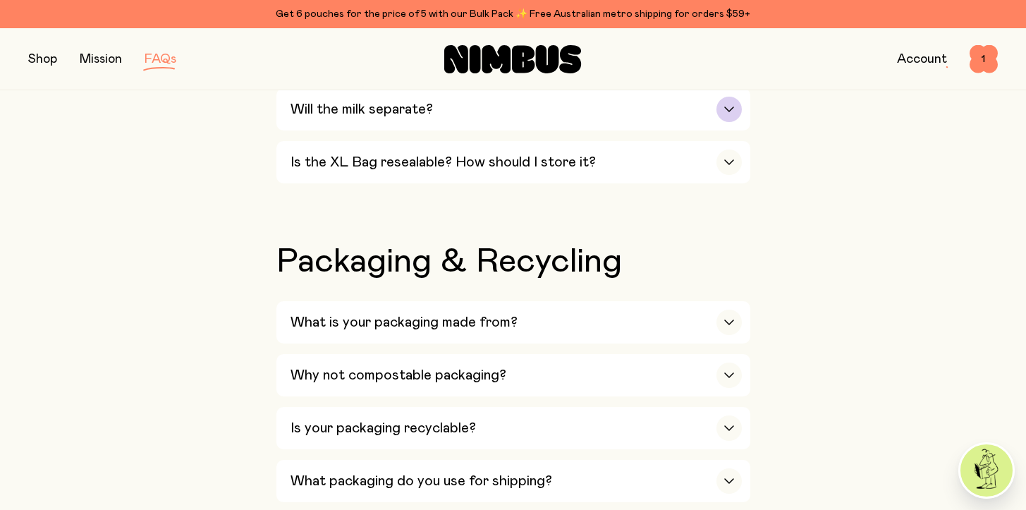
scroll to position [1055, 0]
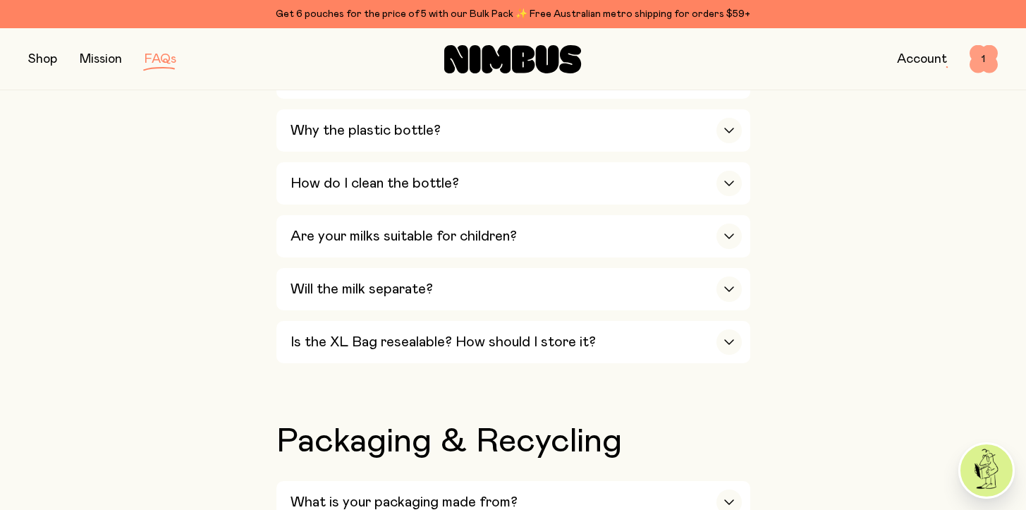
click at [979, 61] on span "1" at bounding box center [983, 59] width 28 height 28
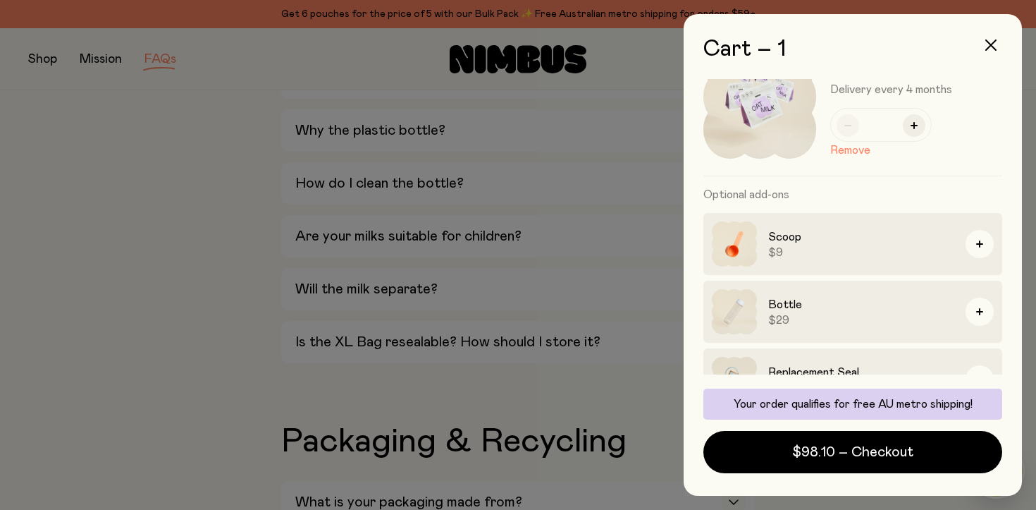
scroll to position [0, 0]
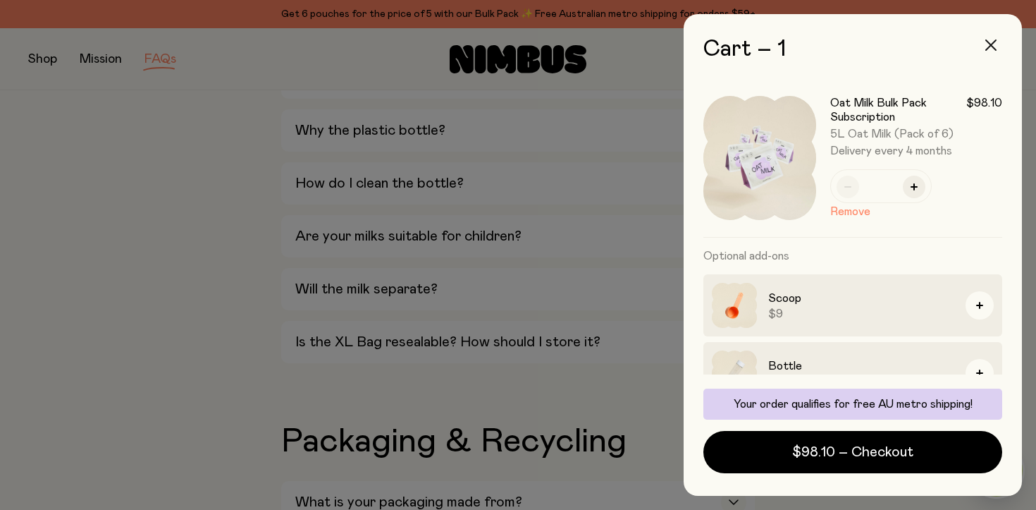
click at [994, 40] on icon "button" at bounding box center [991, 44] width 11 height 11
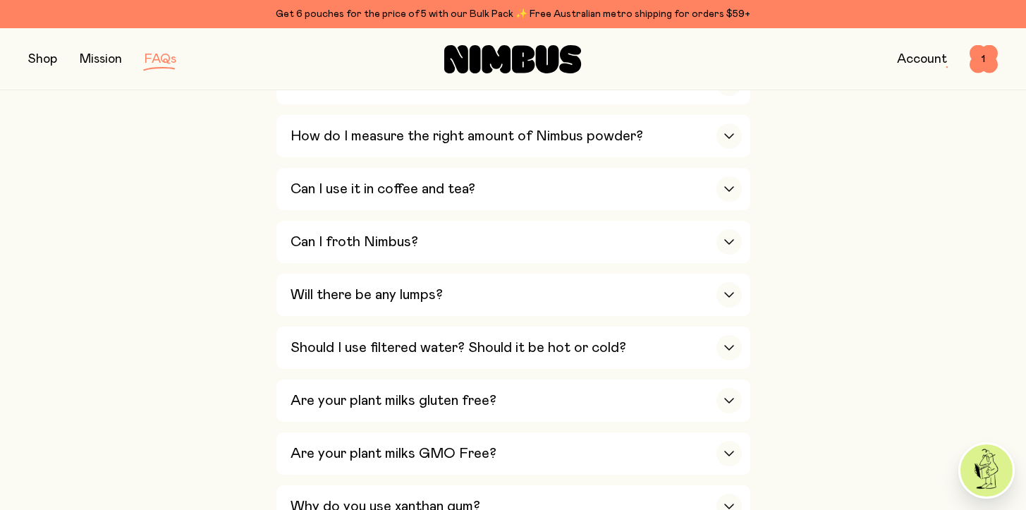
scroll to position [94, 0]
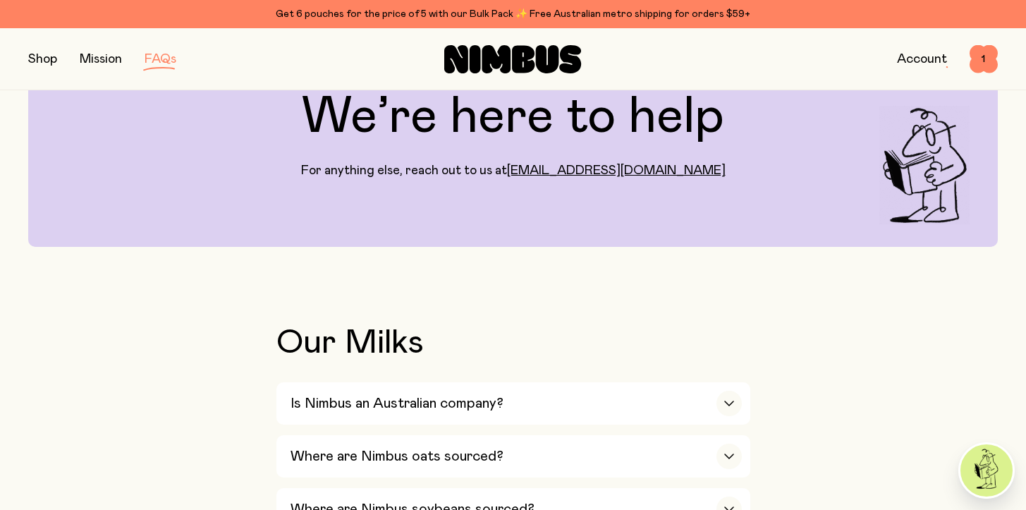
click at [49, 61] on button "button" at bounding box center [42, 59] width 29 height 20
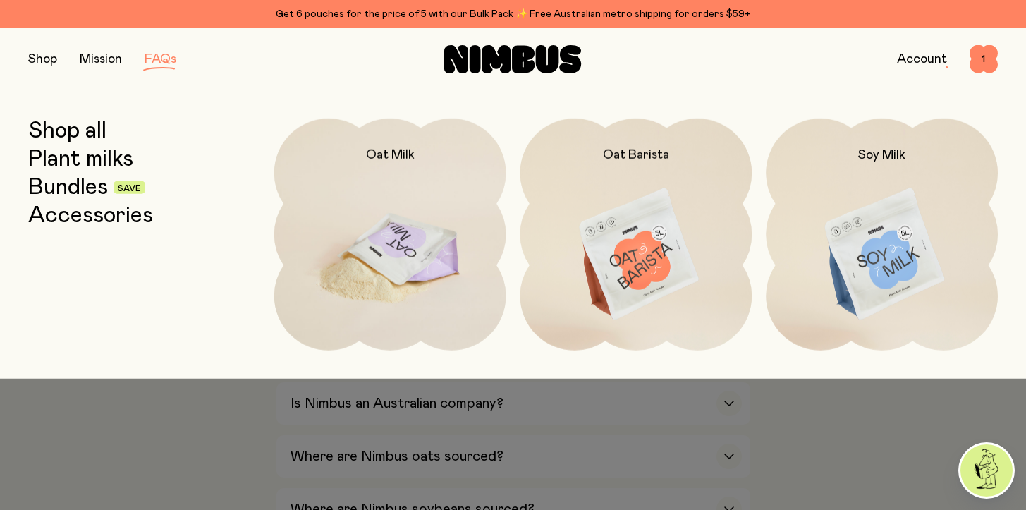
click at [429, 217] on img at bounding box center [390, 254] width 232 height 272
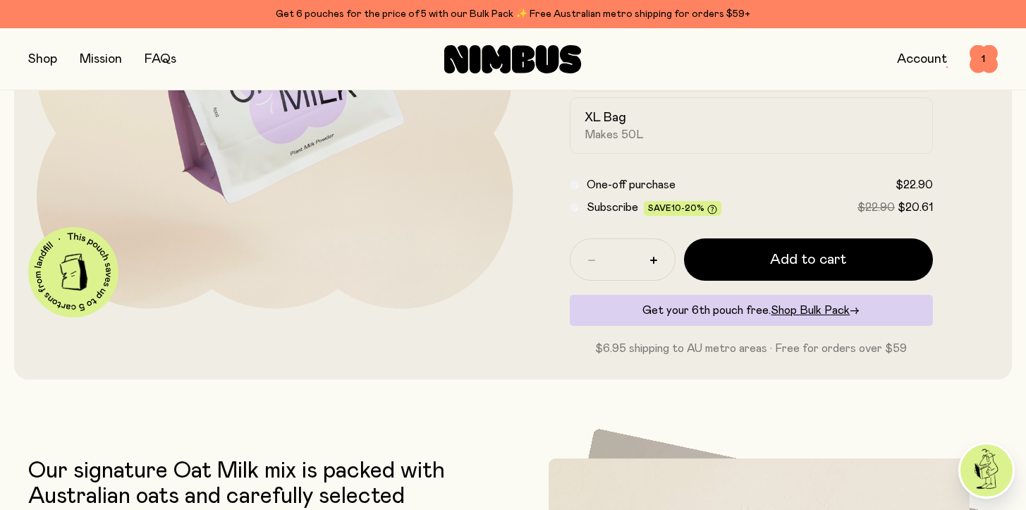
scroll to position [416, 0]
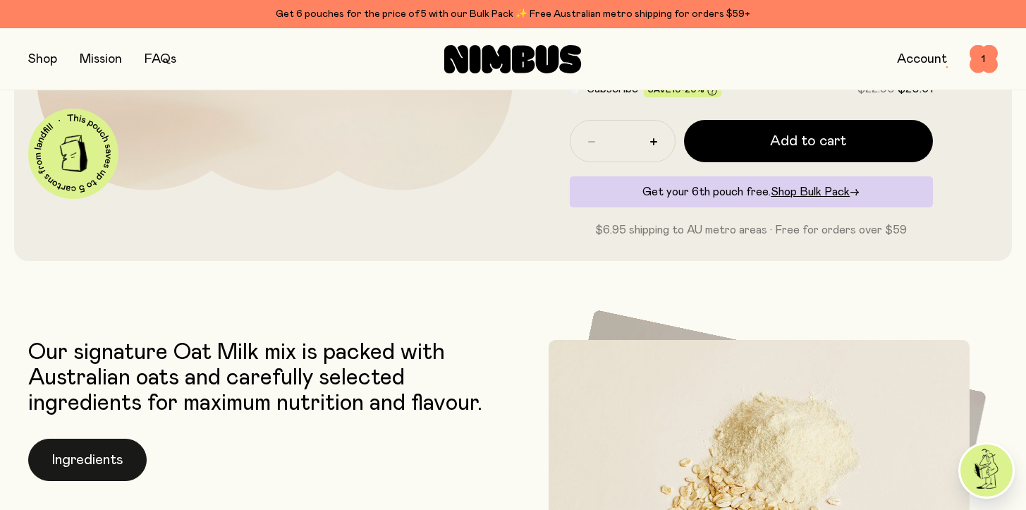
click at [112, 438] on button "Ingredients" at bounding box center [87, 459] width 118 height 42
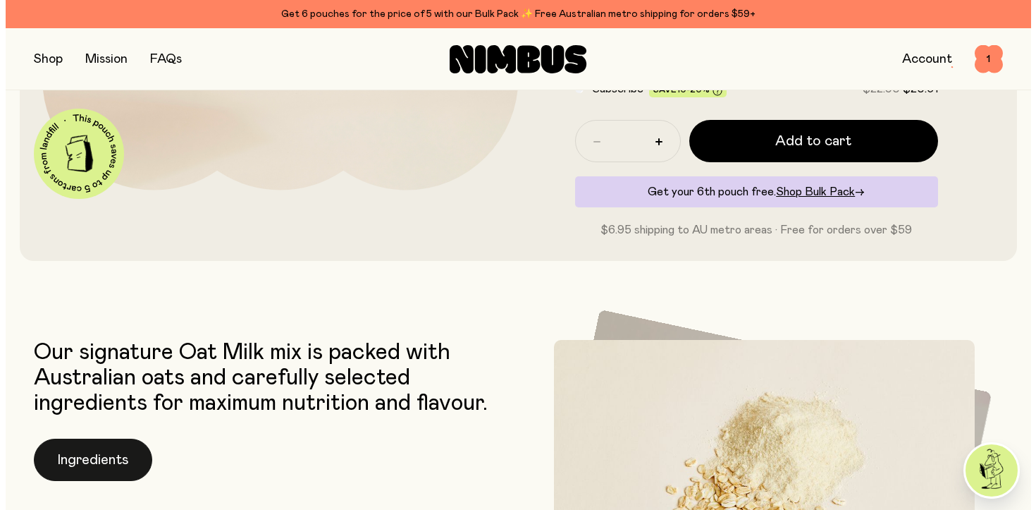
scroll to position [0, 0]
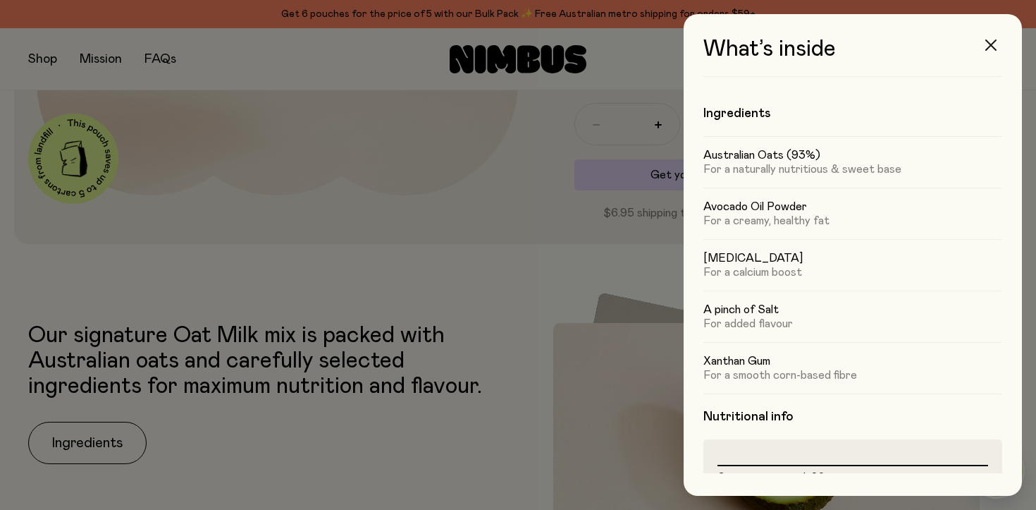
click at [993, 44] on icon "button" at bounding box center [991, 44] width 11 height 11
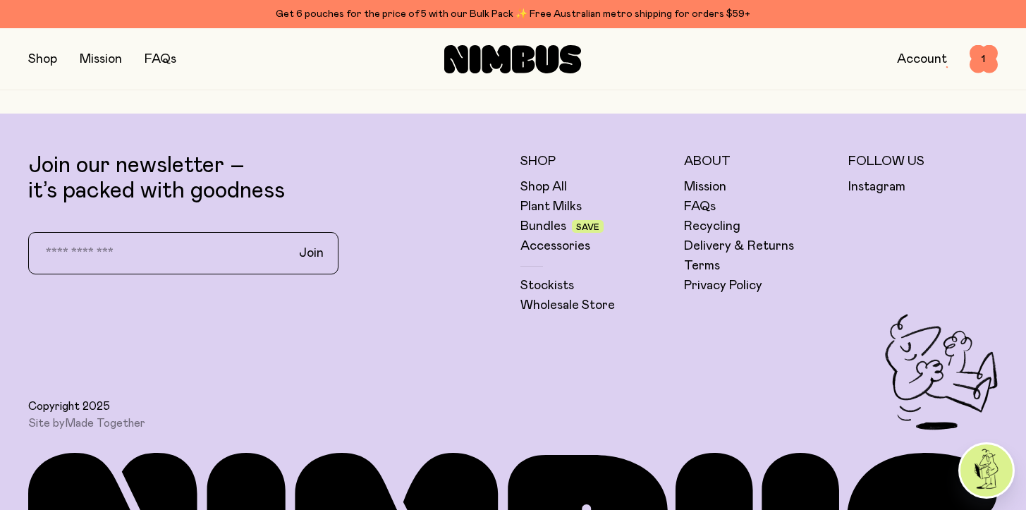
scroll to position [3528, 0]
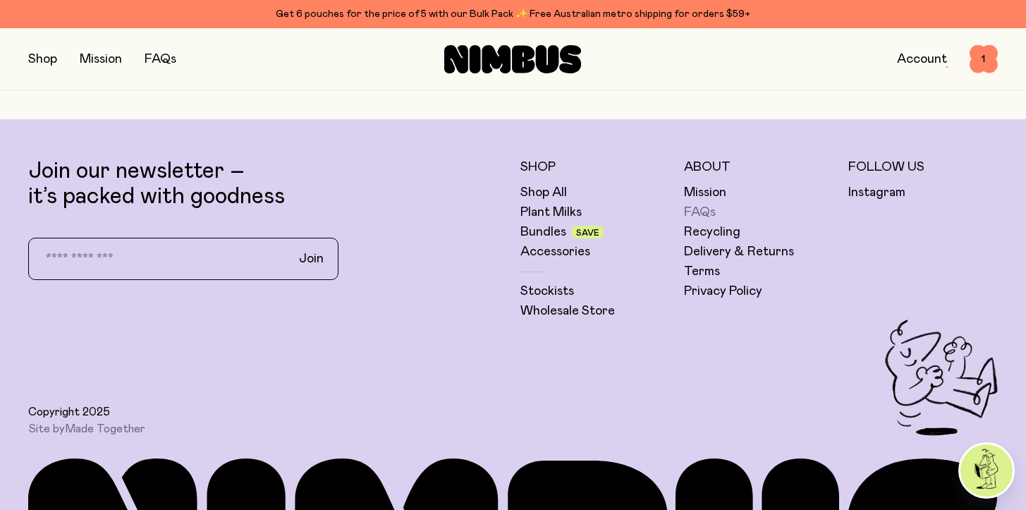
click at [707, 204] on link "FAQs" at bounding box center [700, 212] width 32 height 17
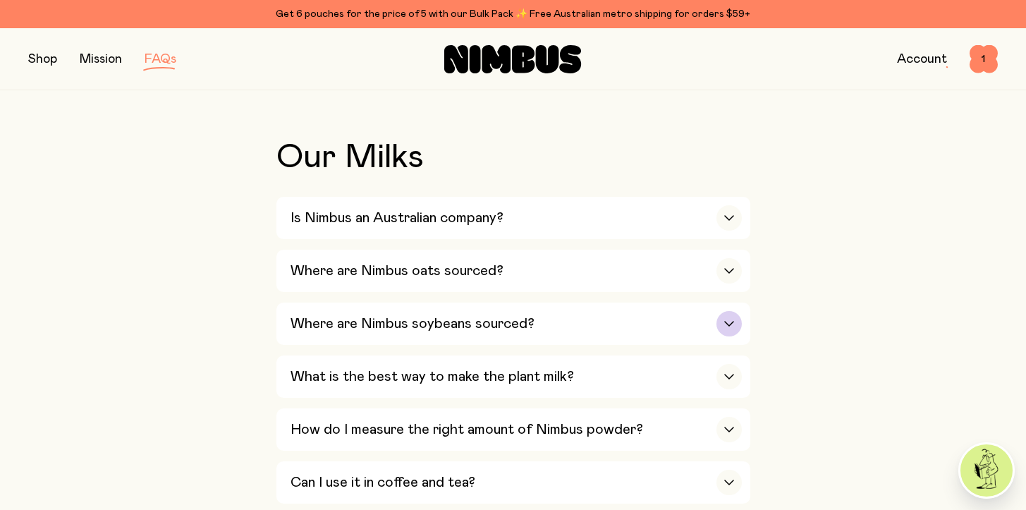
scroll to position [281, 0]
click at [510, 271] on div "Where are Nimbus oats sourced?" at bounding box center [515, 269] width 451 height 42
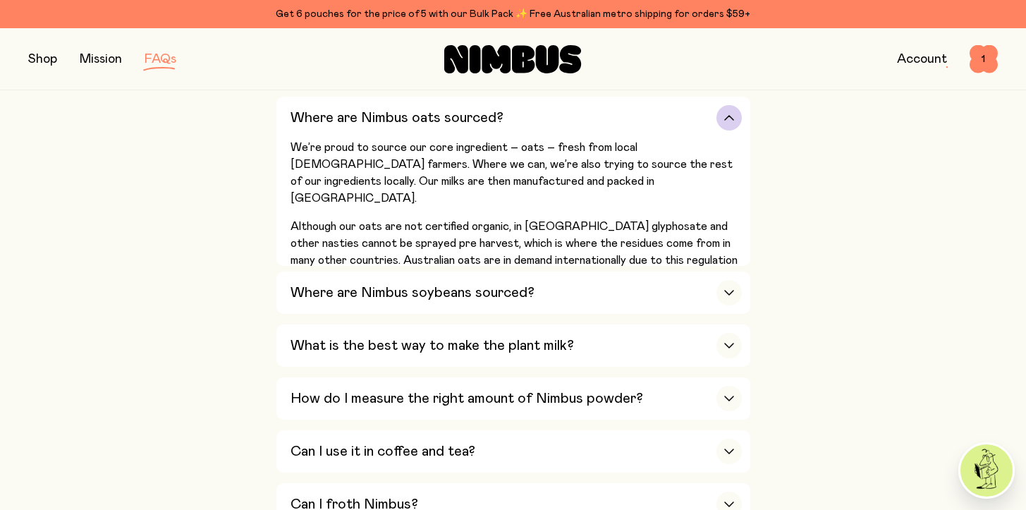
scroll to position [524, 0]
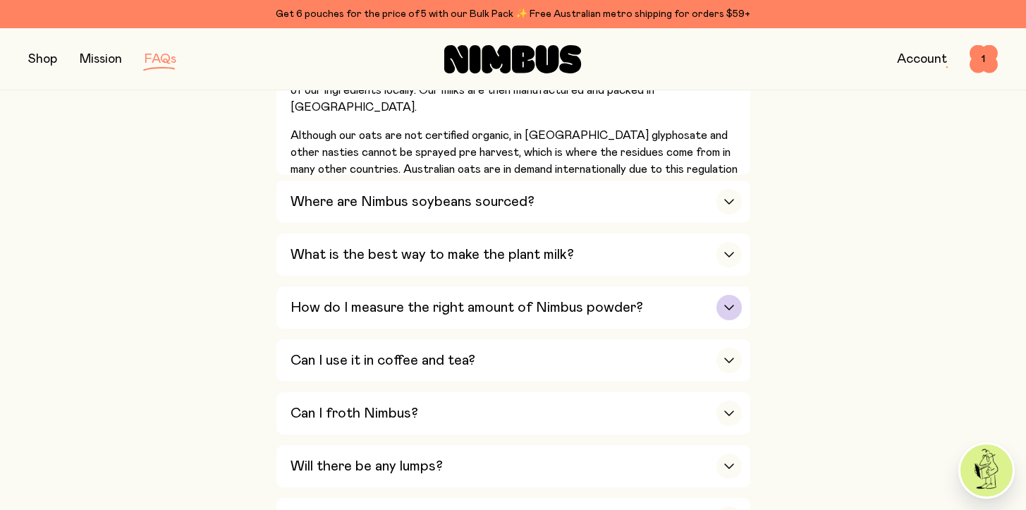
click at [548, 307] on h3 "How do I measure the right amount of Nimbus powder?" at bounding box center [466, 307] width 352 height 17
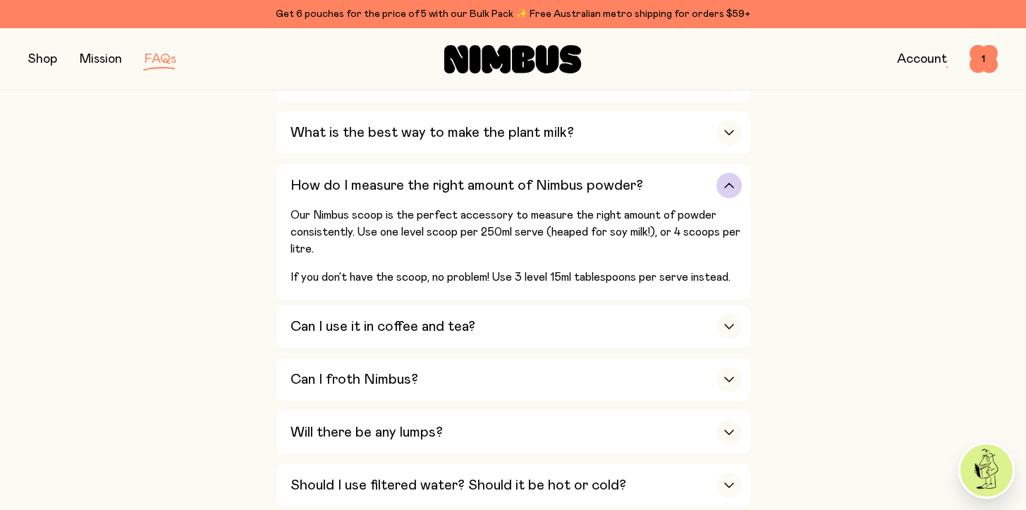
click at [522, 206] on div "How do I measure the right amount of Nimbus powder?" at bounding box center [515, 185] width 451 height 42
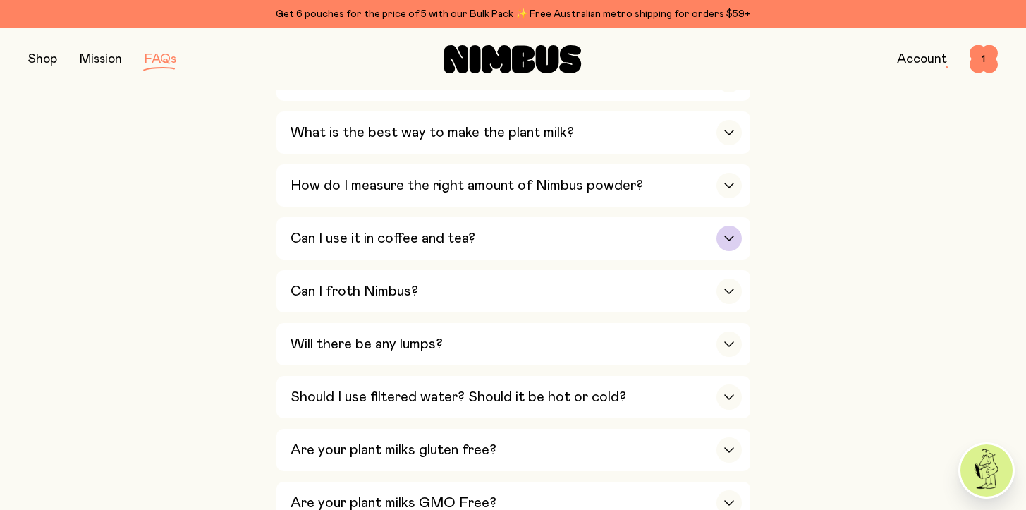
click at [523, 237] on div "Can I use it in coffee and tea?" at bounding box center [515, 238] width 451 height 42
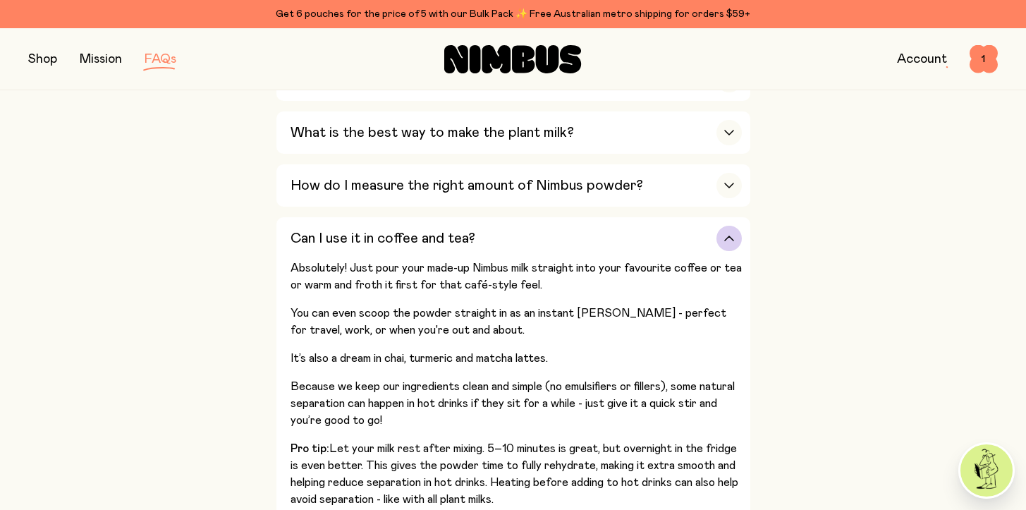
click at [523, 237] on div "Can I use it in coffee and tea?" at bounding box center [515, 238] width 451 height 42
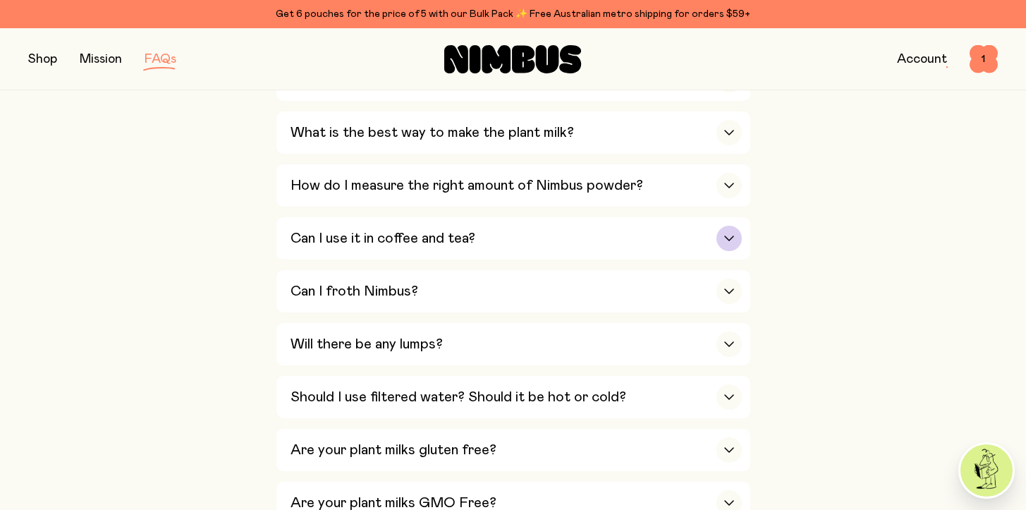
click at [523, 237] on div "Can I use it in coffee and tea?" at bounding box center [515, 238] width 451 height 42
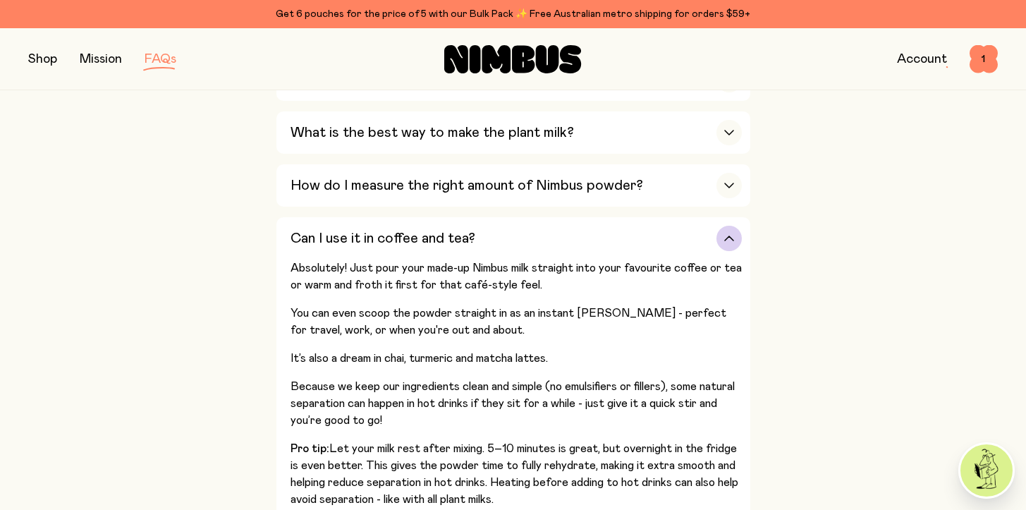
click at [523, 237] on div "Can I use it in coffee and tea?" at bounding box center [515, 238] width 451 height 42
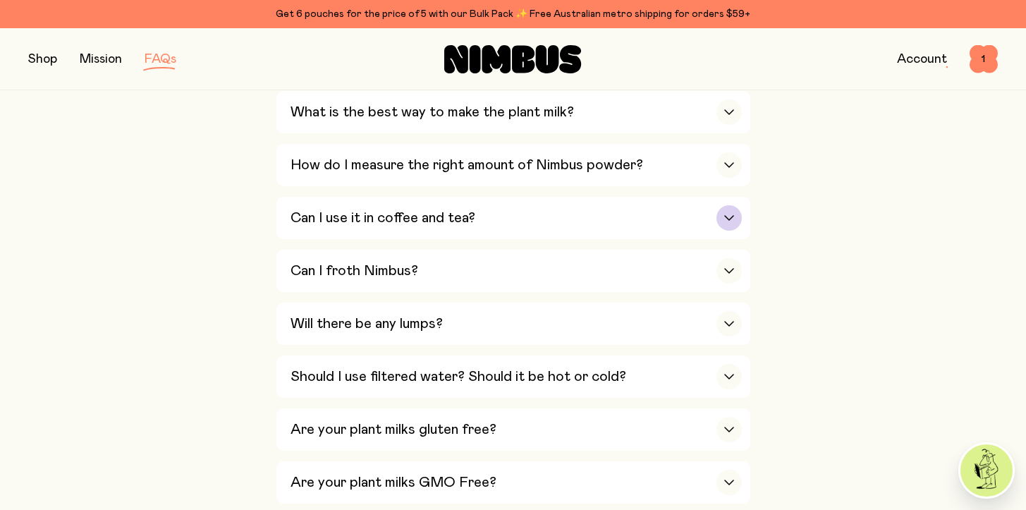
scroll to position [565, 0]
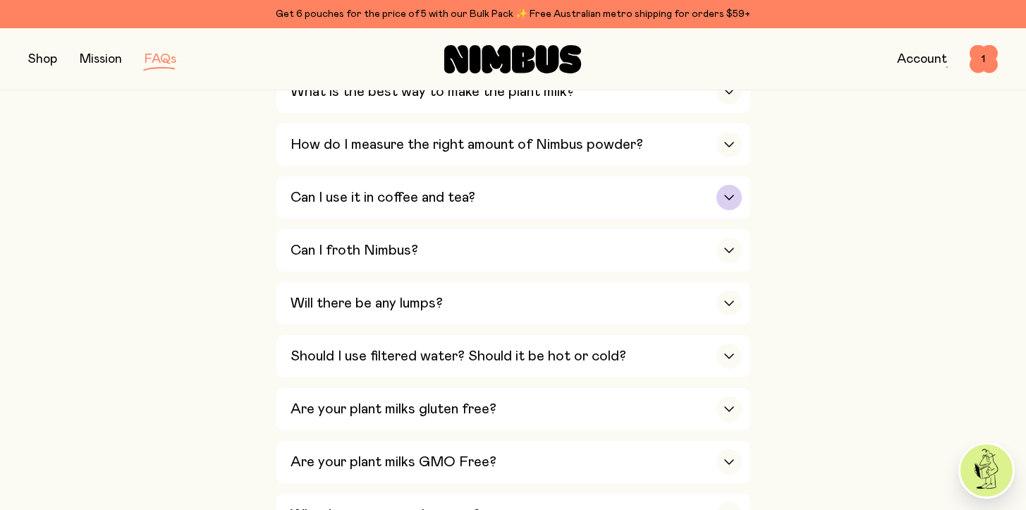
click at [523, 237] on div "Can I froth Nimbus?" at bounding box center [515, 250] width 451 height 42
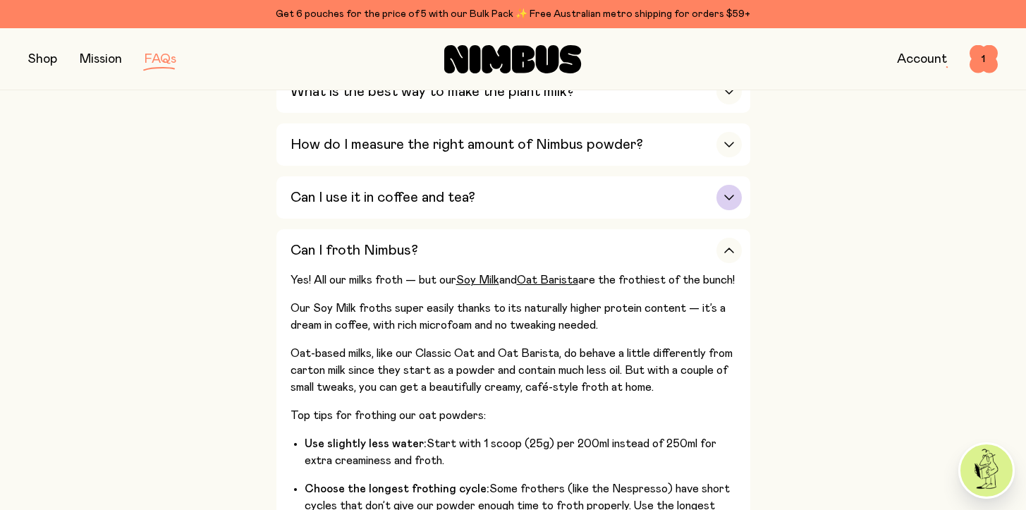
click at [523, 237] on div "Can I froth Nimbus?" at bounding box center [515, 250] width 451 height 42
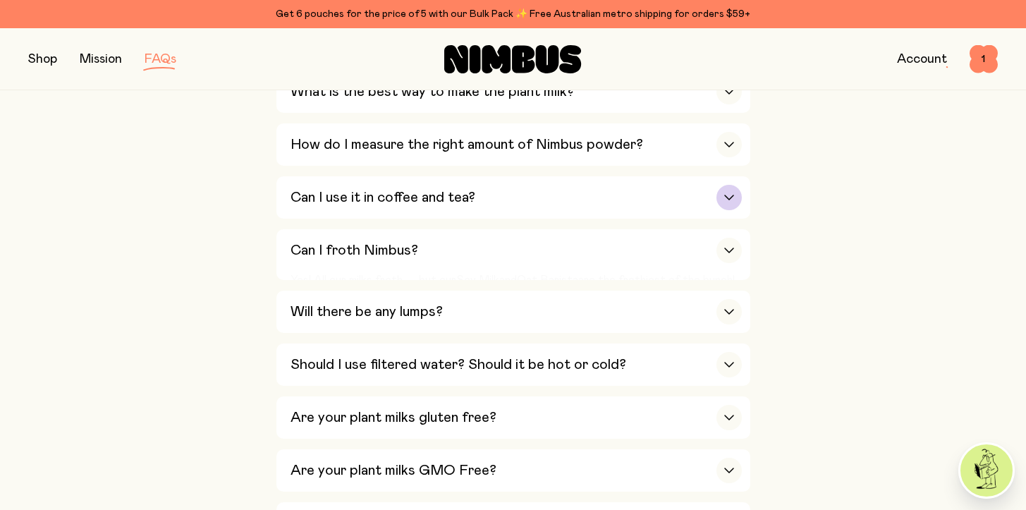
click at [523, 237] on div "Can I froth Nimbus?" at bounding box center [515, 250] width 451 height 42
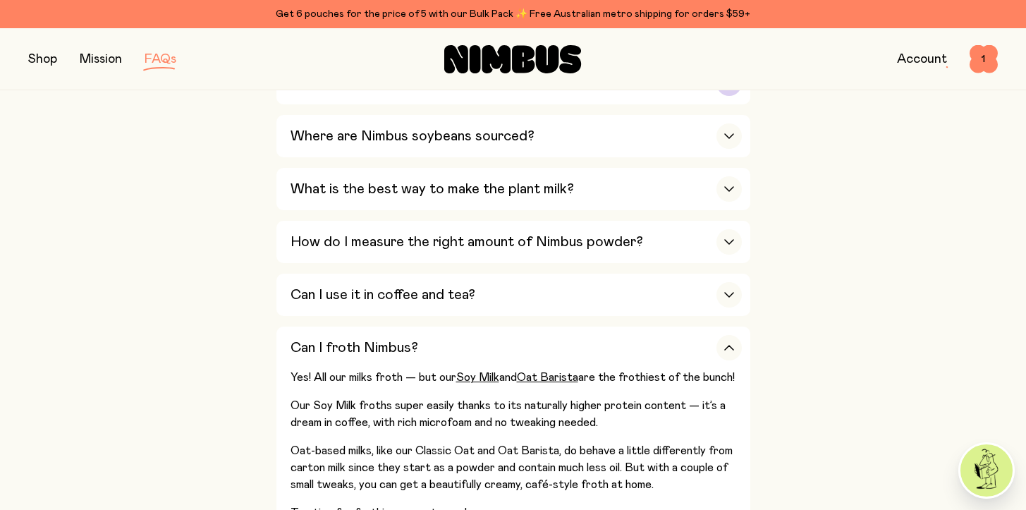
scroll to position [358, 0]
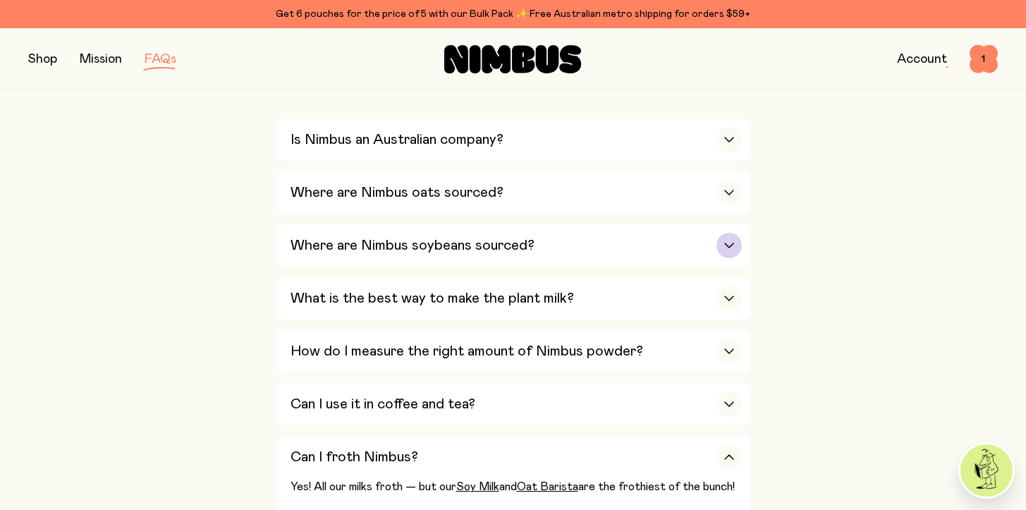
click at [503, 250] on h3 "Where are Nimbus soybeans sourced?" at bounding box center [412, 245] width 244 height 17
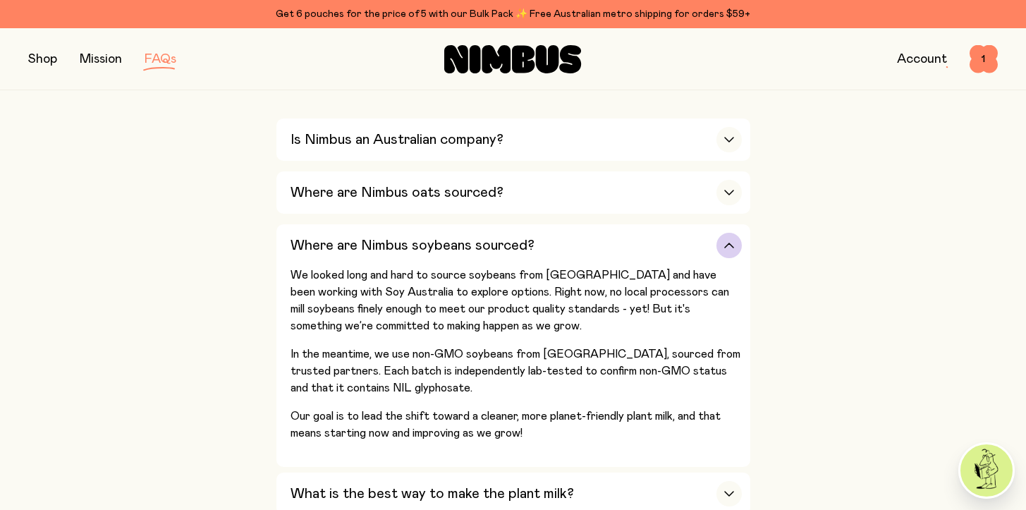
click at [555, 231] on div "Where are Nimbus soybeans sourced?" at bounding box center [515, 245] width 451 height 42
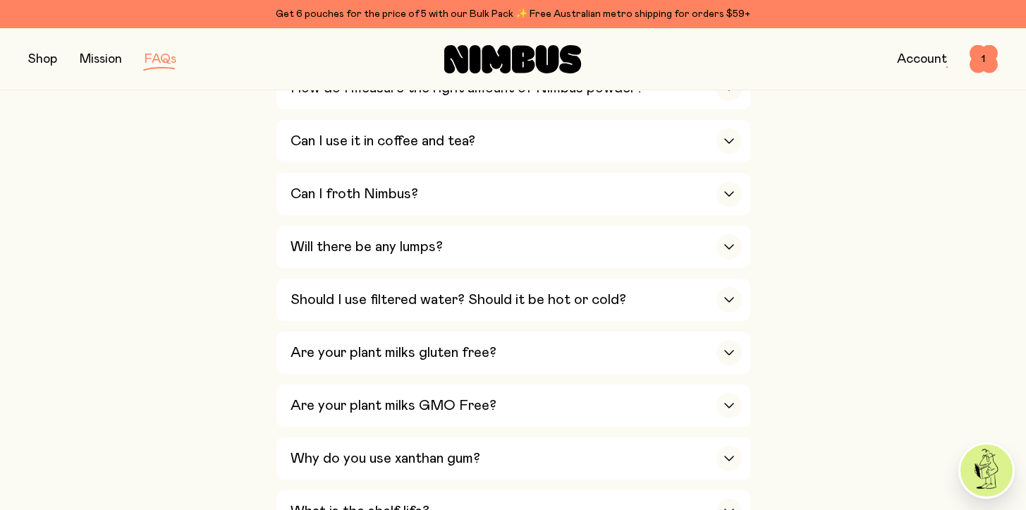
scroll to position [649, 0]
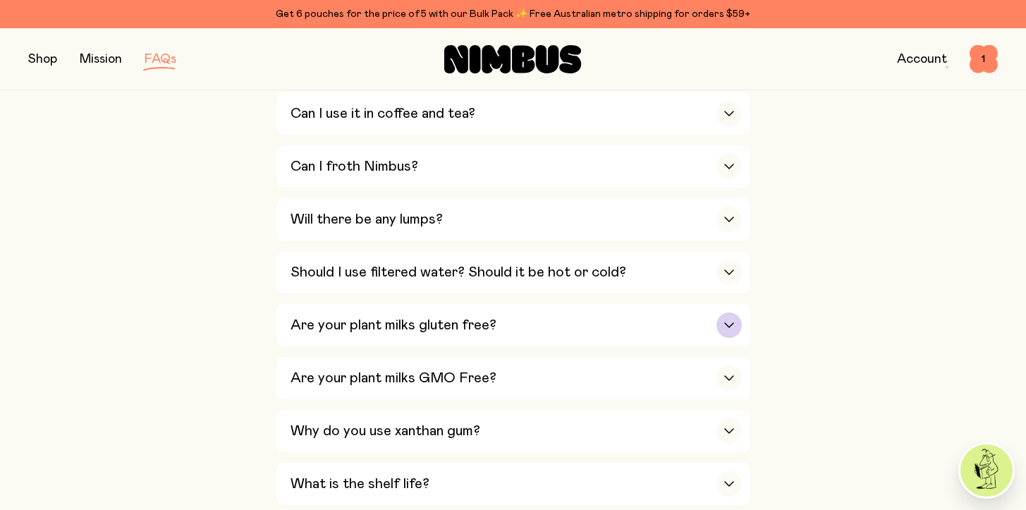
click at [484, 316] on div "Are your plant milks gluten free?" at bounding box center [515, 325] width 451 height 42
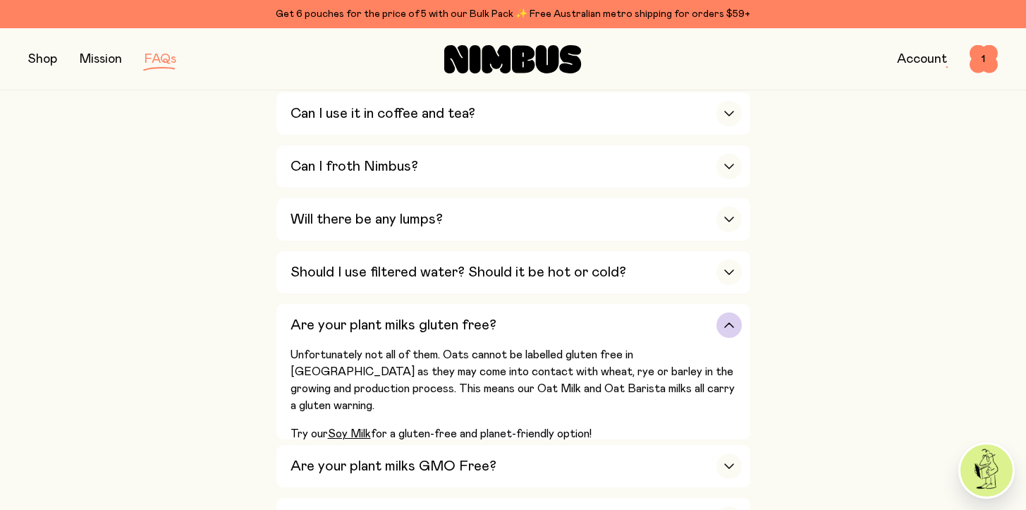
click at [484, 316] on div "Are your plant milks gluten free?" at bounding box center [515, 325] width 451 height 42
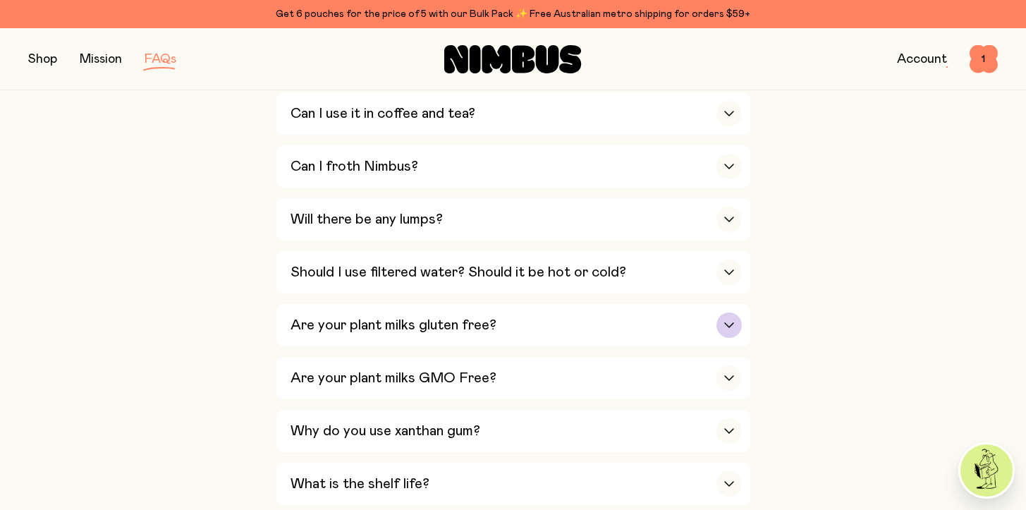
scroll to position [773, 0]
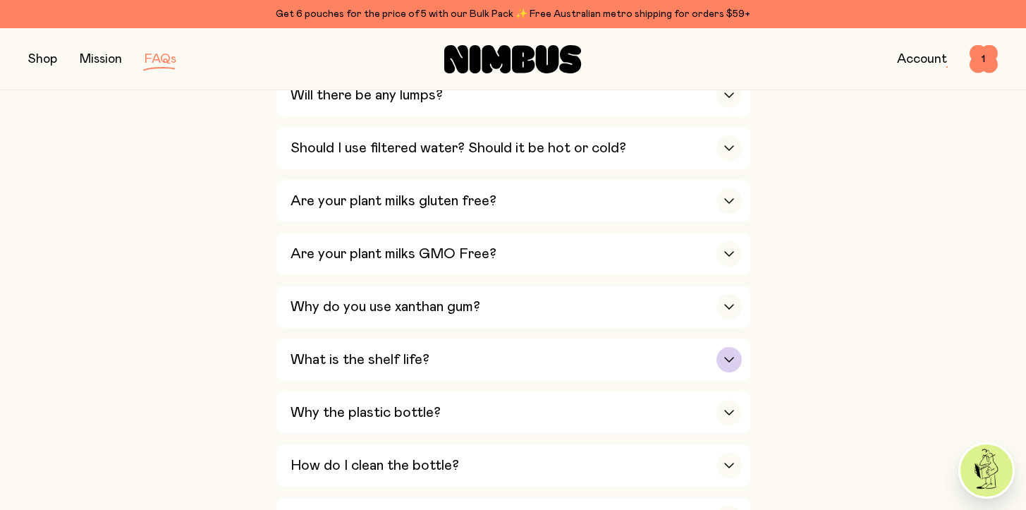
click at [474, 349] on div "What is the shelf life?" at bounding box center [515, 359] width 451 height 42
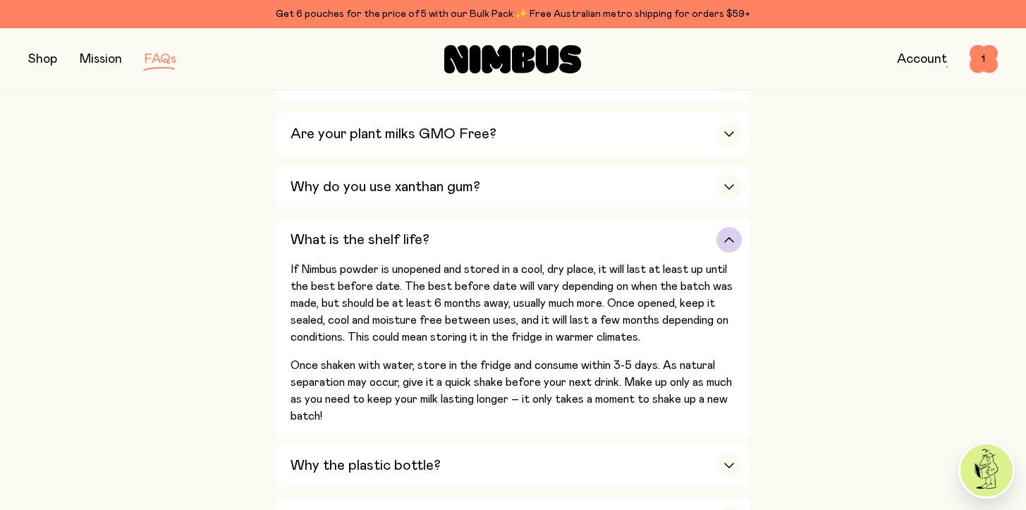
scroll to position [1104, 0]
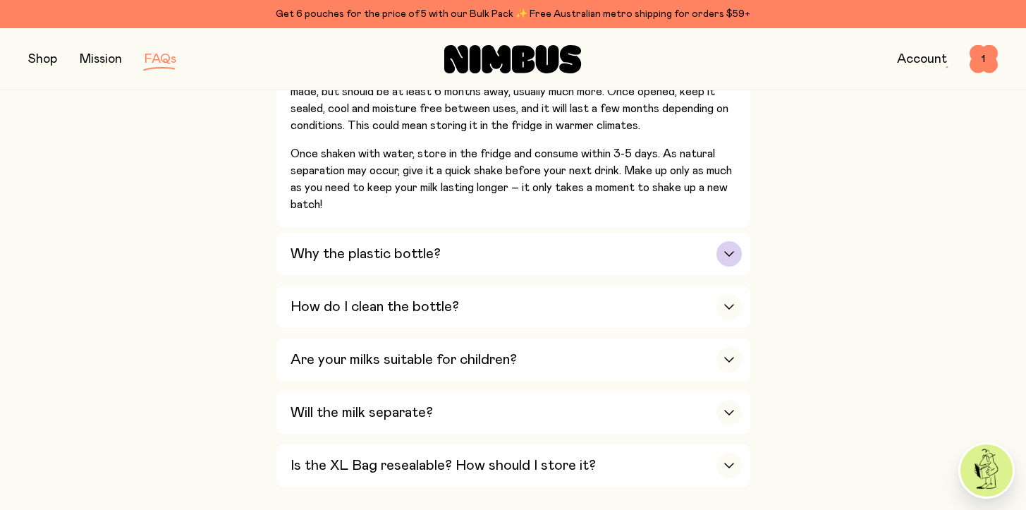
click at [429, 262] on h3 "Why the plastic bottle?" at bounding box center [365, 253] width 150 height 17
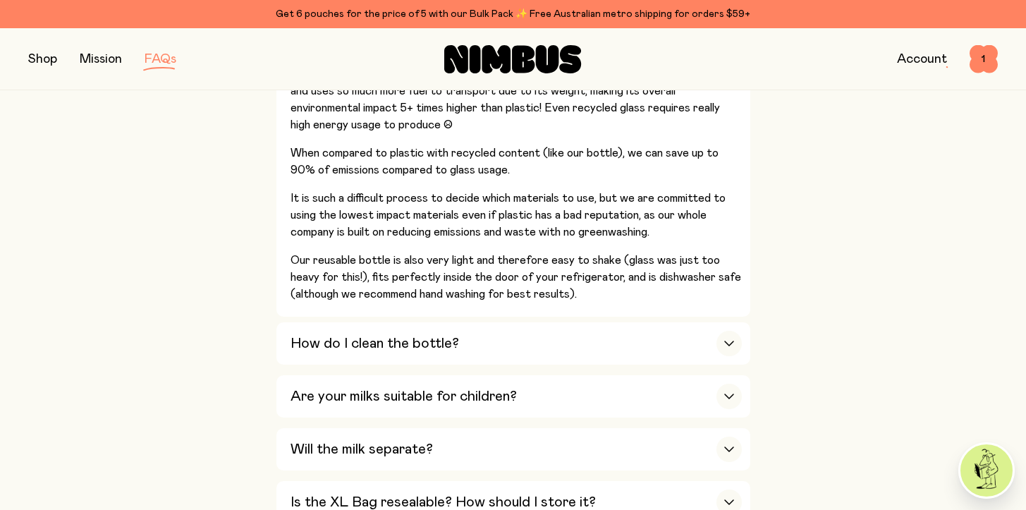
scroll to position [1345, 0]
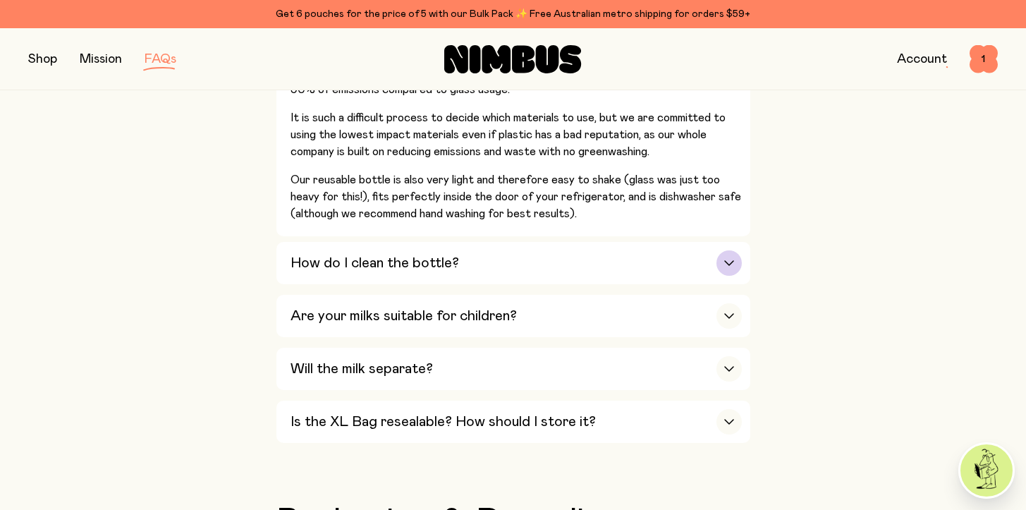
click at [430, 262] on h3 "How do I clean the bottle?" at bounding box center [374, 262] width 168 height 17
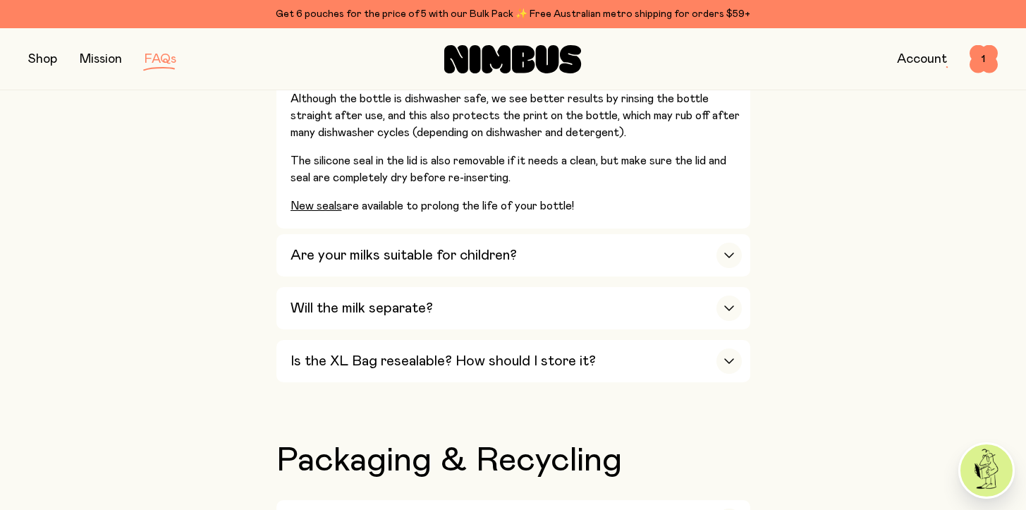
scroll to position [1309, 0]
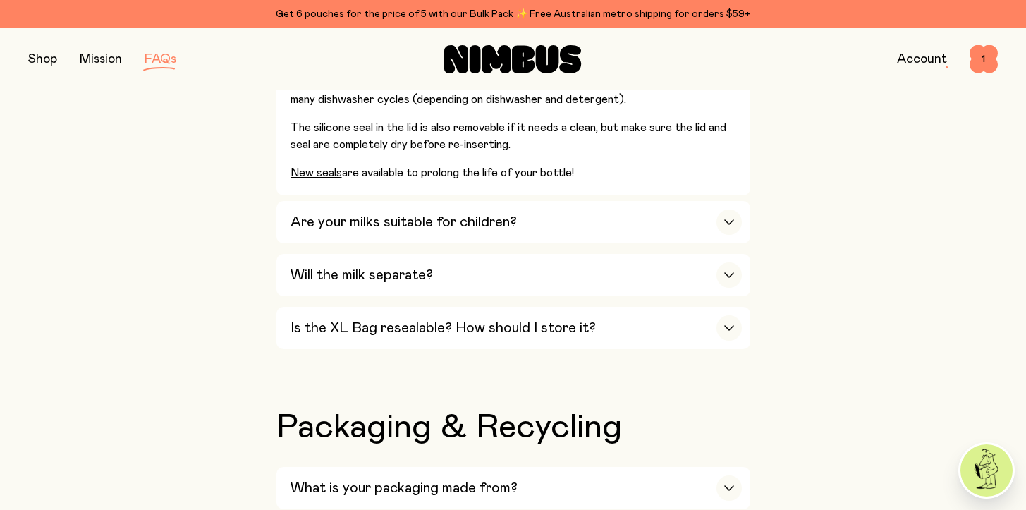
click at [451, 274] on div "Will the milk separate?" at bounding box center [515, 275] width 451 height 42
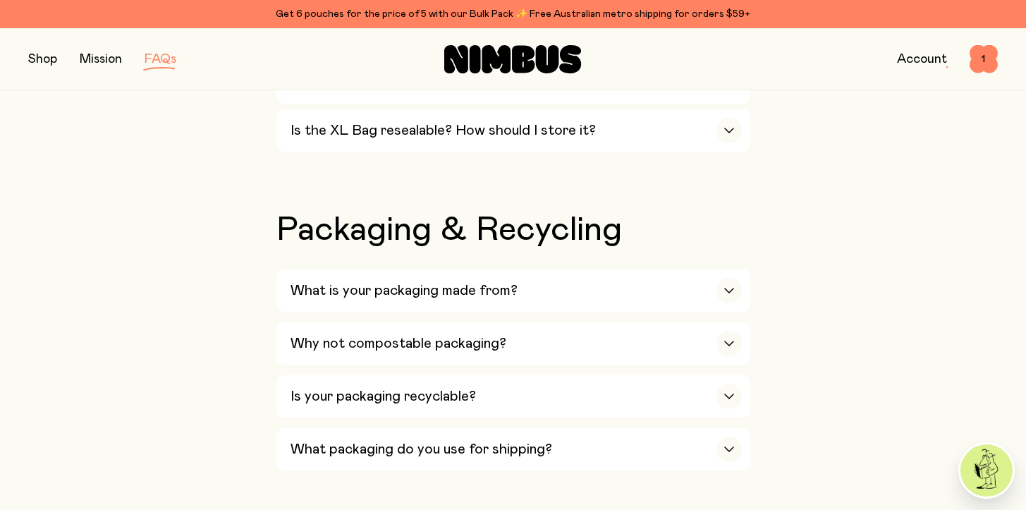
scroll to position [1191, 0]
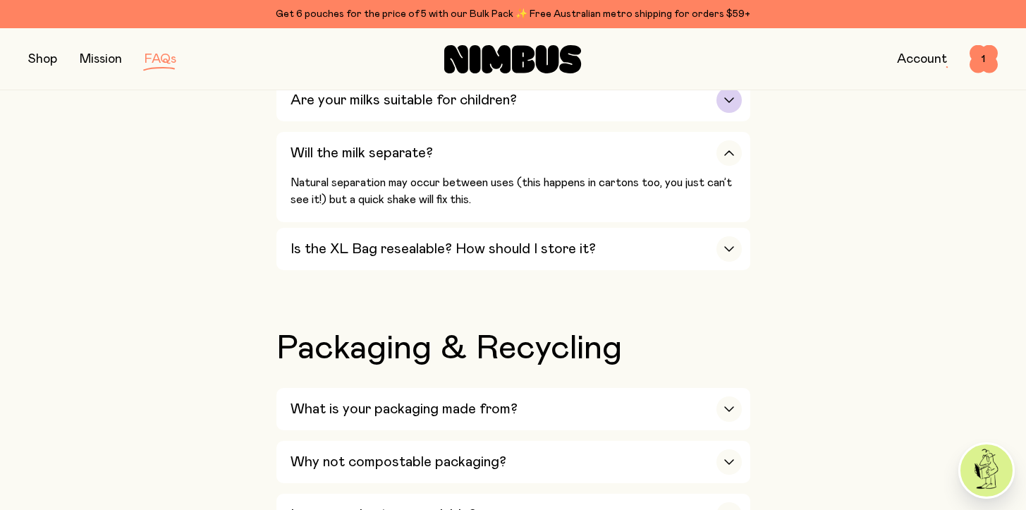
click at [462, 109] on h3 "Are your milks suitable for children?" at bounding box center [403, 100] width 226 height 17
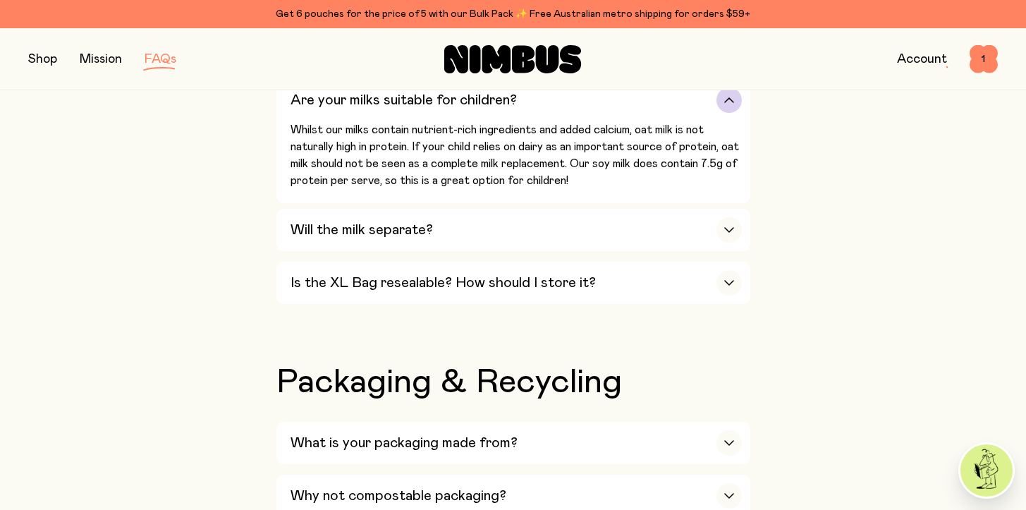
click at [462, 109] on h3 "Are your milks suitable for children?" at bounding box center [403, 100] width 226 height 17
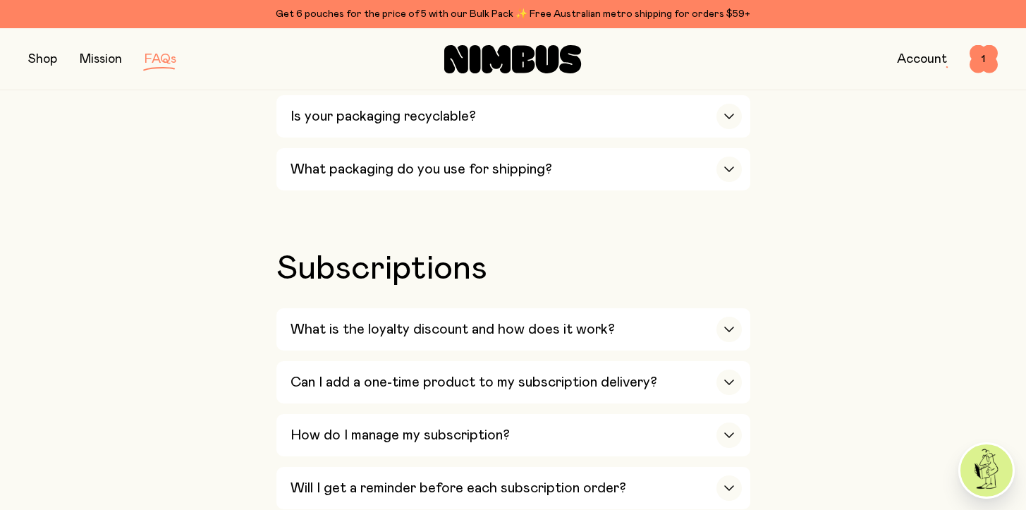
scroll to position [1626, 0]
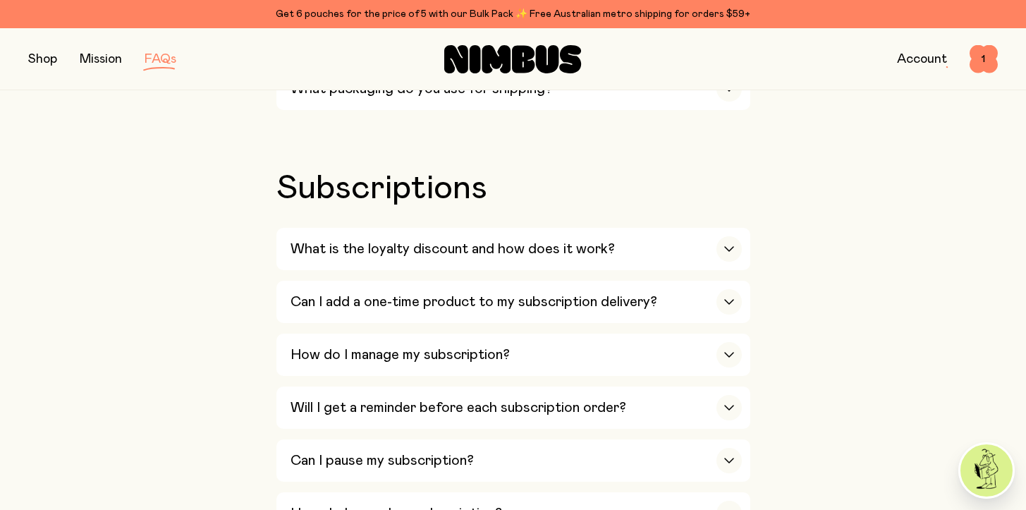
click at [478, 257] on h3 "What is the loyalty discount and how does it work?" at bounding box center [452, 248] width 324 height 17
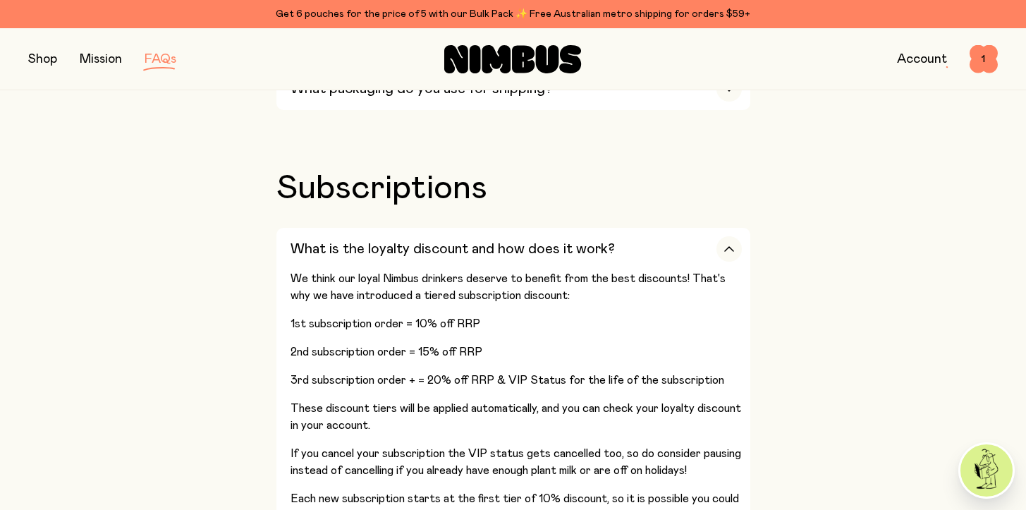
click at [478, 257] on h3 "What is the loyalty discount and how does it work?" at bounding box center [452, 248] width 324 height 17
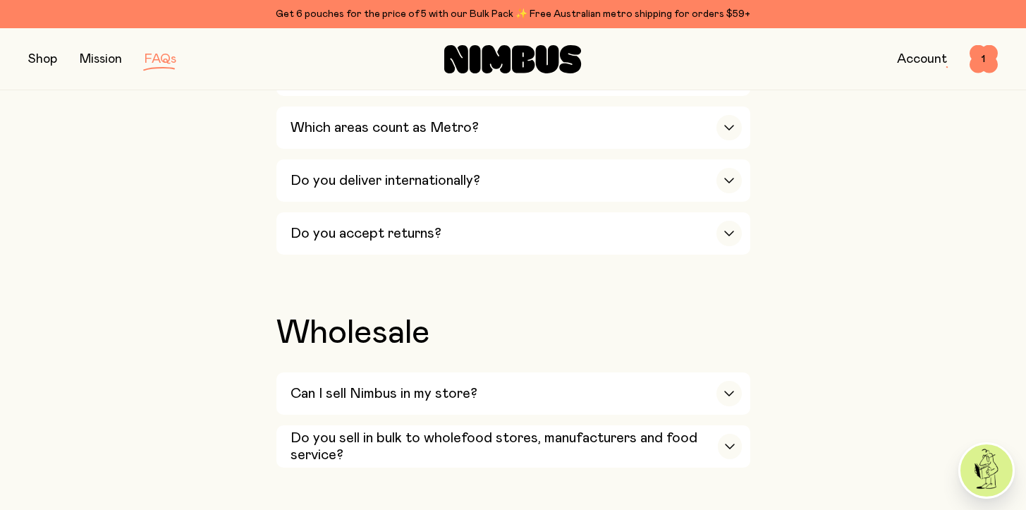
scroll to position [2392, 0]
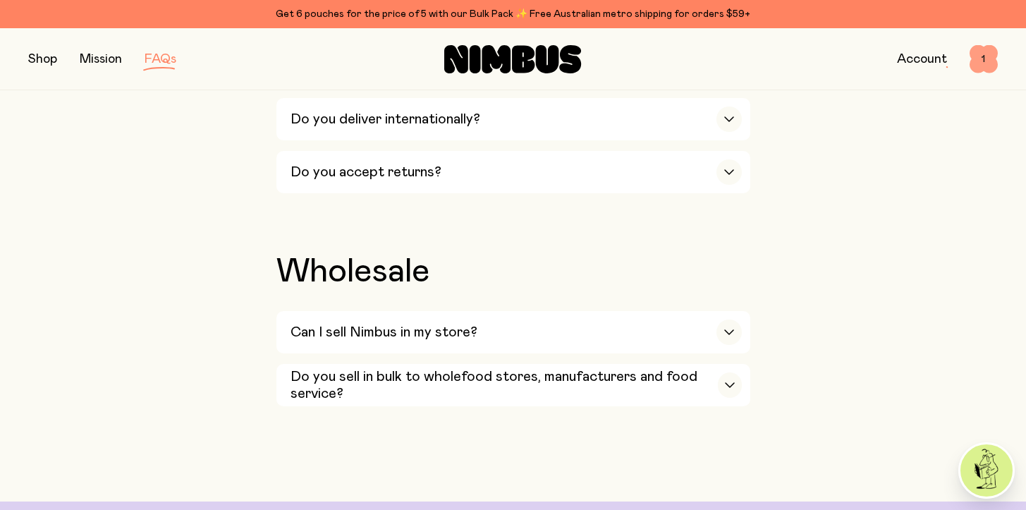
click at [976, 58] on span "1" at bounding box center [983, 59] width 28 height 28
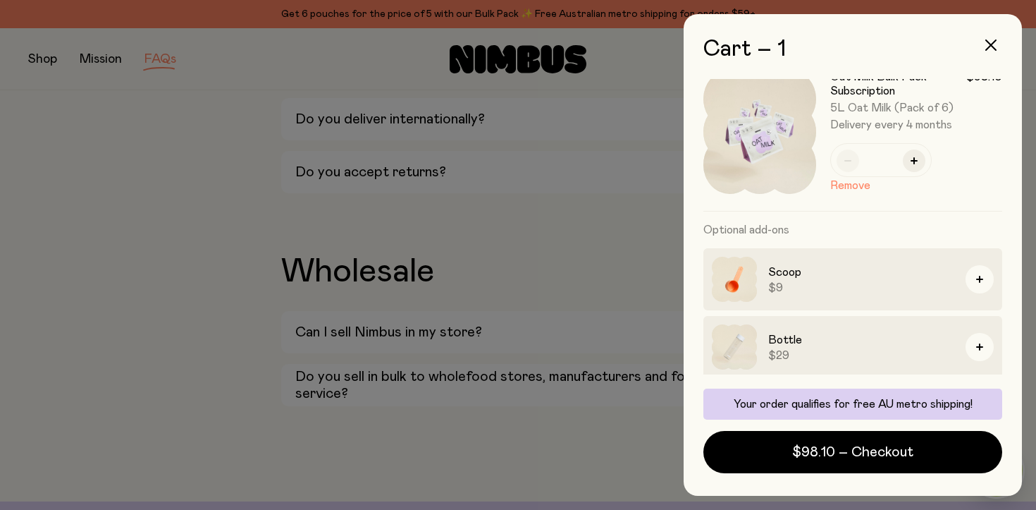
scroll to position [97, 0]
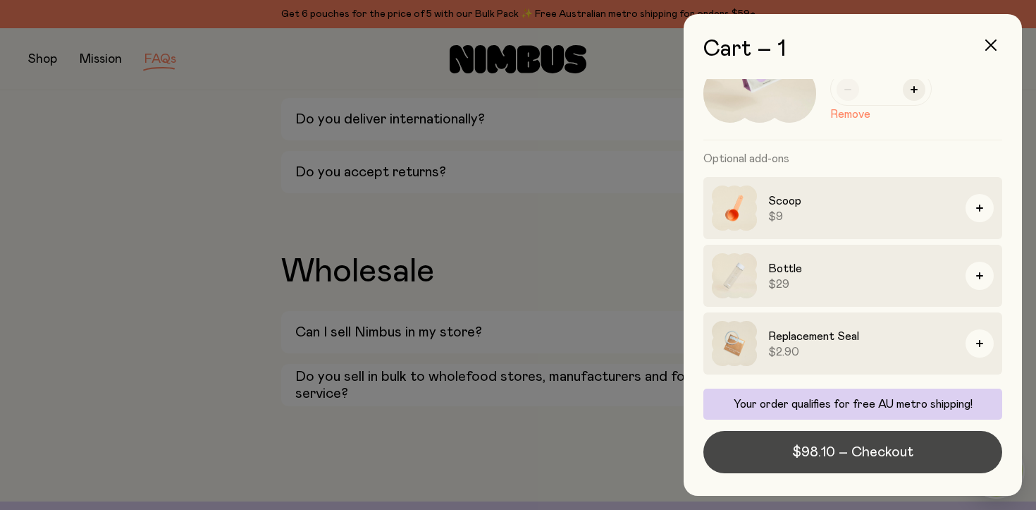
click at [870, 454] on span "$98.10 – Checkout" at bounding box center [852, 452] width 121 height 20
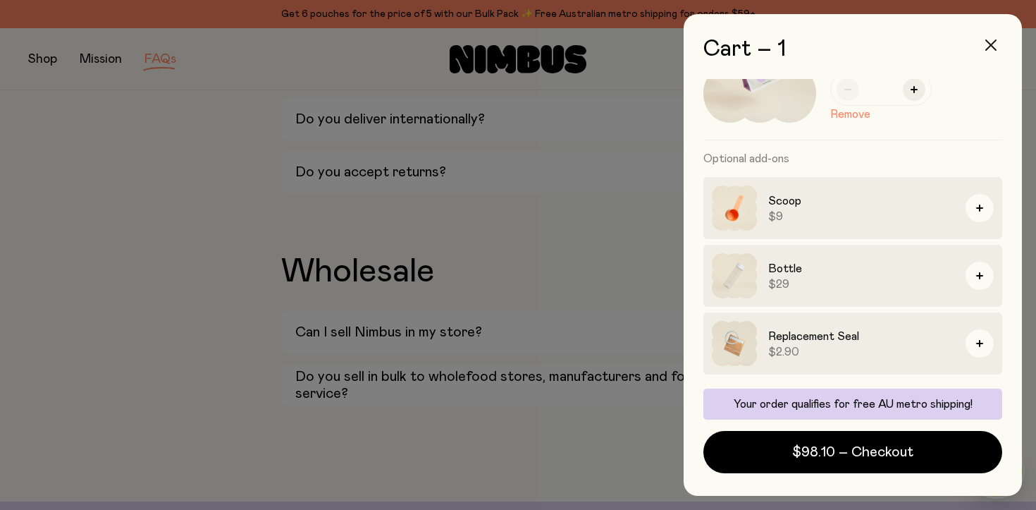
click at [981, 33] on button "button" at bounding box center [991, 45] width 34 height 34
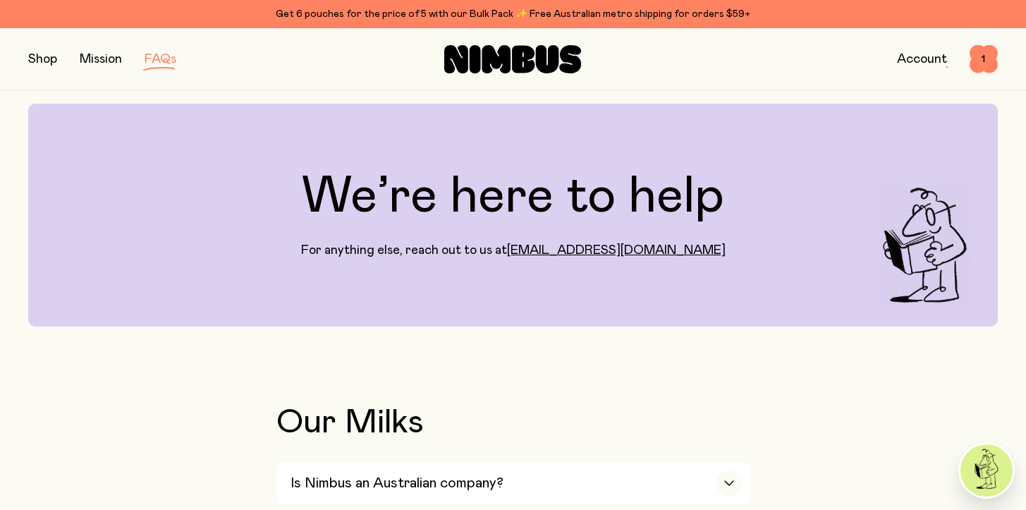
scroll to position [0, 0]
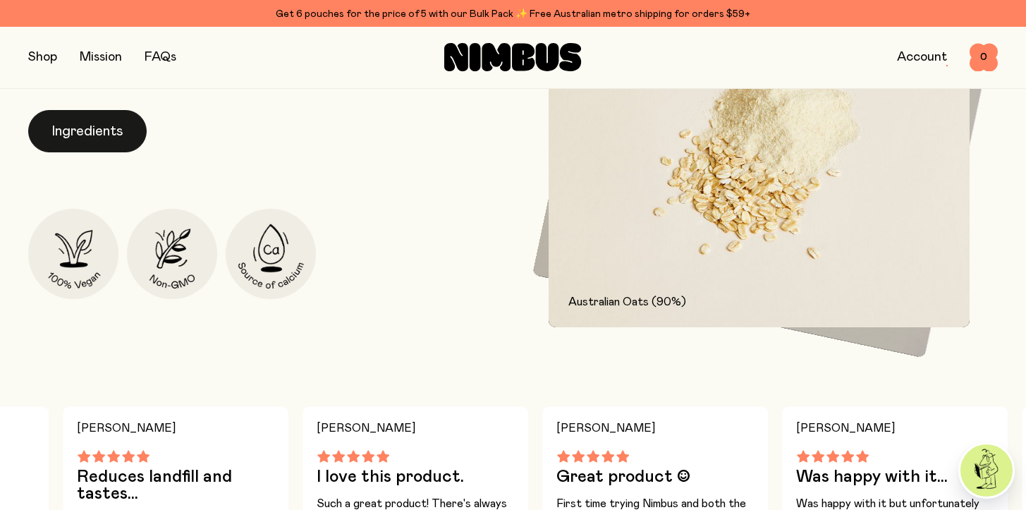
scroll to position [782, 0]
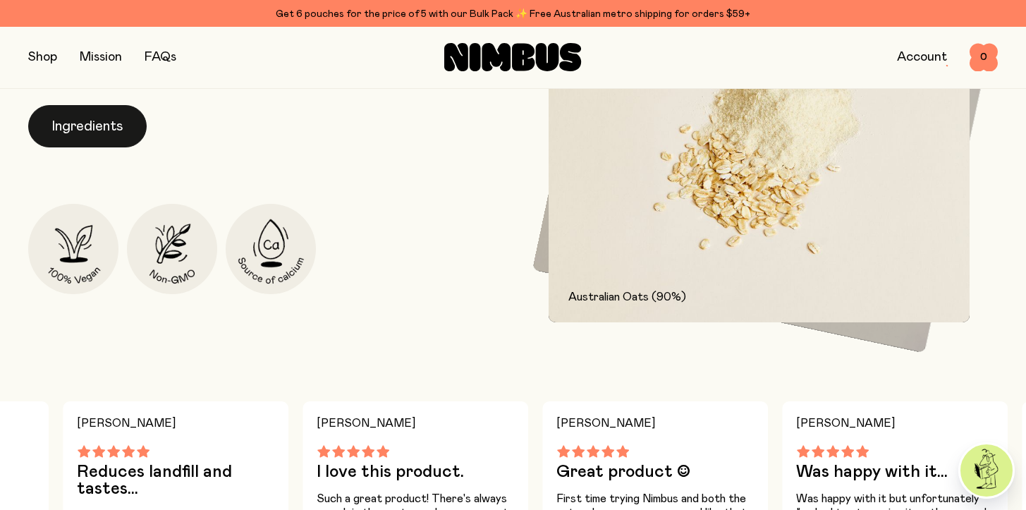
click at [125, 105] on button "Ingredients" at bounding box center [87, 126] width 118 height 42
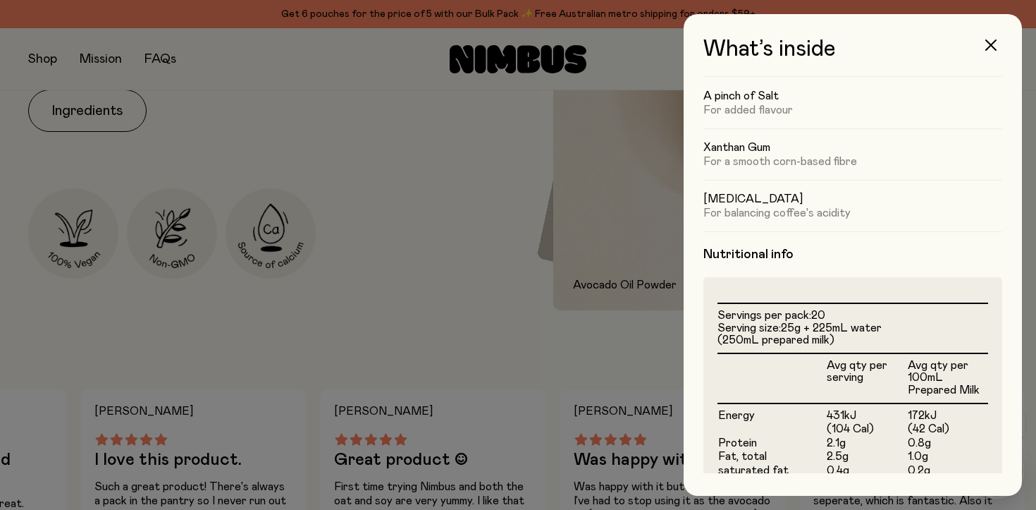
scroll to position [467, 0]
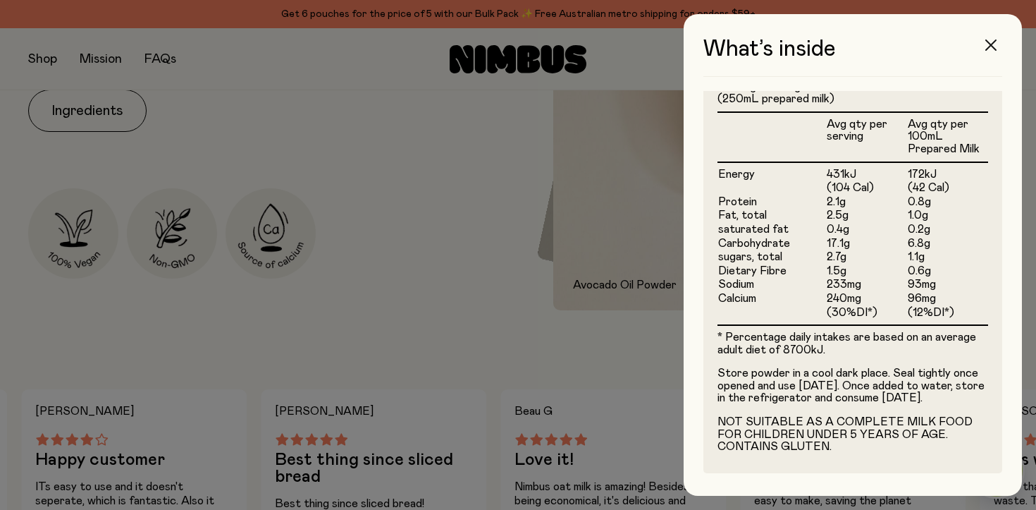
click at [995, 47] on icon "button" at bounding box center [991, 44] width 11 height 11
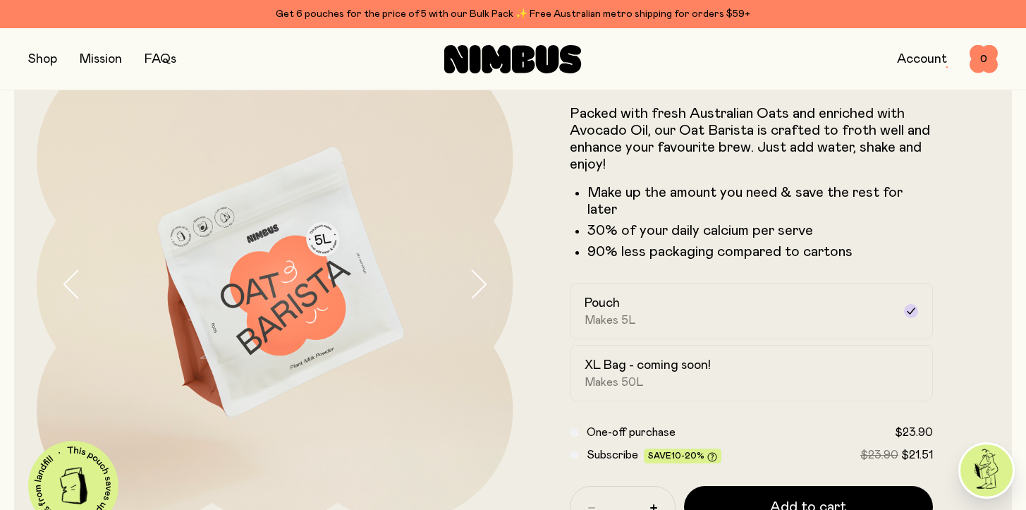
scroll to position [0, 0]
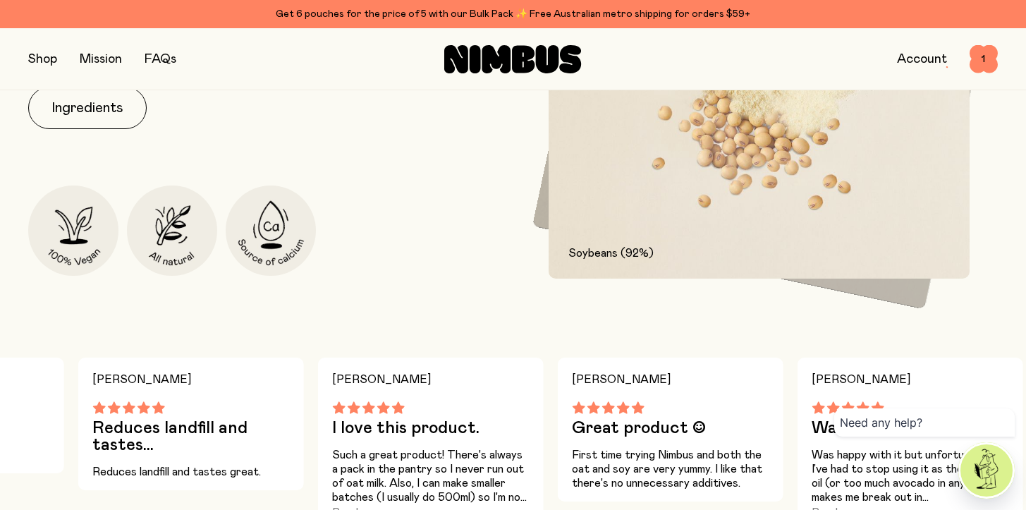
scroll to position [600, 0]
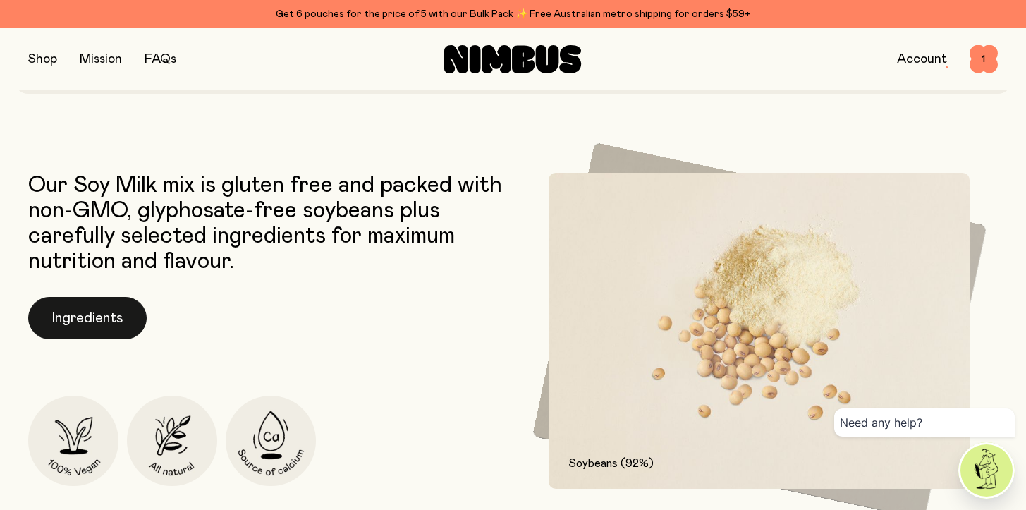
click at [113, 306] on button "Ingredients" at bounding box center [87, 318] width 118 height 42
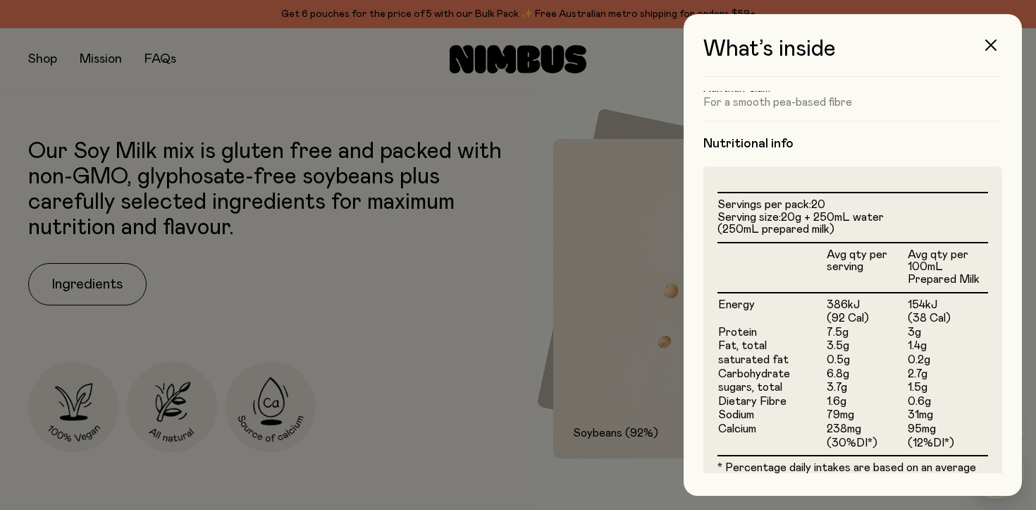
scroll to position [403, 0]
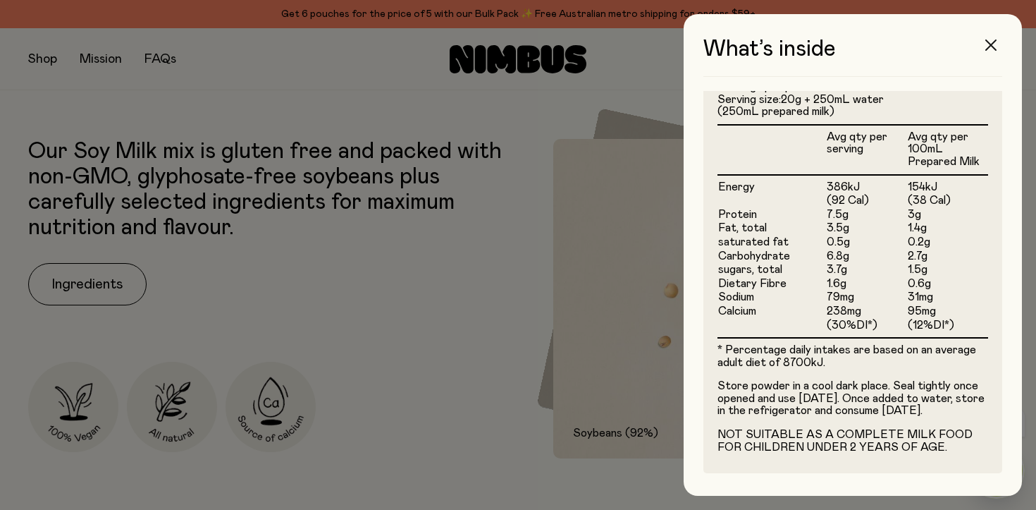
click at [1003, 44] on button "button" at bounding box center [991, 45] width 34 height 34
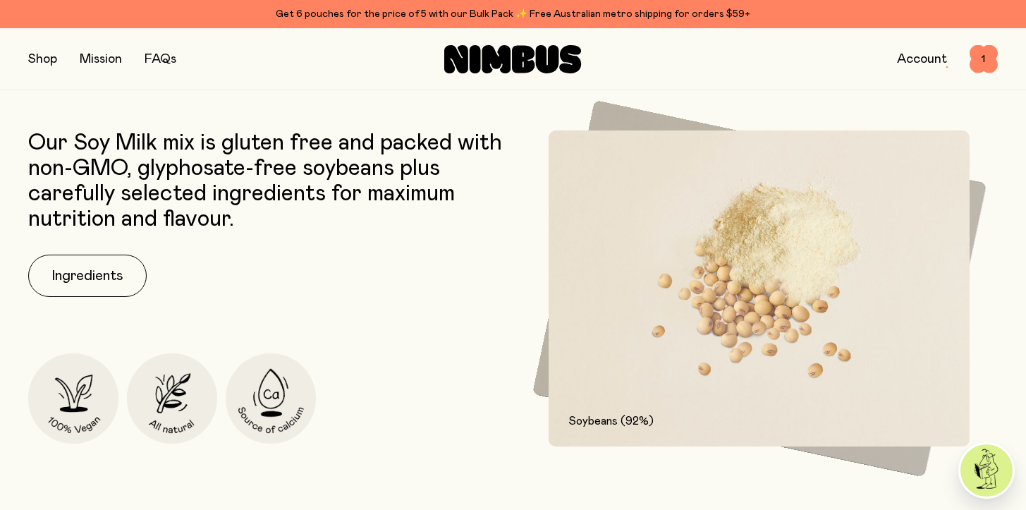
scroll to position [677, 0]
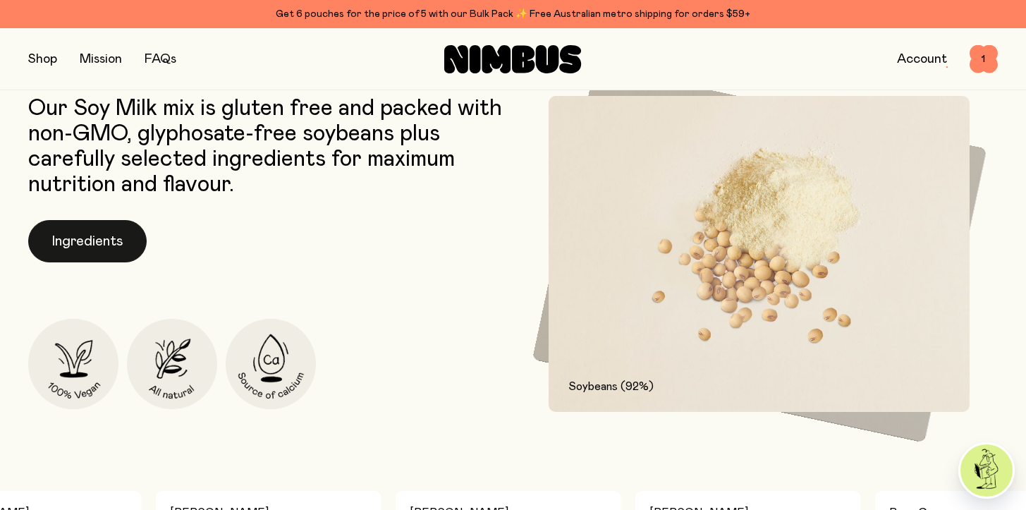
click at [106, 224] on button "Ingredients" at bounding box center [87, 241] width 118 height 42
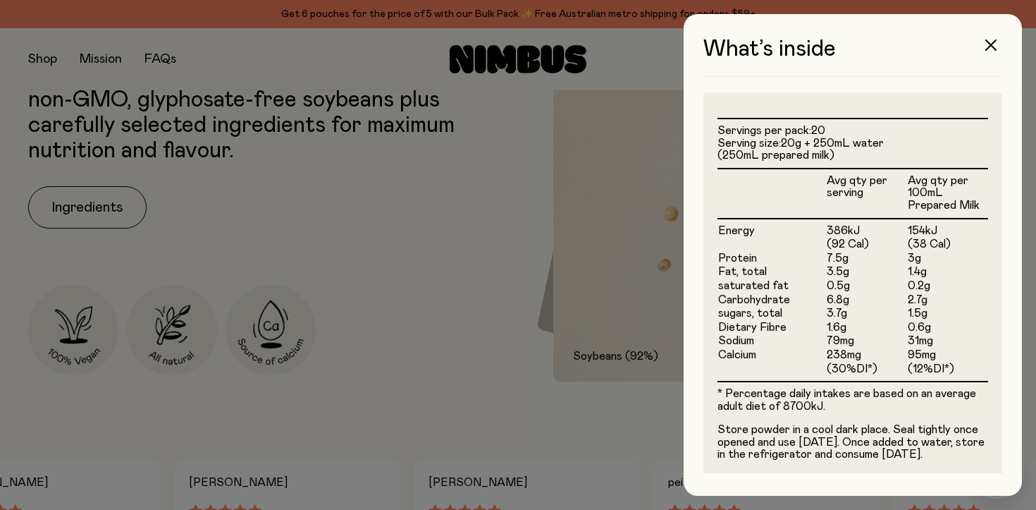
scroll to position [350, 0]
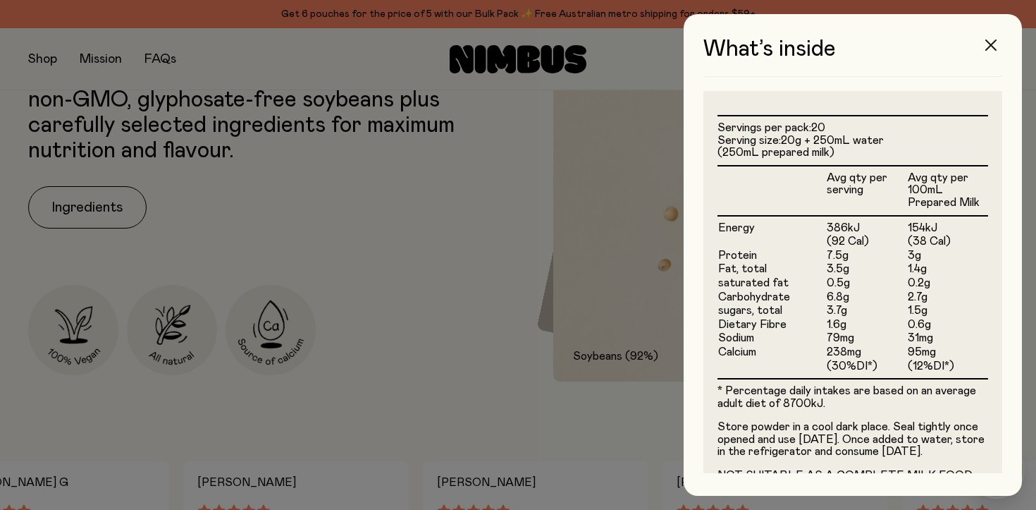
click at [995, 43] on icon "button" at bounding box center [991, 44] width 11 height 11
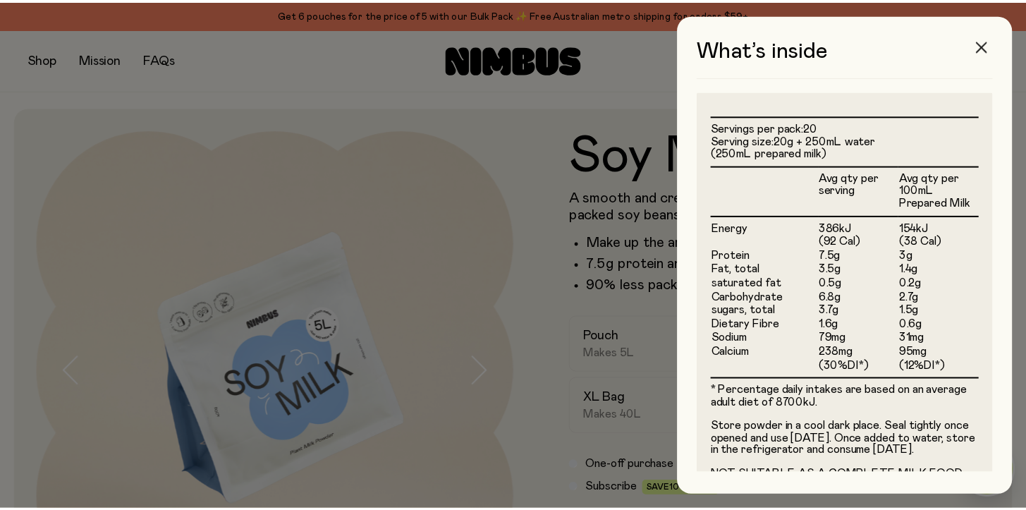
scroll to position [677, 0]
